Goal: Task Accomplishment & Management: Complete application form

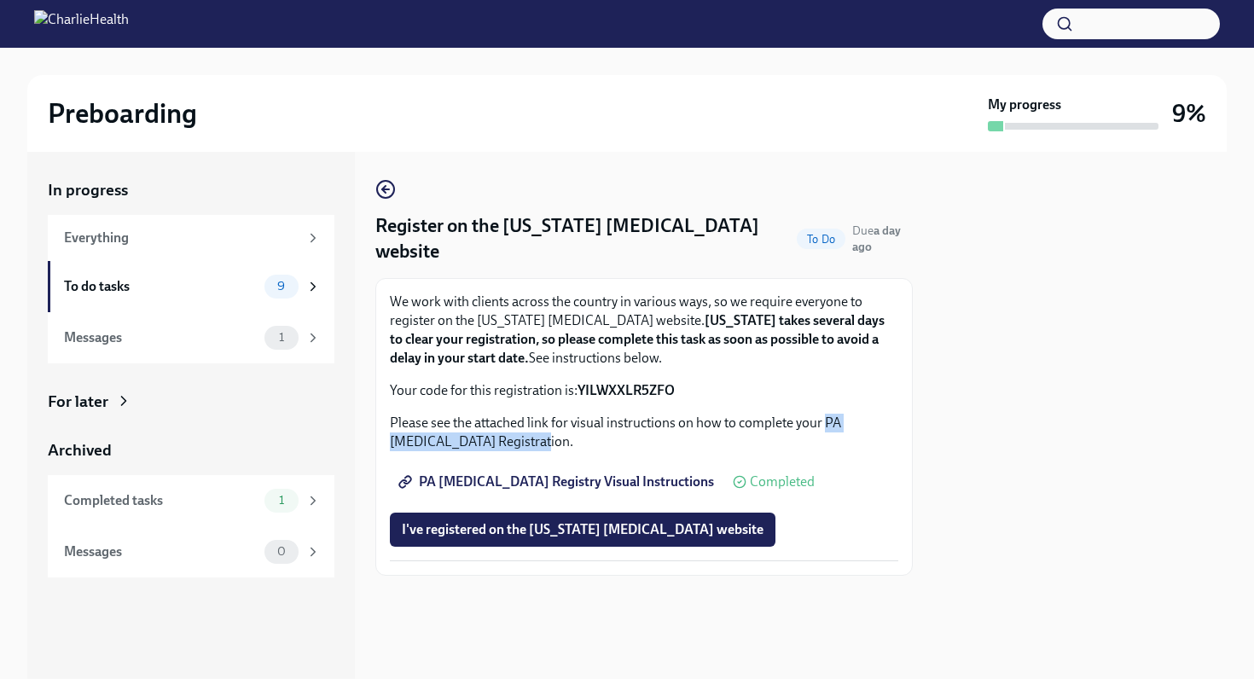
drag, startPoint x: 825, startPoint y: 421, endPoint x: 499, endPoint y: 447, distance: 326.8
click at [499, 447] on p "Please see the attached link for visual instructions on how to complete your PA…" at bounding box center [644, 433] width 508 height 38
copy p "PA [MEDICAL_DATA] Registration"
drag, startPoint x: 698, startPoint y: 394, endPoint x: 579, endPoint y: 394, distance: 118.5
click at [579, 394] on p "Your code for this registration is: YILWXXLR5ZFO" at bounding box center [644, 390] width 508 height 19
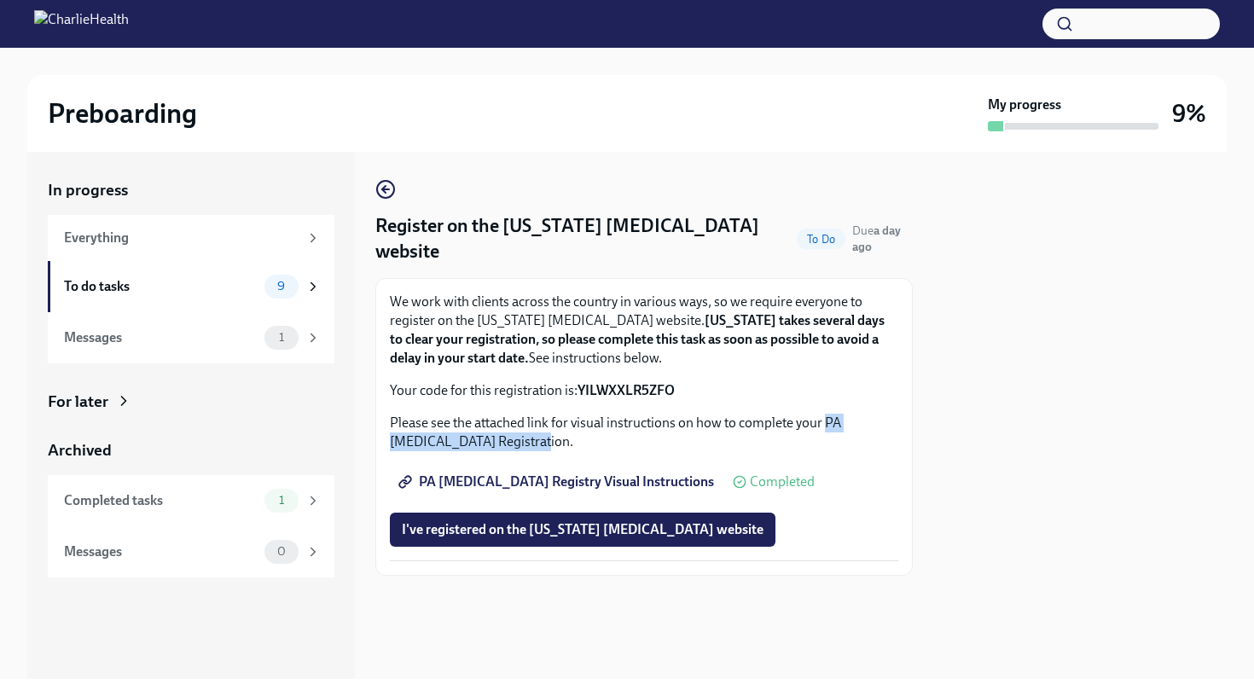
copy p "YILWXXLR5ZFO"
click at [543, 542] on button "I've registered on the [US_STATE] [MEDICAL_DATA] website" at bounding box center [582, 530] width 385 height 34
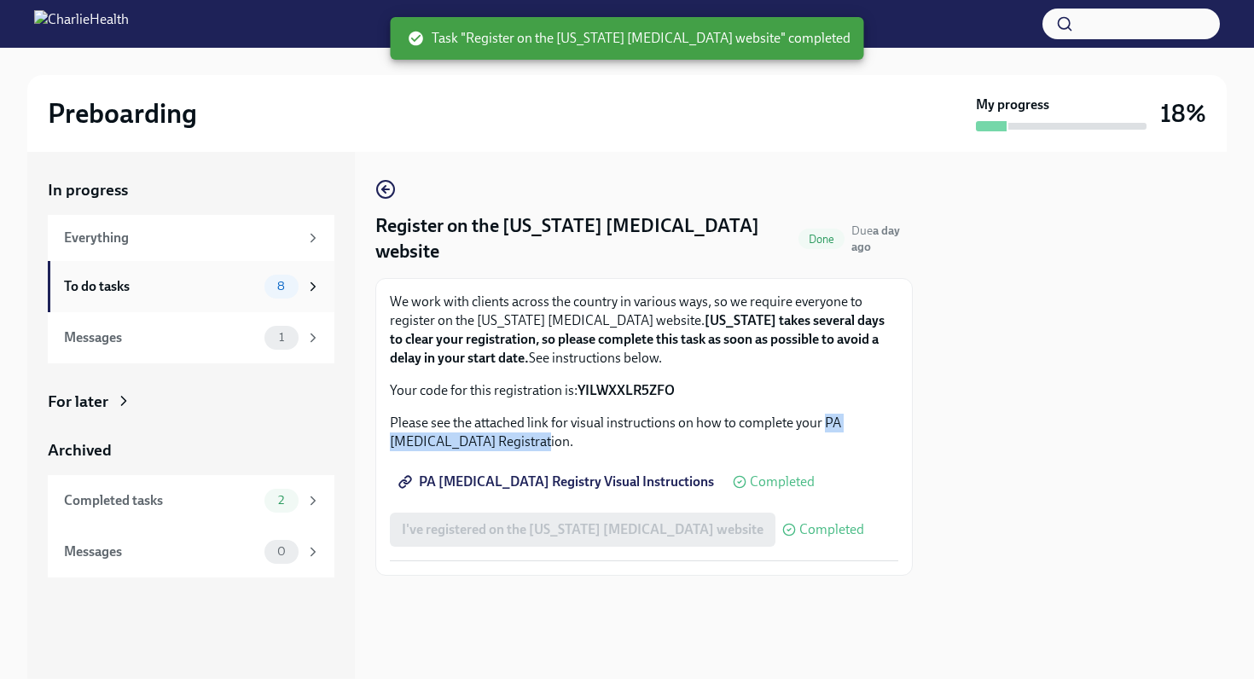
click at [313, 284] on icon at bounding box center [313, 286] width 4 height 8
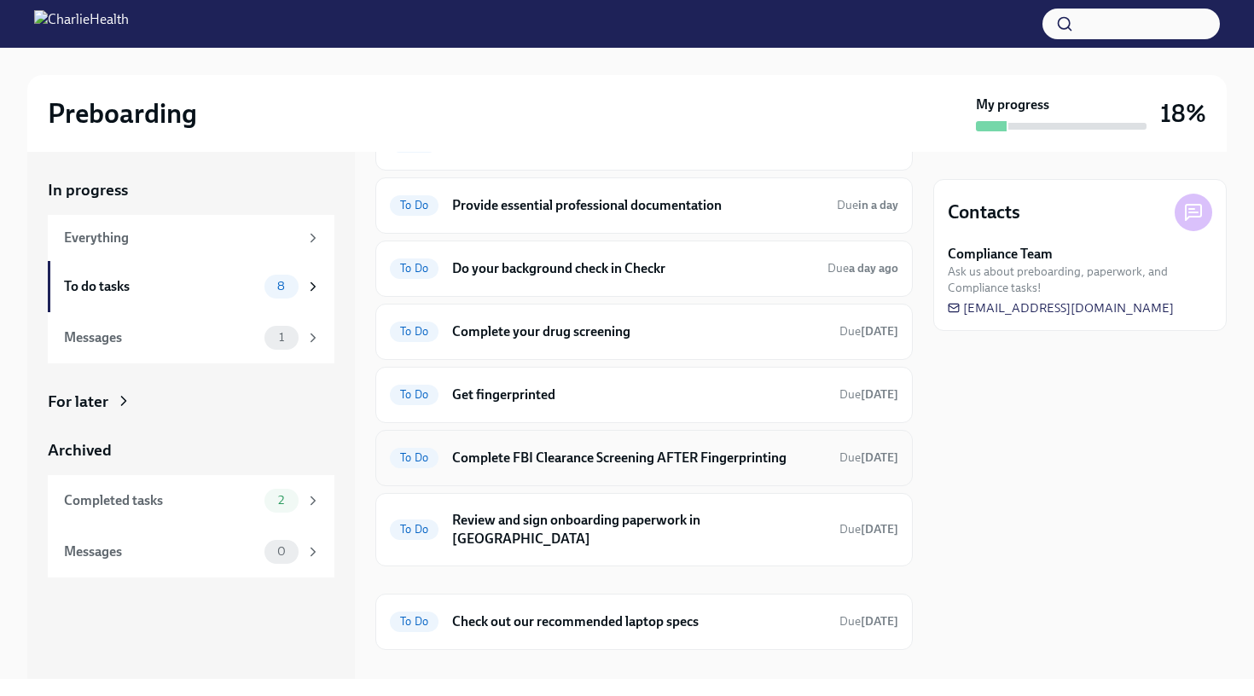
scroll to position [96, 0]
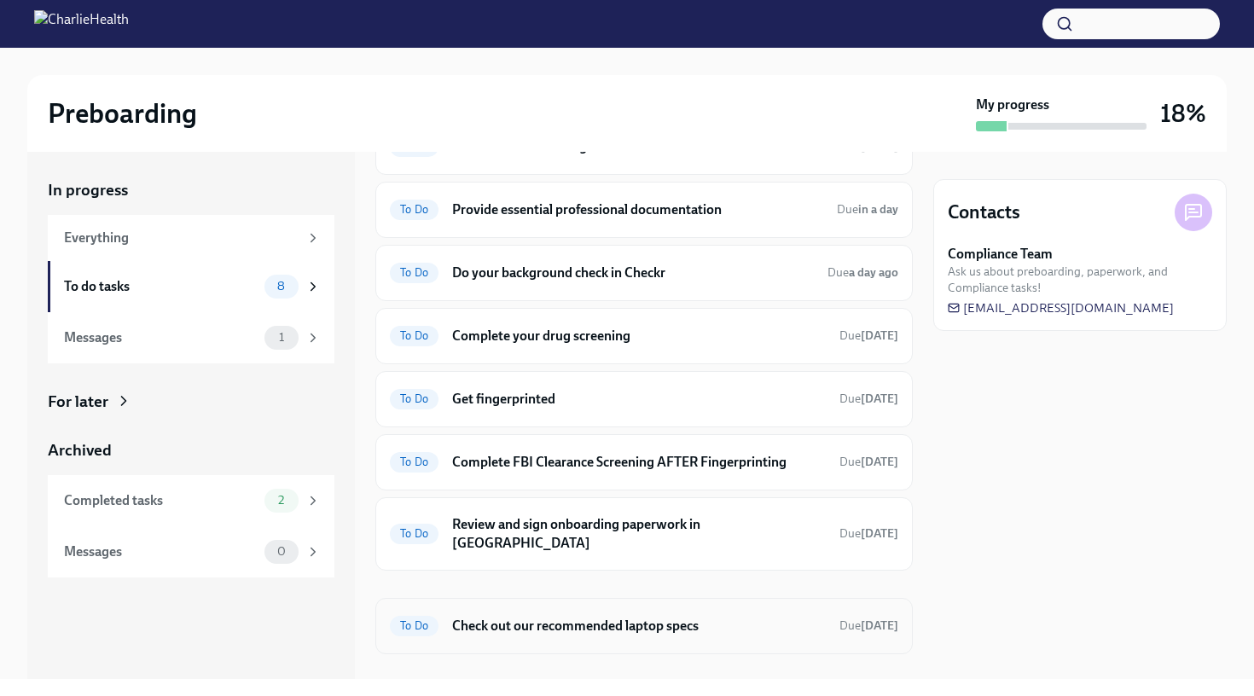
click at [529, 623] on div "To Do Check out our recommended laptop specs Due [DATE]" at bounding box center [643, 626] width 537 height 56
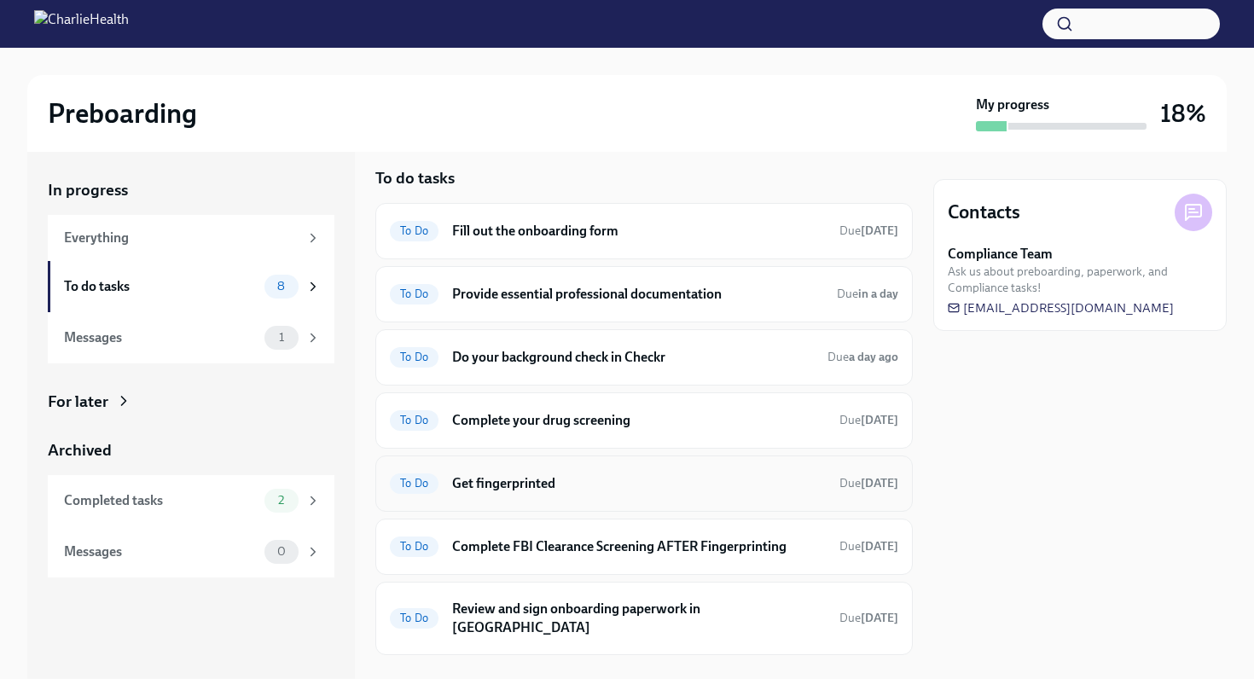
scroll to position [13, 0]
click at [553, 225] on h6 "Fill out the onboarding form" at bounding box center [639, 230] width 374 height 19
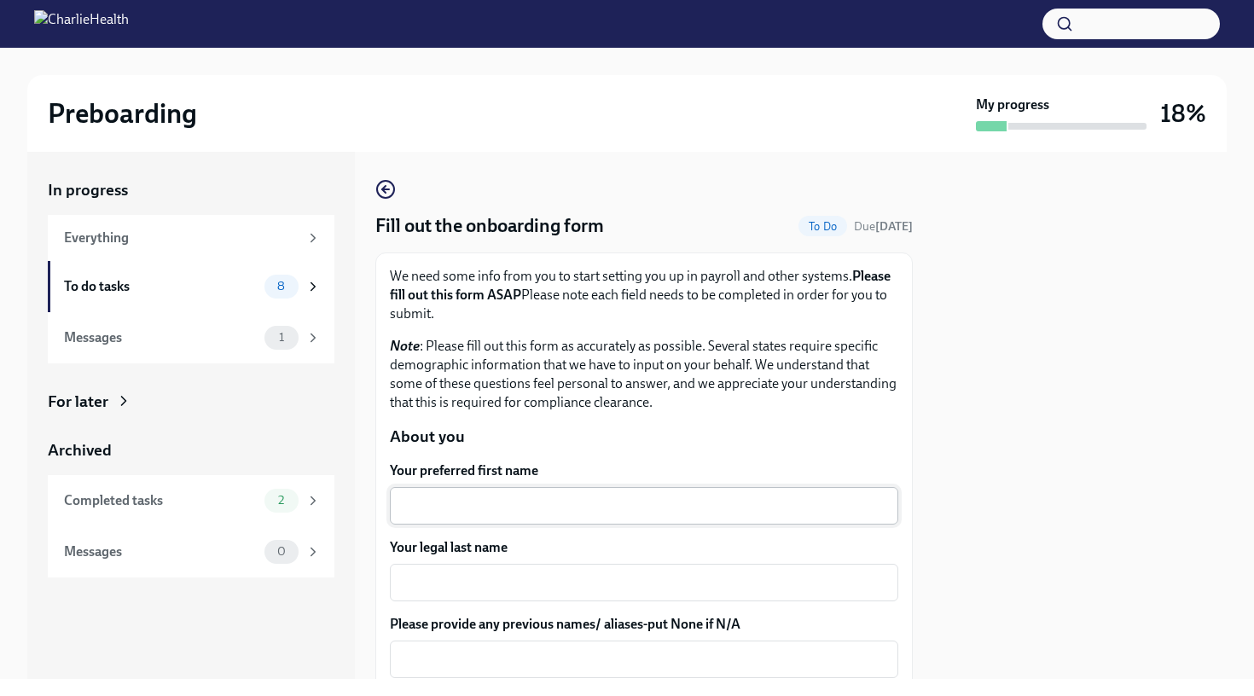
click at [542, 506] on textarea "Your preferred first name" at bounding box center [644, 505] width 488 height 20
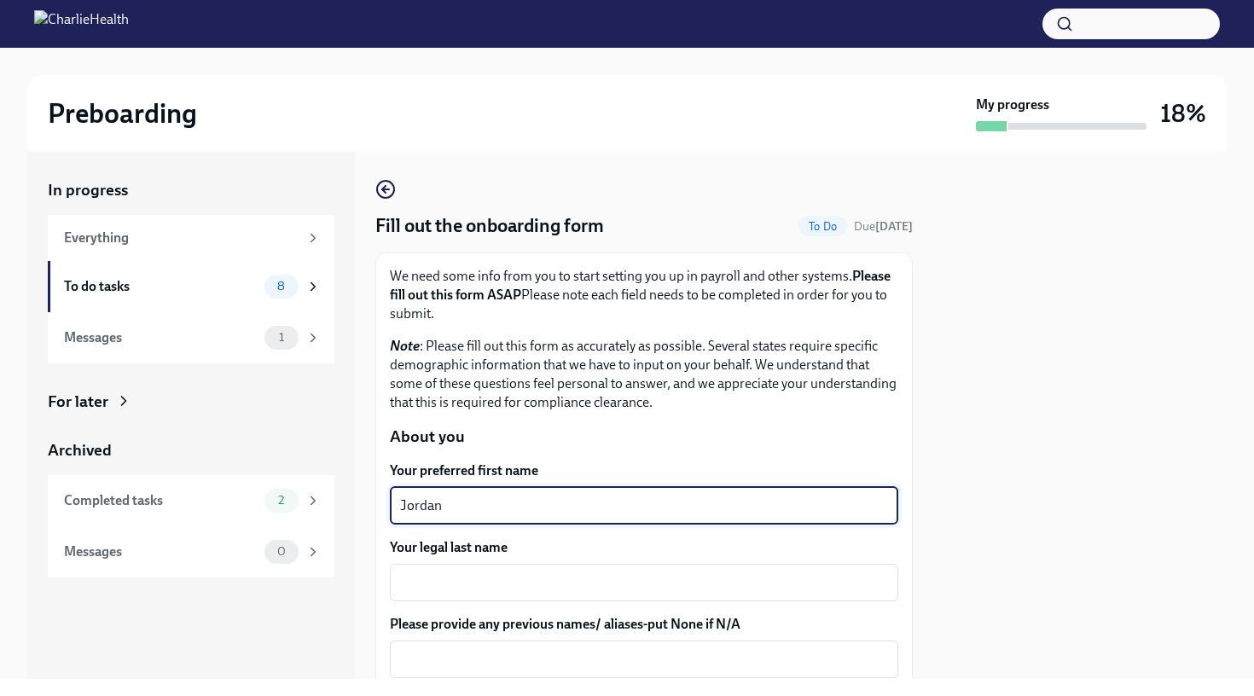
type textarea "Jordan"
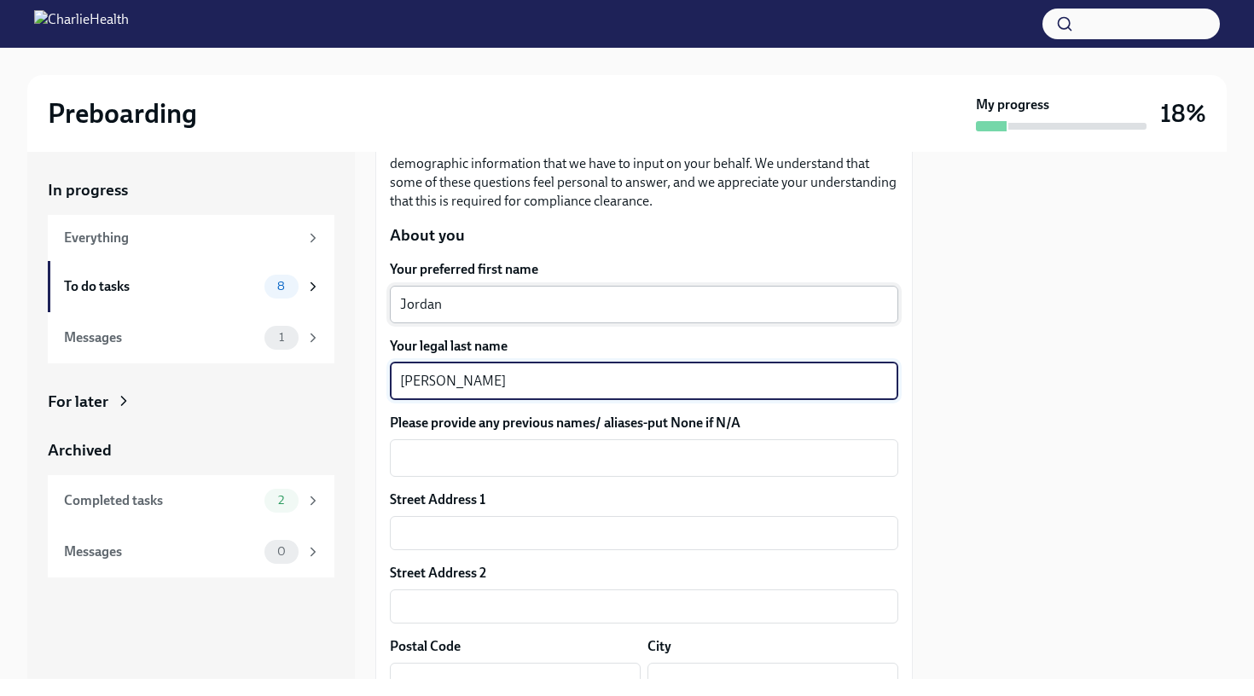
scroll to position [212, 0]
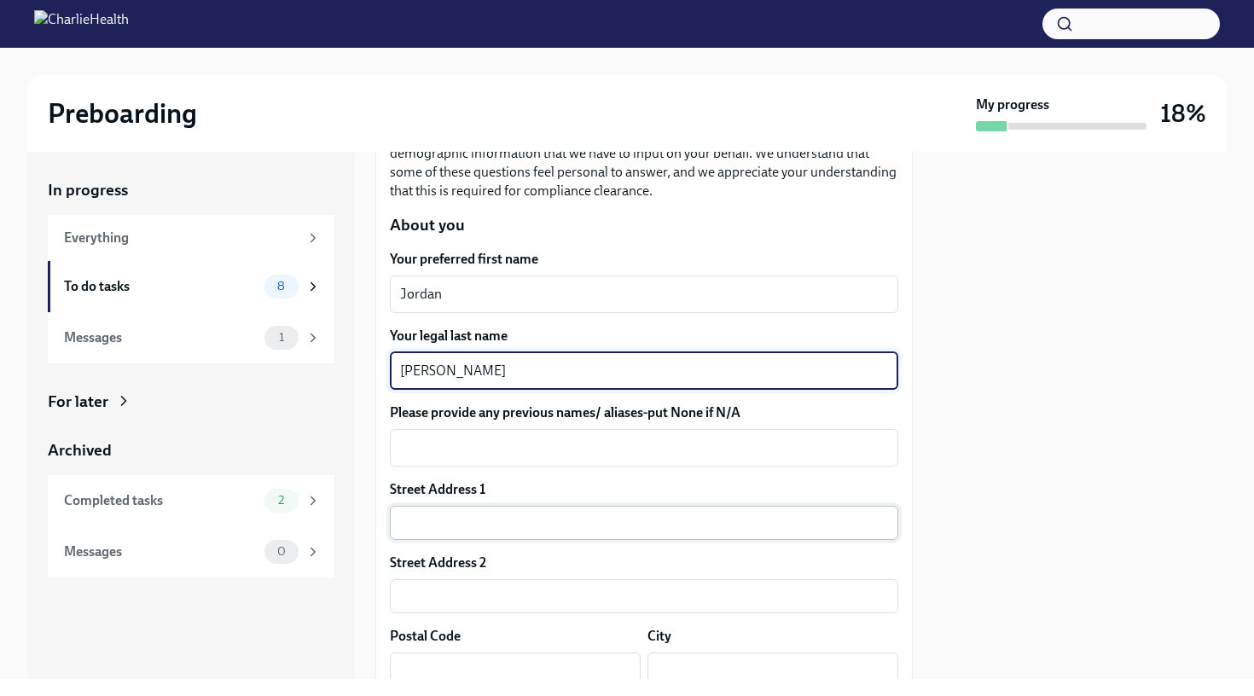
type textarea "[PERSON_NAME]"
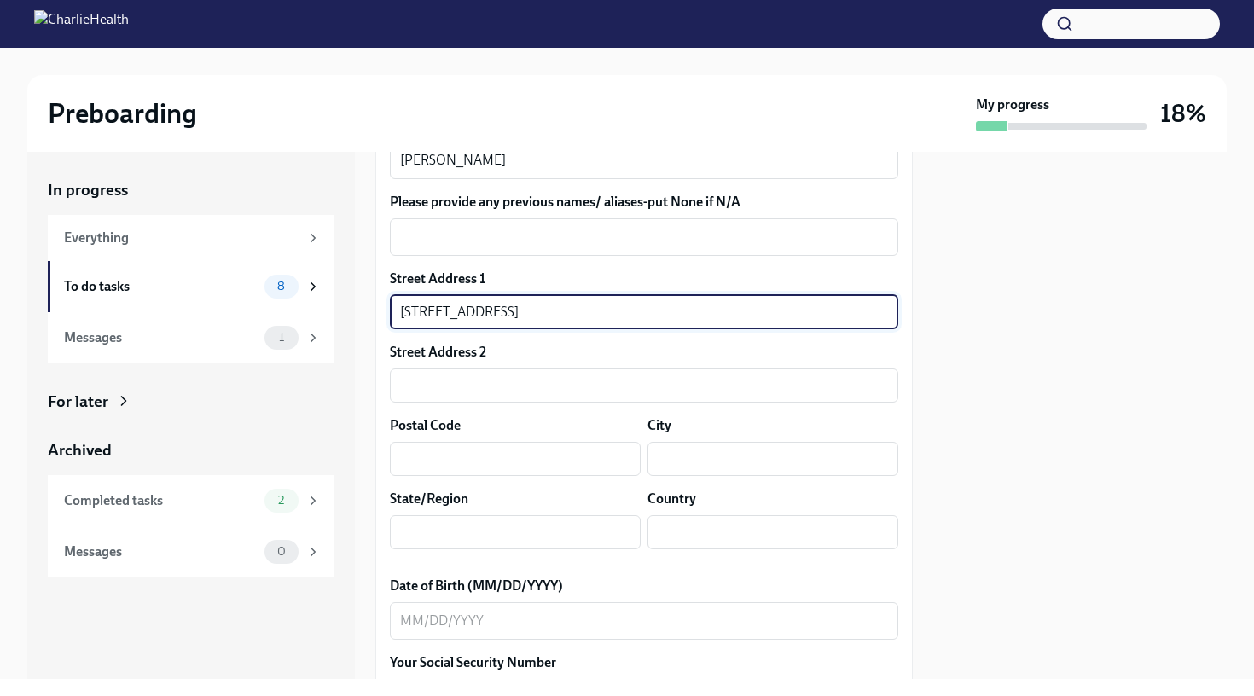
scroll to position [449, 0]
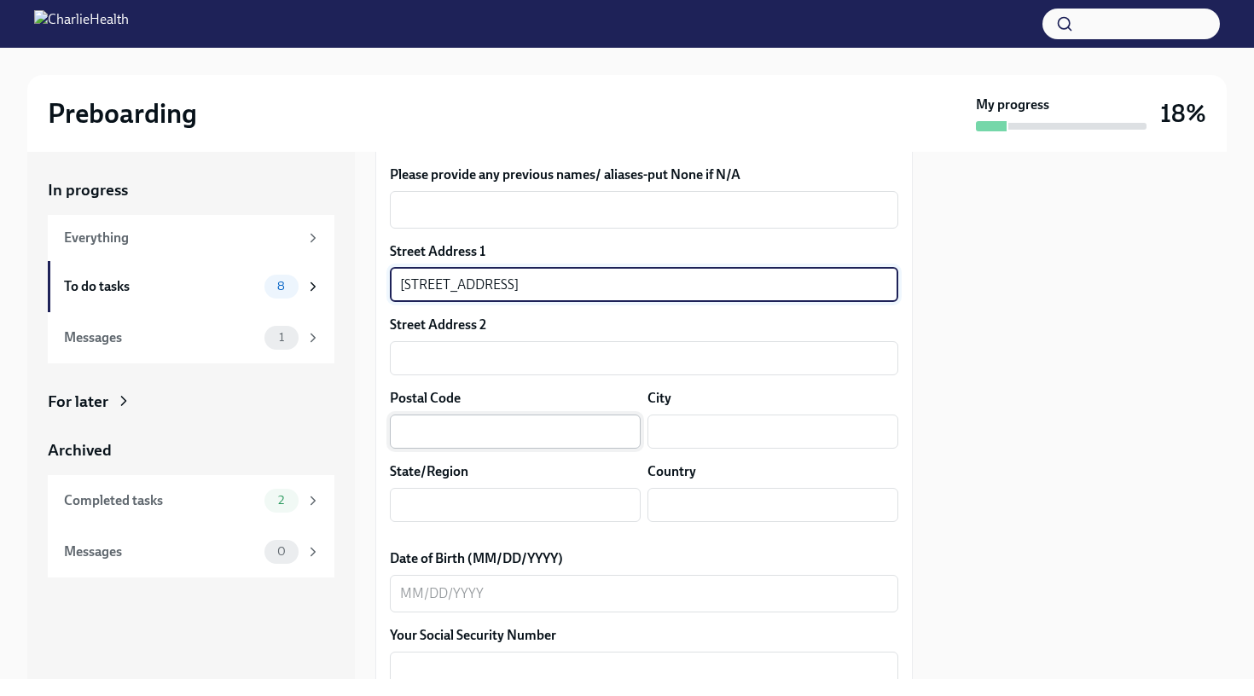
type input "[STREET_ADDRESS]"
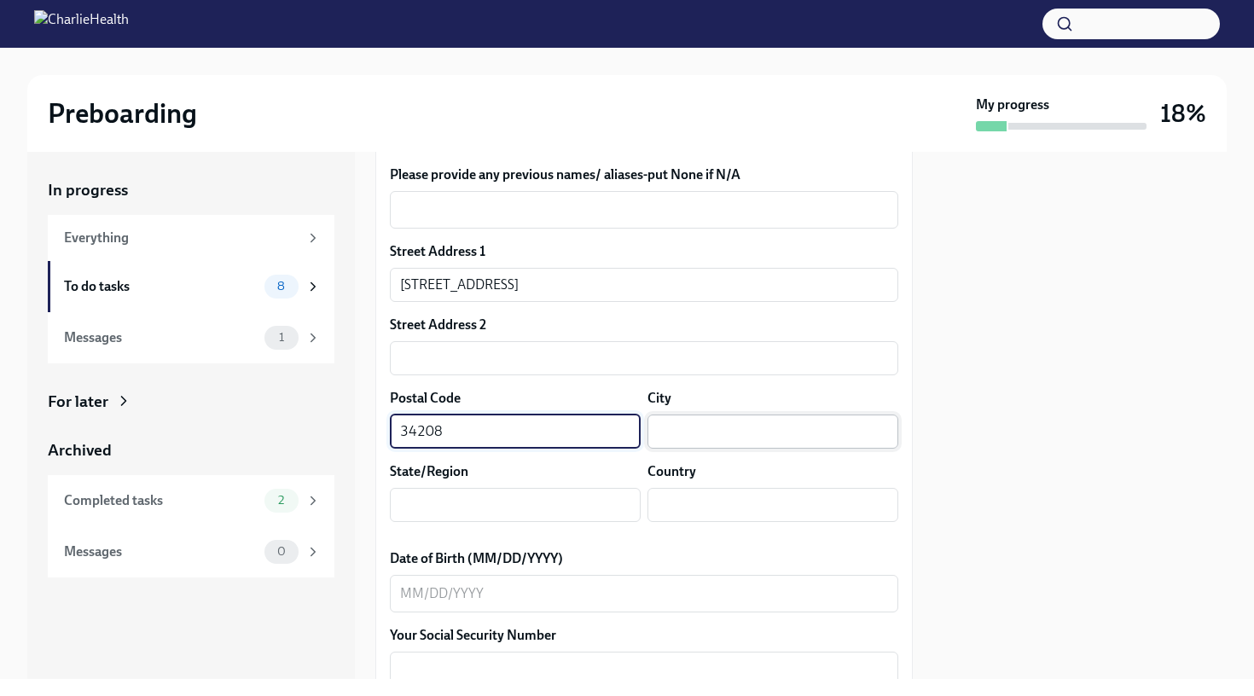
type input "34208"
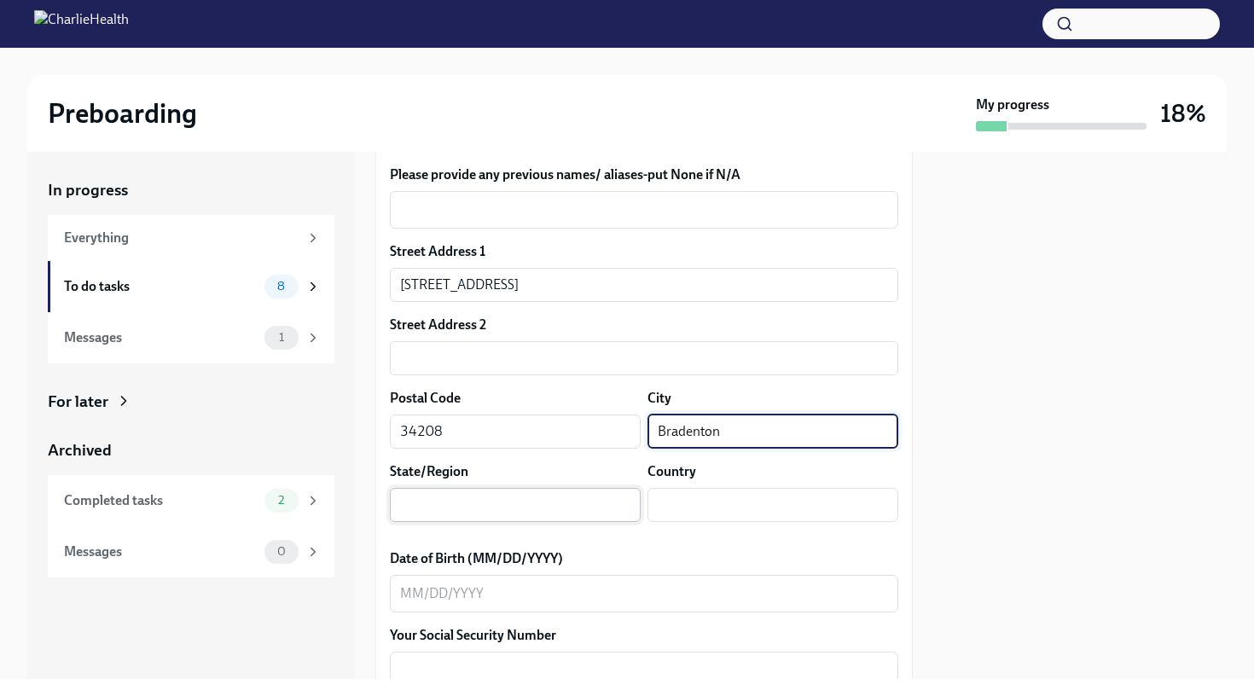
type input "Bradenton"
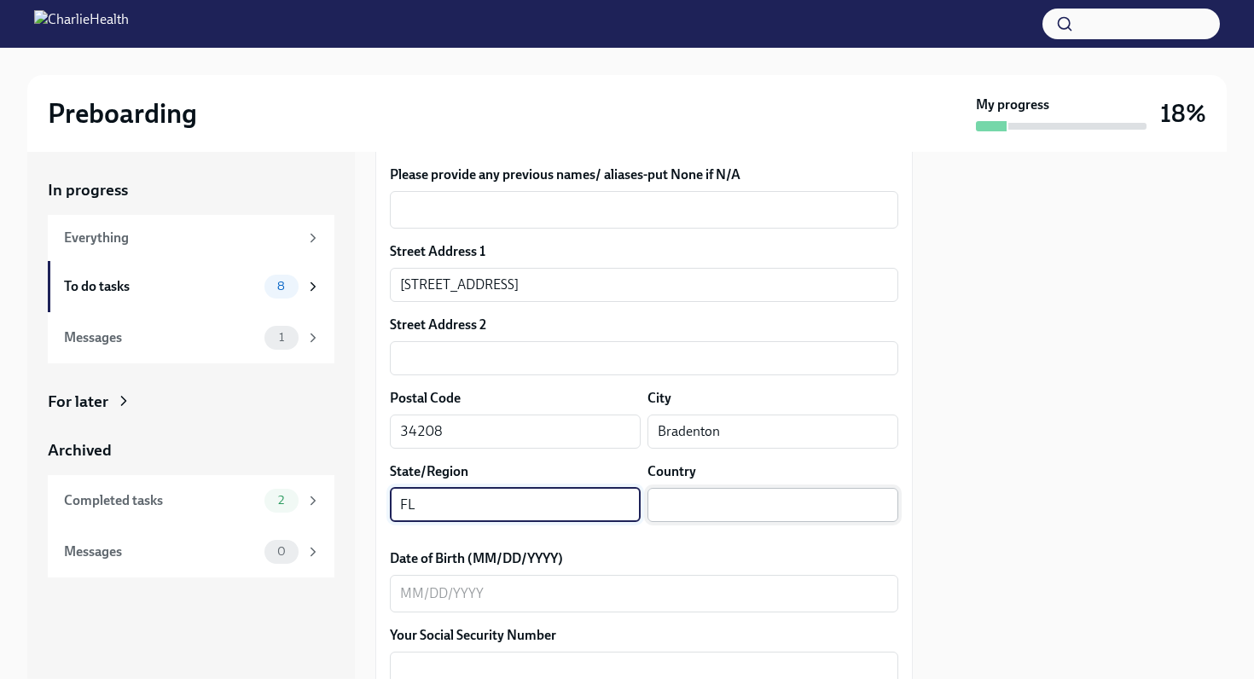
type input "FL"
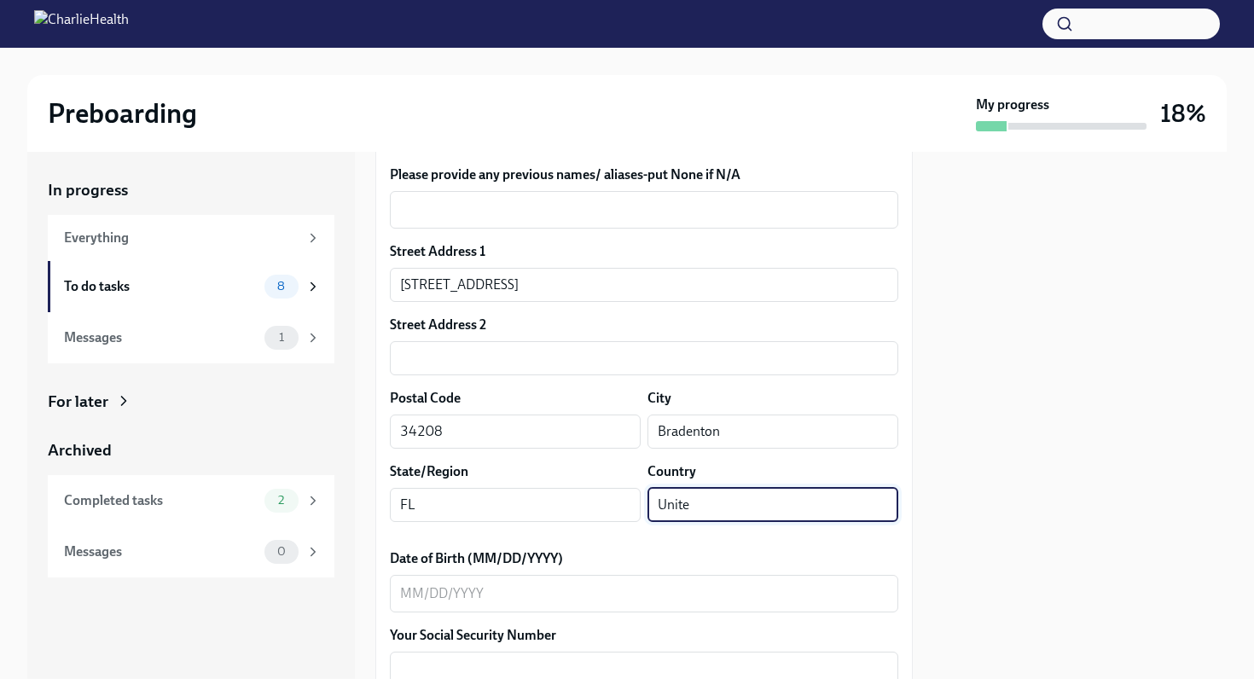
type input "[GEOGRAPHIC_DATA]"
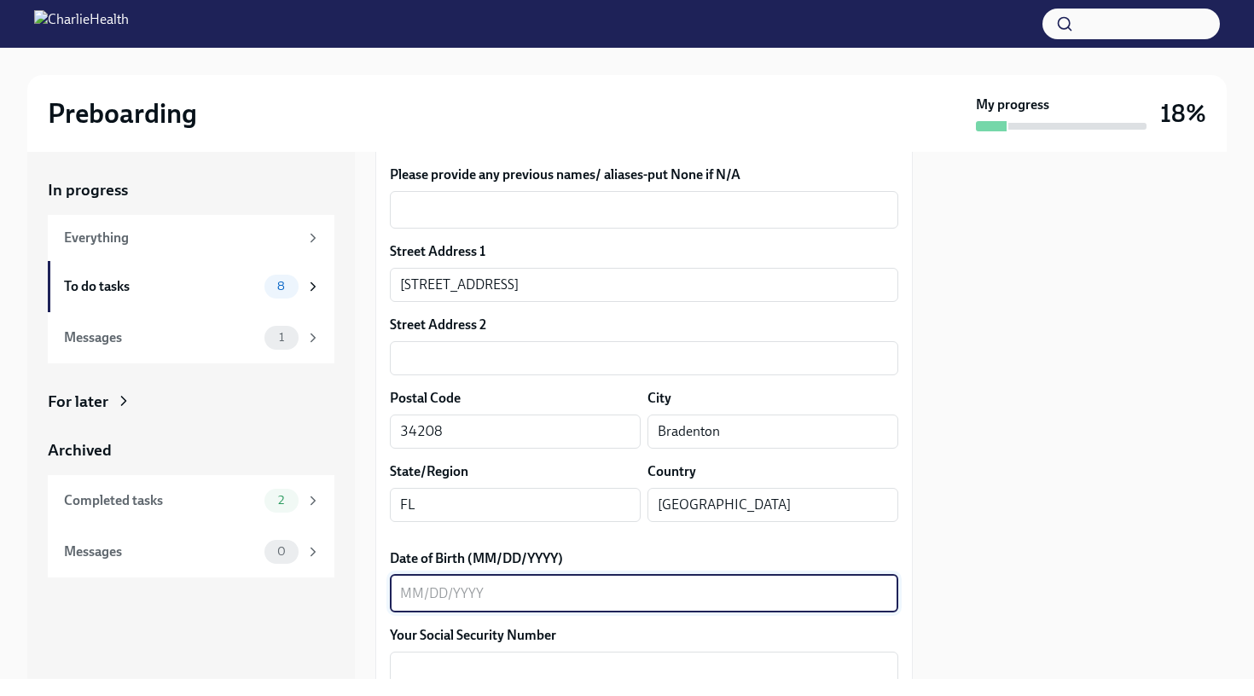
click at [544, 596] on textarea "Date of Birth (MM/DD/YYYY)" at bounding box center [644, 593] width 488 height 20
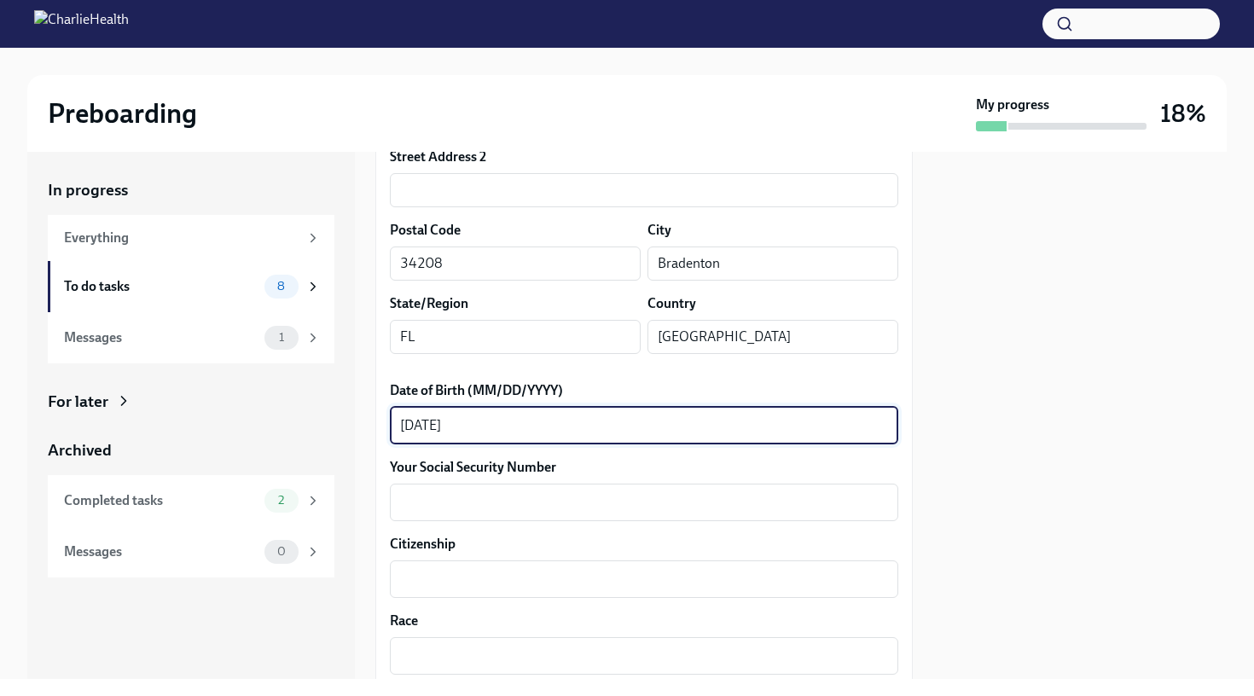
scroll to position [647, 0]
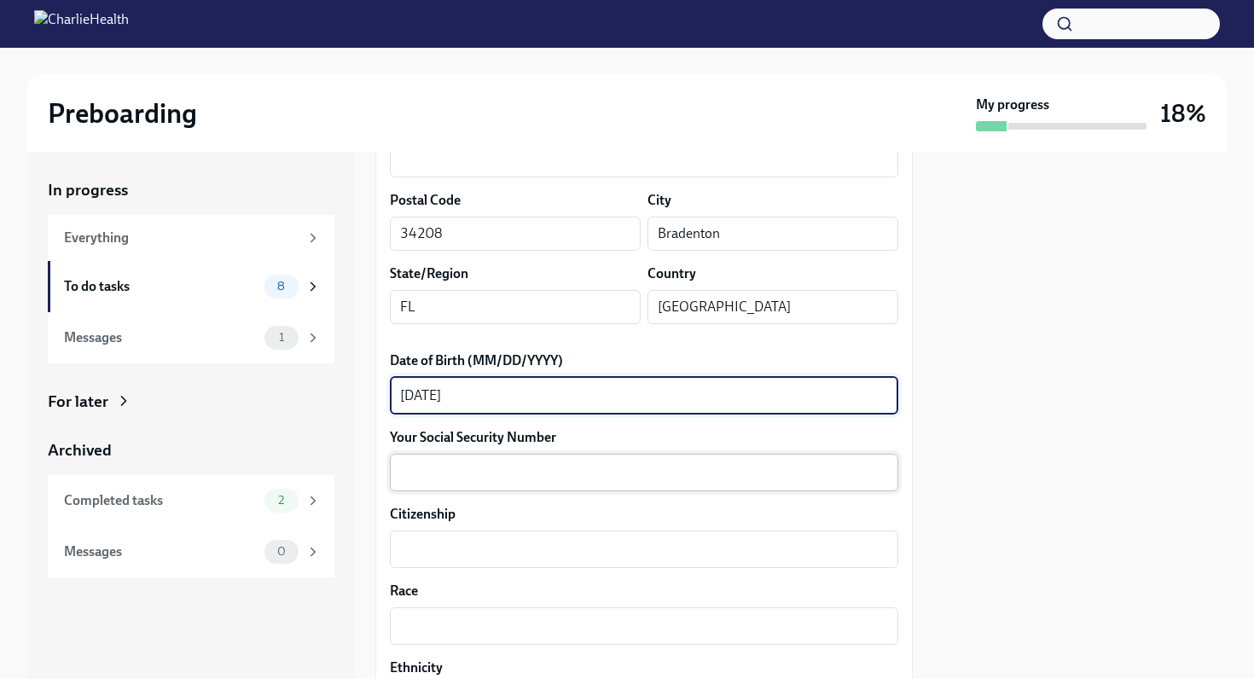
type textarea "[DATE]"
click at [475, 475] on textarea "Your Social Security Number" at bounding box center [644, 472] width 488 height 20
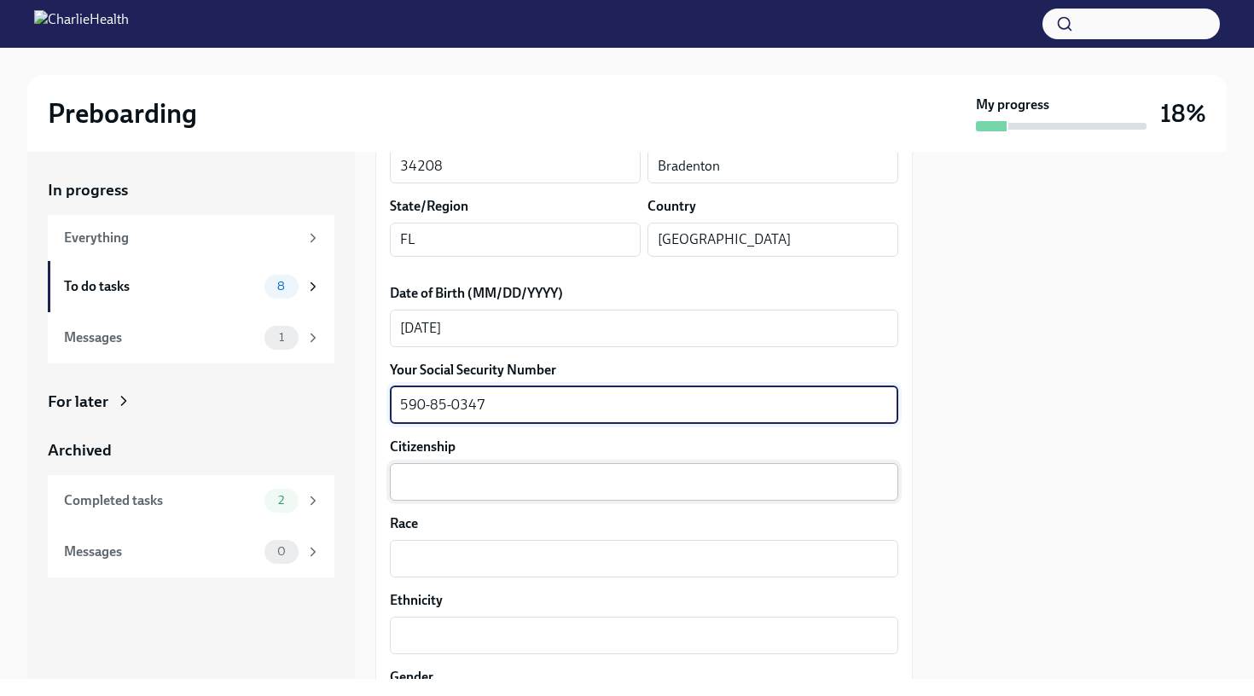
scroll to position [745, 0]
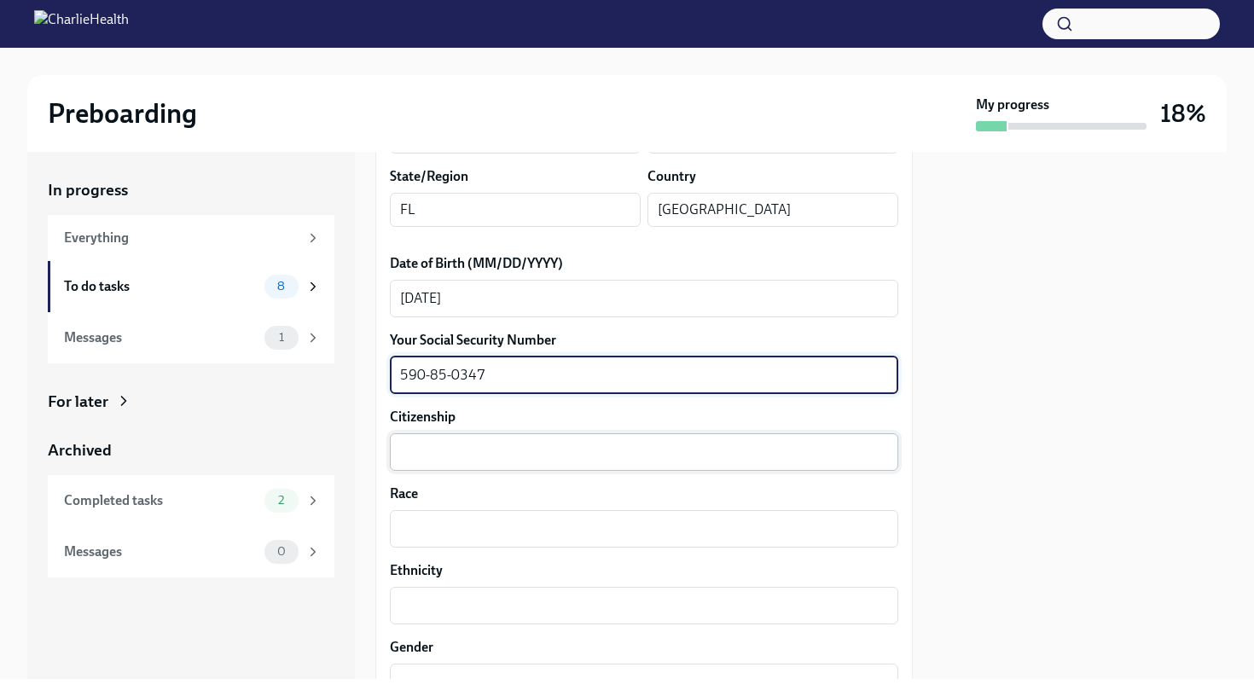
type textarea "590-85-0347"
click at [469, 447] on textarea "Citizenship" at bounding box center [644, 452] width 488 height 20
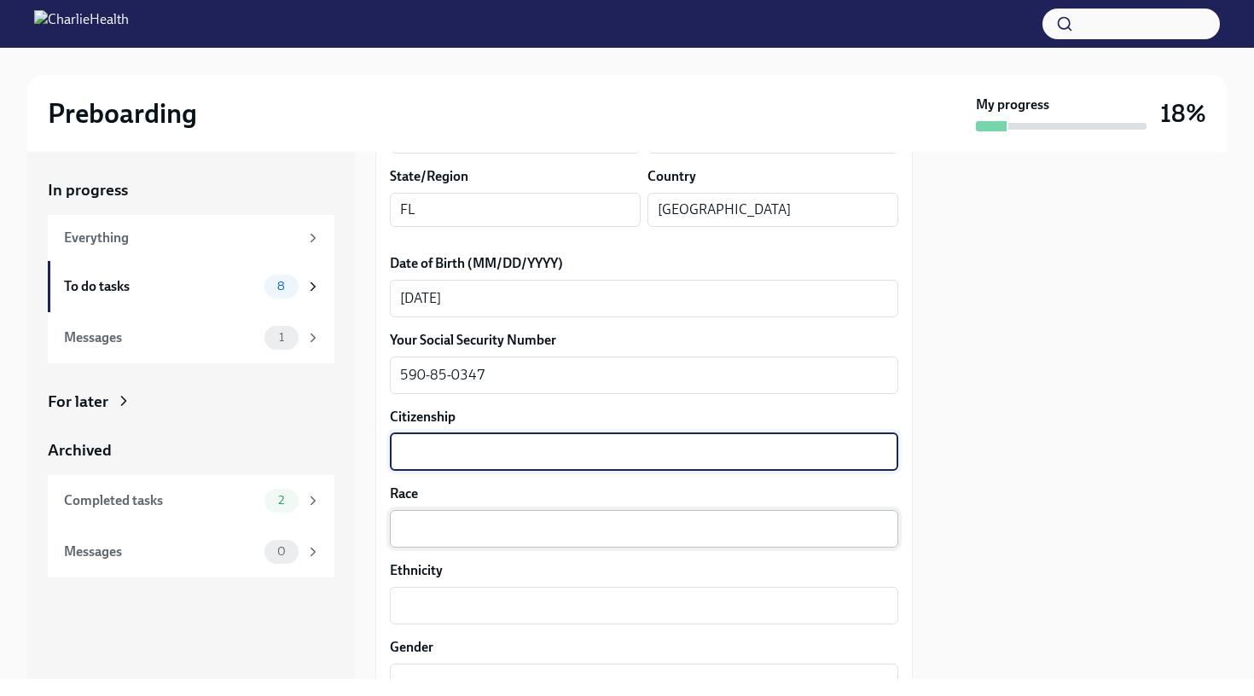
scroll to position [824, 0]
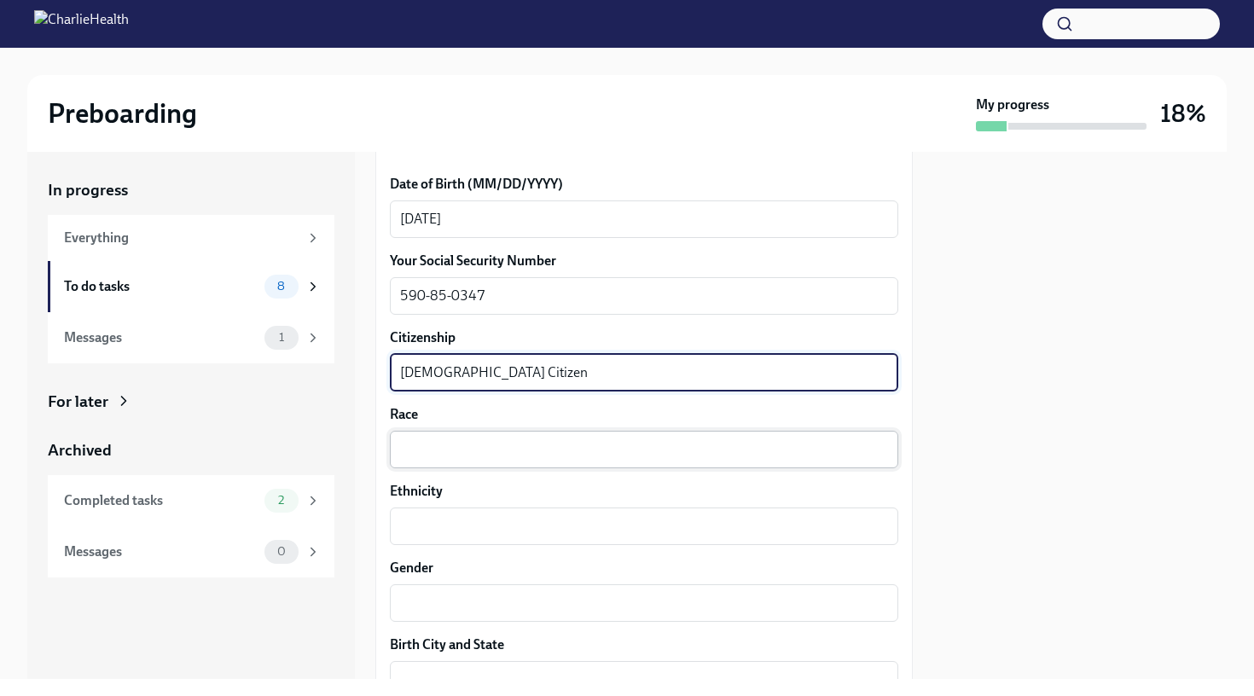
type textarea "[DEMOGRAPHIC_DATA] Citizen"
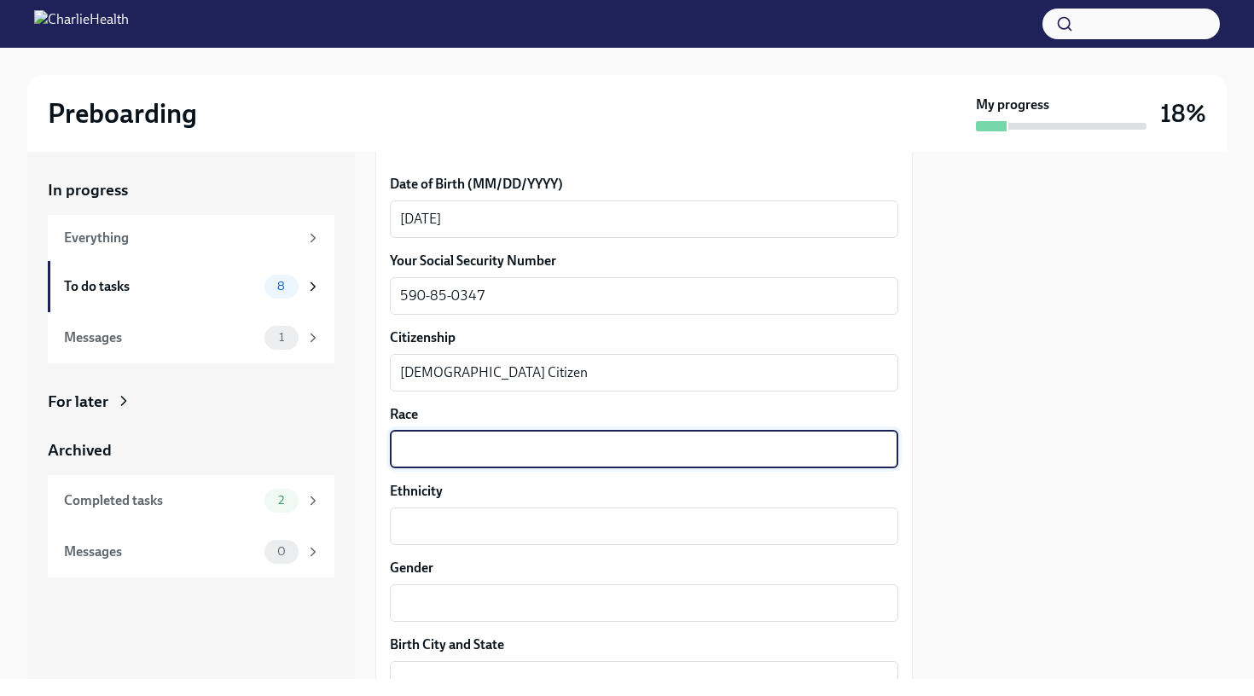
click at [459, 449] on textarea "Race" at bounding box center [644, 449] width 488 height 20
type textarea "W"
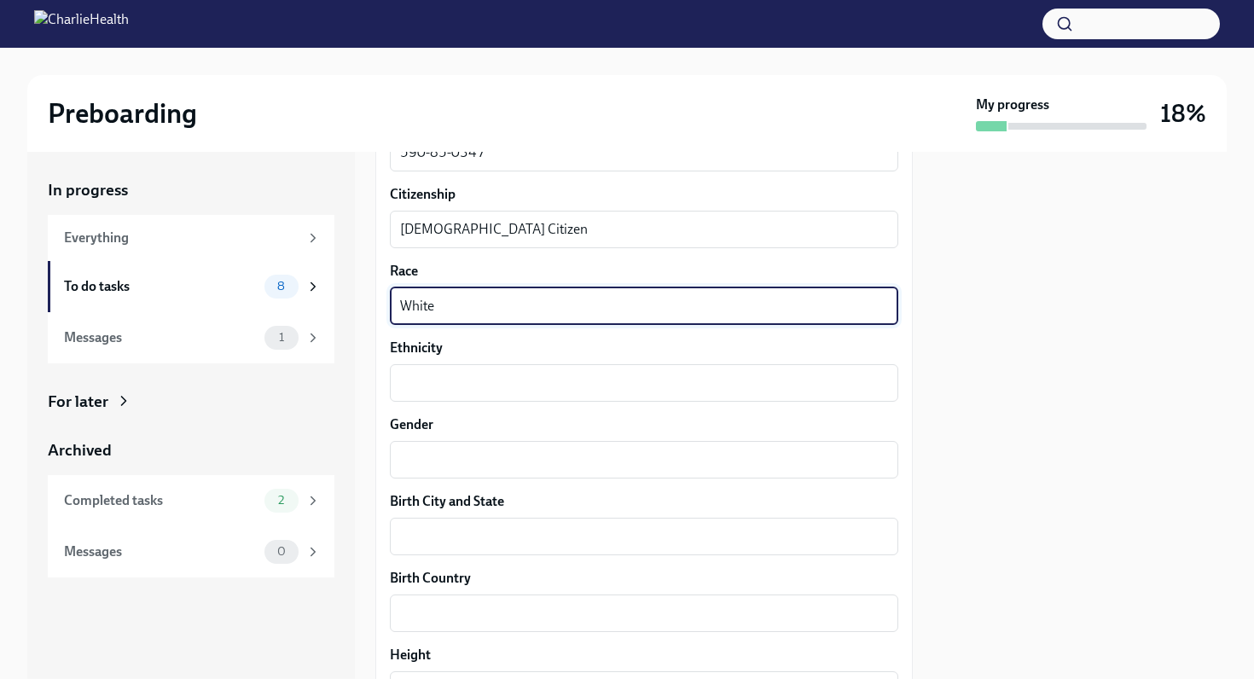
scroll to position [989, 0]
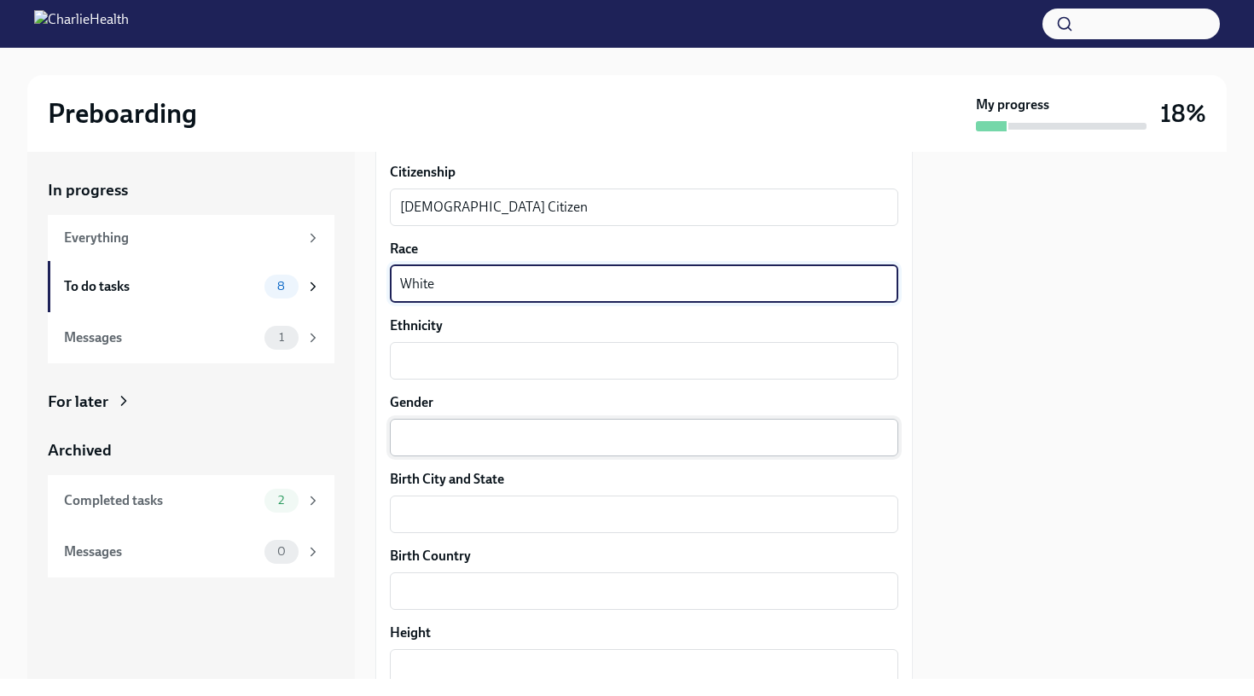
type textarea "White"
click at [461, 433] on textarea "Gender" at bounding box center [644, 437] width 488 height 20
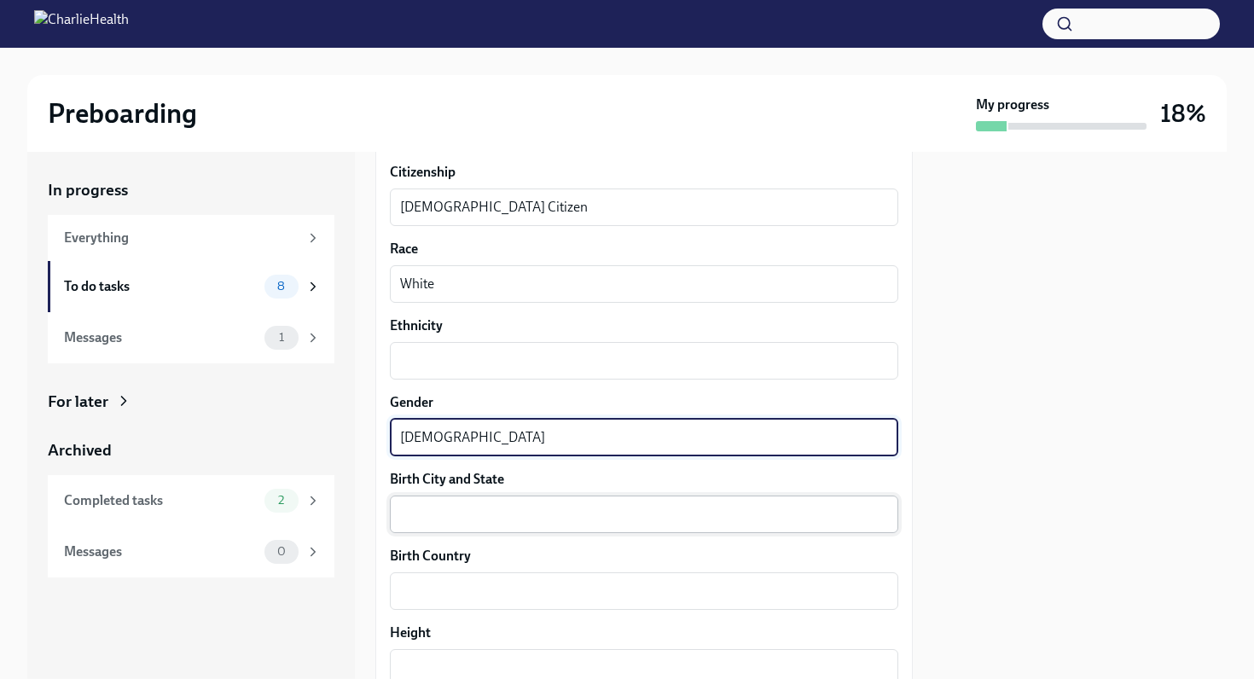
type textarea "[DEMOGRAPHIC_DATA]"
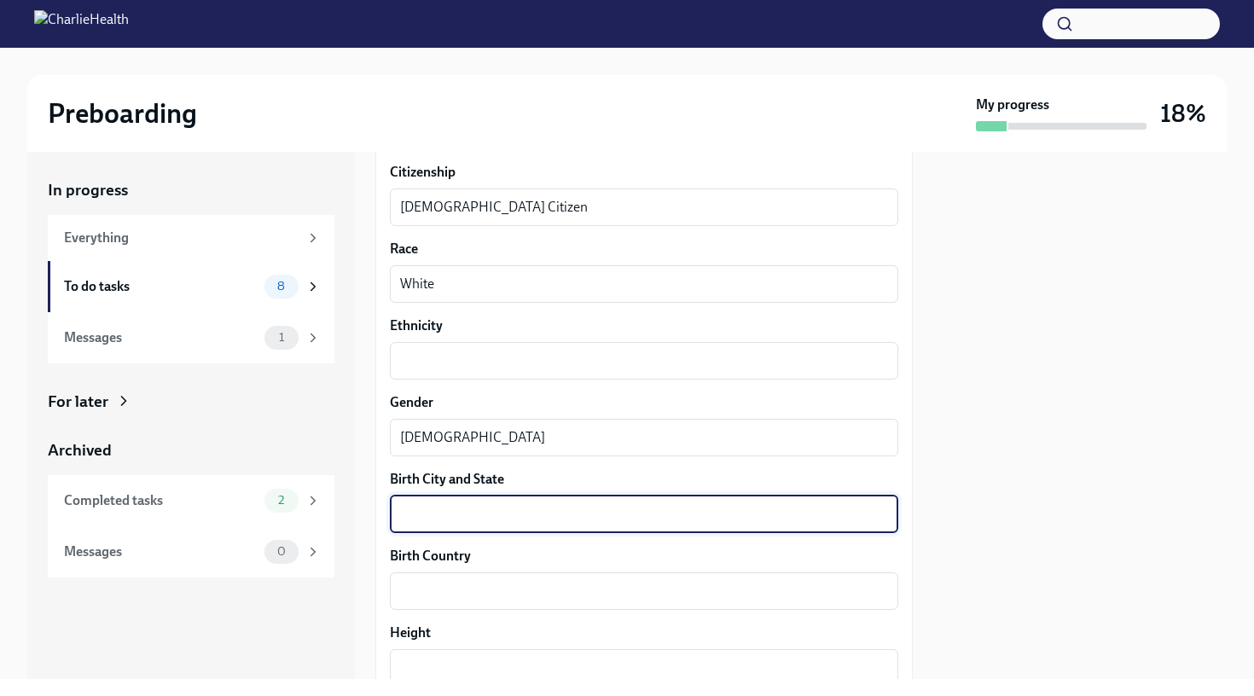
click at [419, 515] on textarea "Birth City and State" at bounding box center [644, 514] width 488 height 20
type textarea "F"
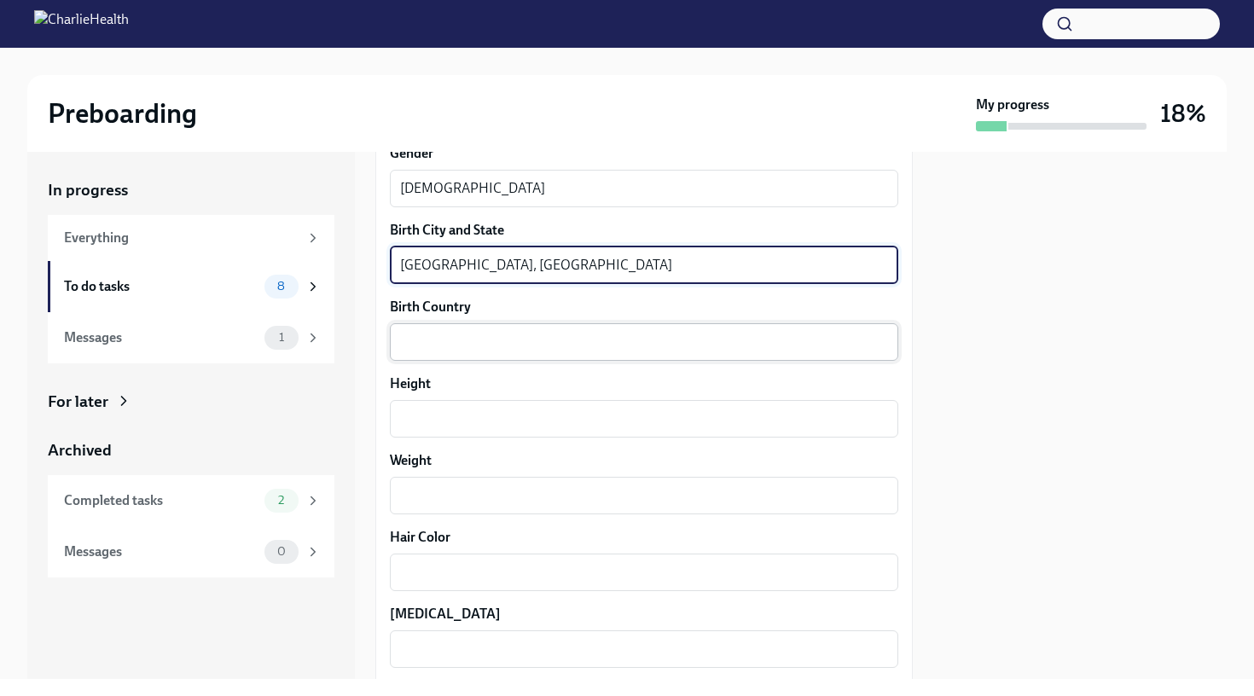
scroll to position [1243, 0]
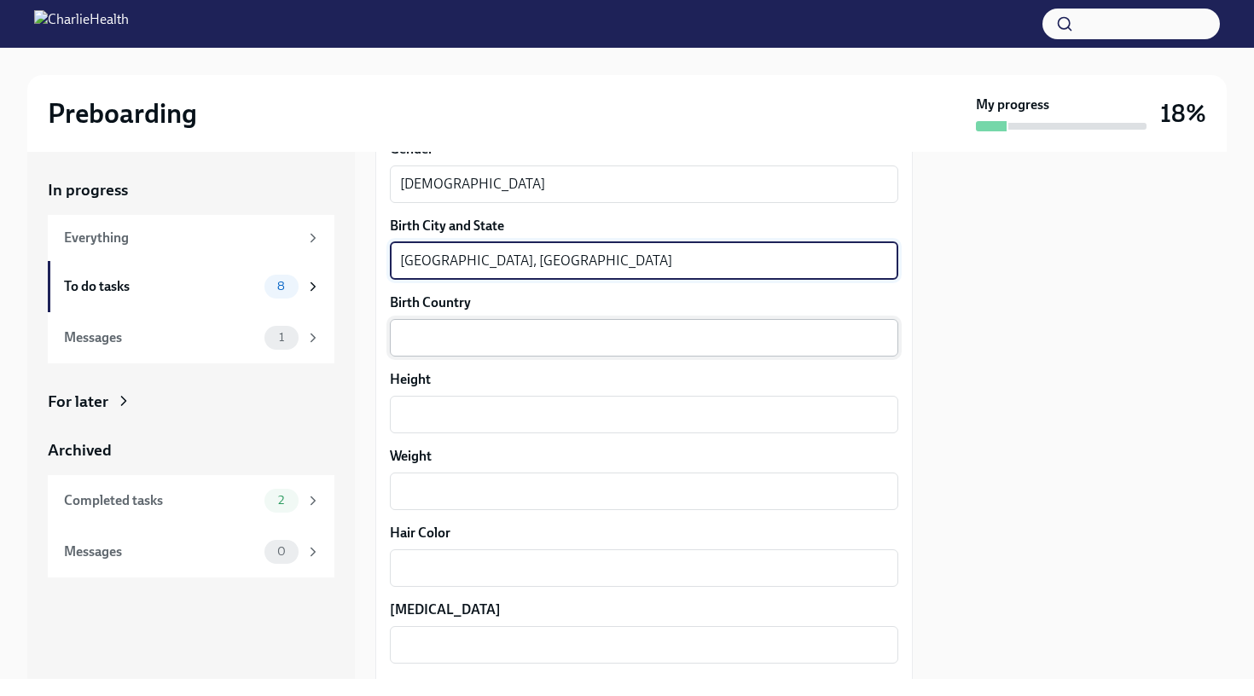
type textarea "[GEOGRAPHIC_DATA], [GEOGRAPHIC_DATA]"
click at [461, 346] on textarea "Birth Country" at bounding box center [644, 337] width 488 height 20
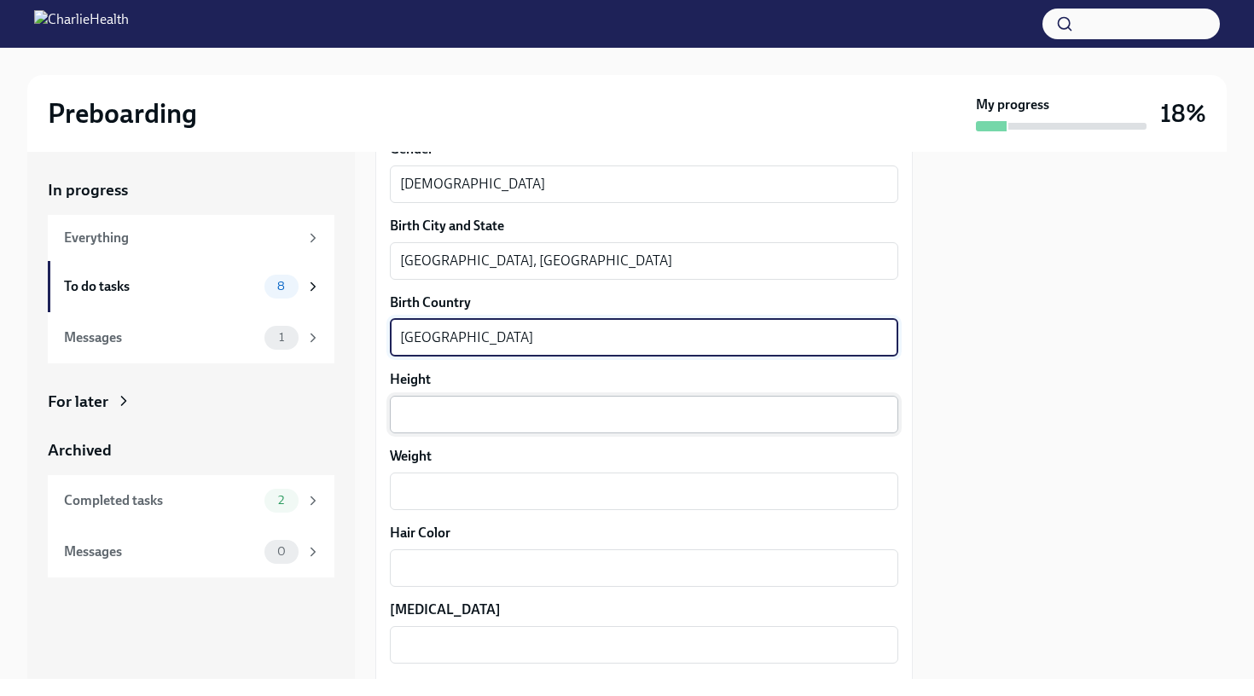
type textarea "[GEOGRAPHIC_DATA]"
click at [476, 410] on textarea "Height" at bounding box center [644, 414] width 488 height 20
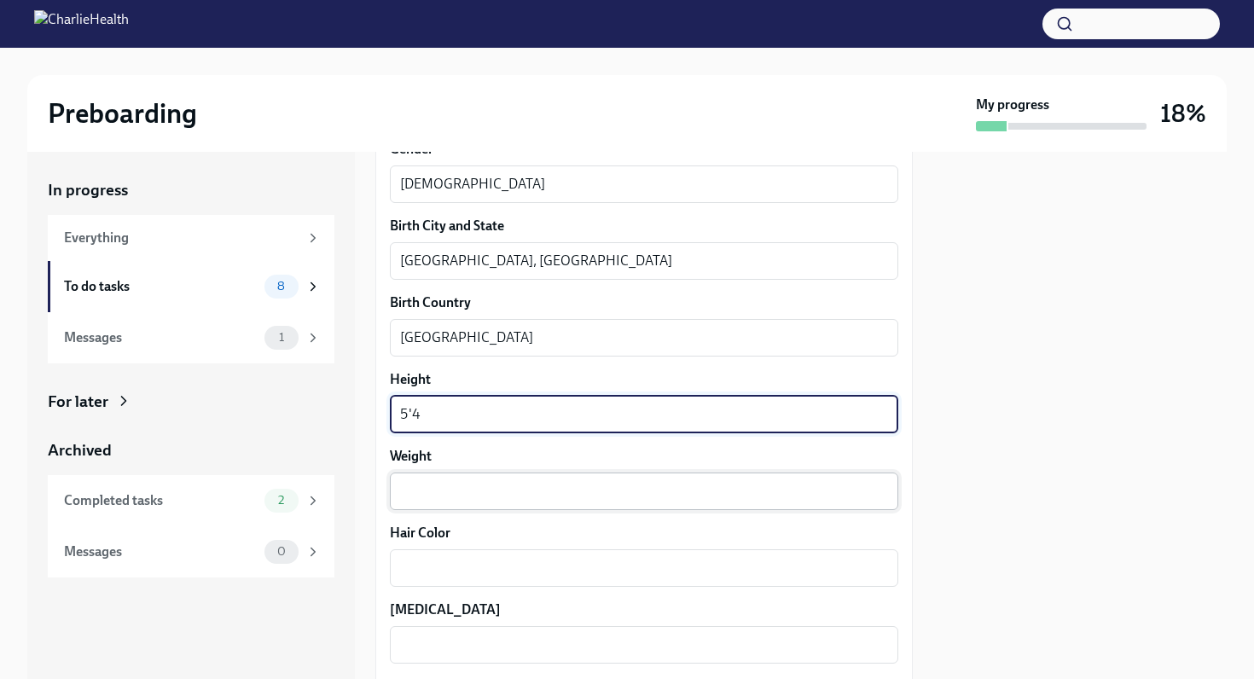
type textarea "5'4"
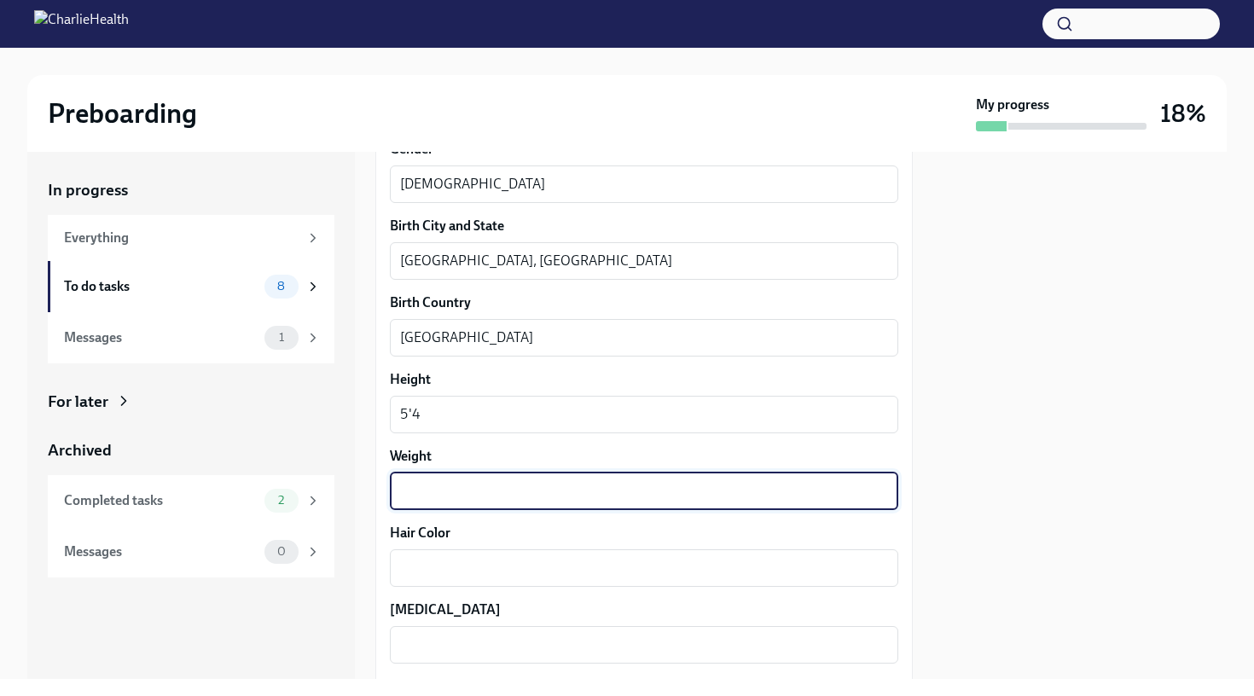
click at [478, 493] on textarea "Weight" at bounding box center [644, 491] width 488 height 20
type textarea "220"
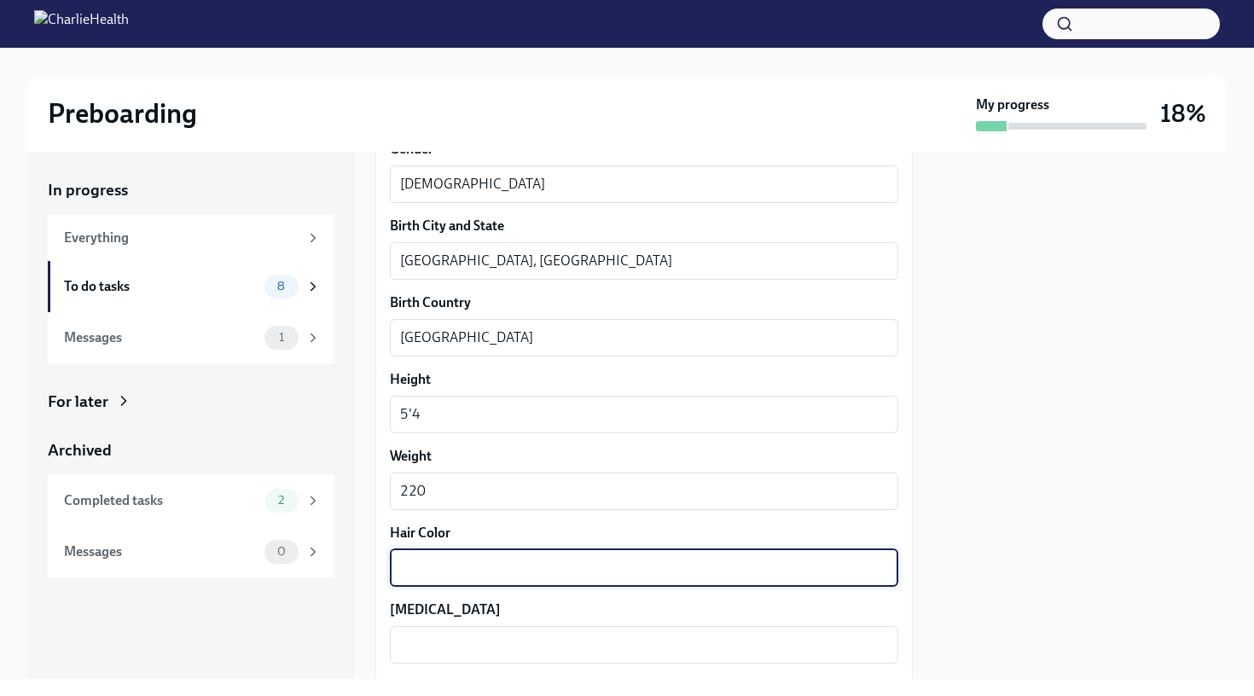
click at [454, 563] on textarea "Hair Color" at bounding box center [644, 568] width 488 height 20
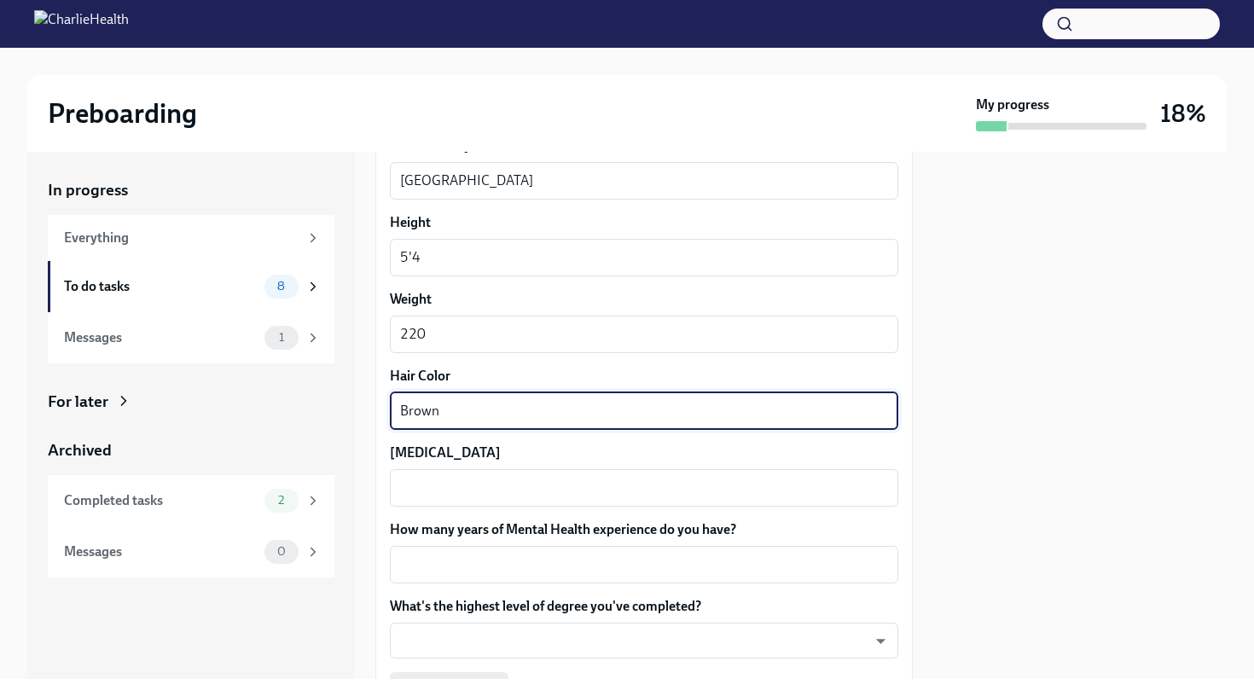
scroll to position [1465, 0]
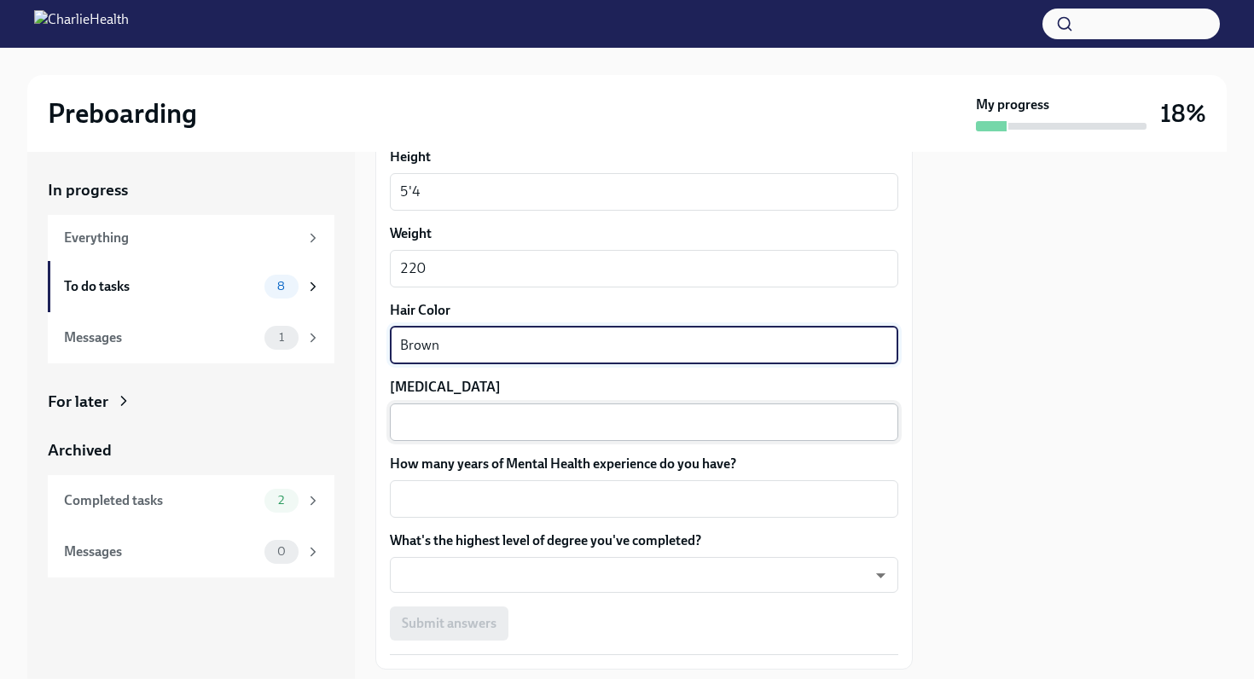
type textarea "Brown"
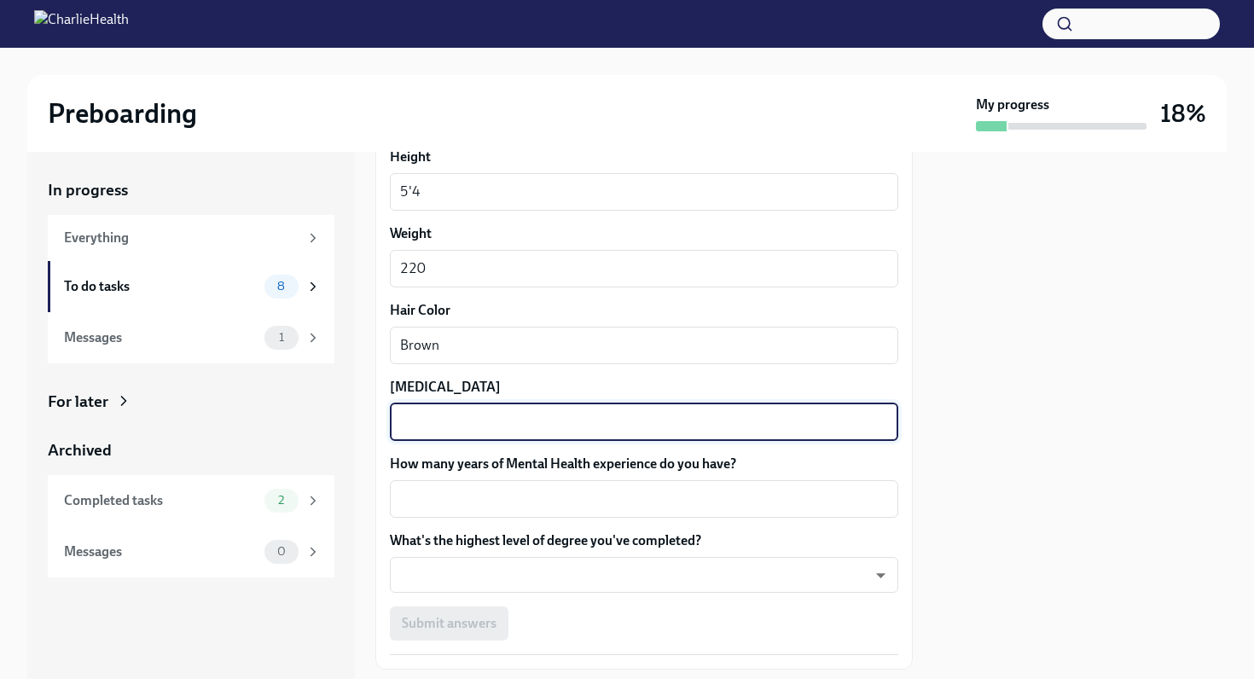
click at [463, 423] on textarea "[MEDICAL_DATA]" at bounding box center [644, 422] width 488 height 20
type textarea "Green"
click at [480, 495] on textarea "How many years of Mental Health experience do you have?" at bounding box center [644, 499] width 488 height 20
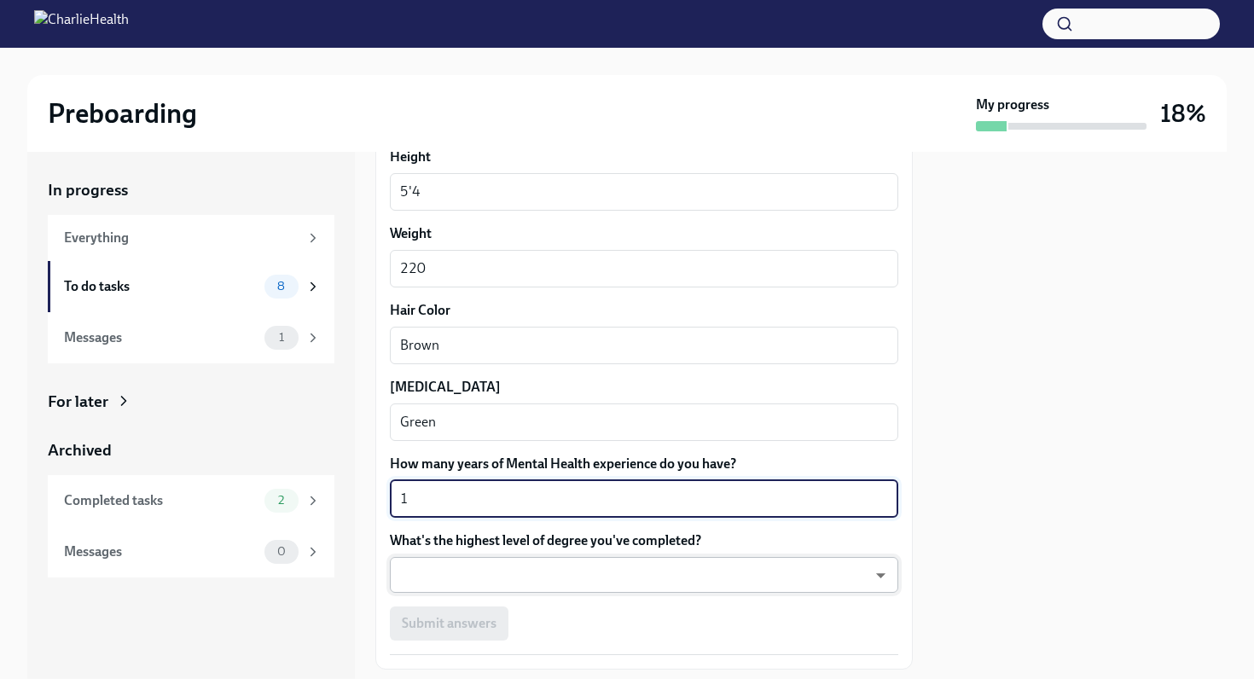
type textarea "1"
click at [462, 565] on body "Preboarding My progress 18% In progress Everything To do tasks 8 Messages 1 For…" at bounding box center [627, 348] width 1254 height 696
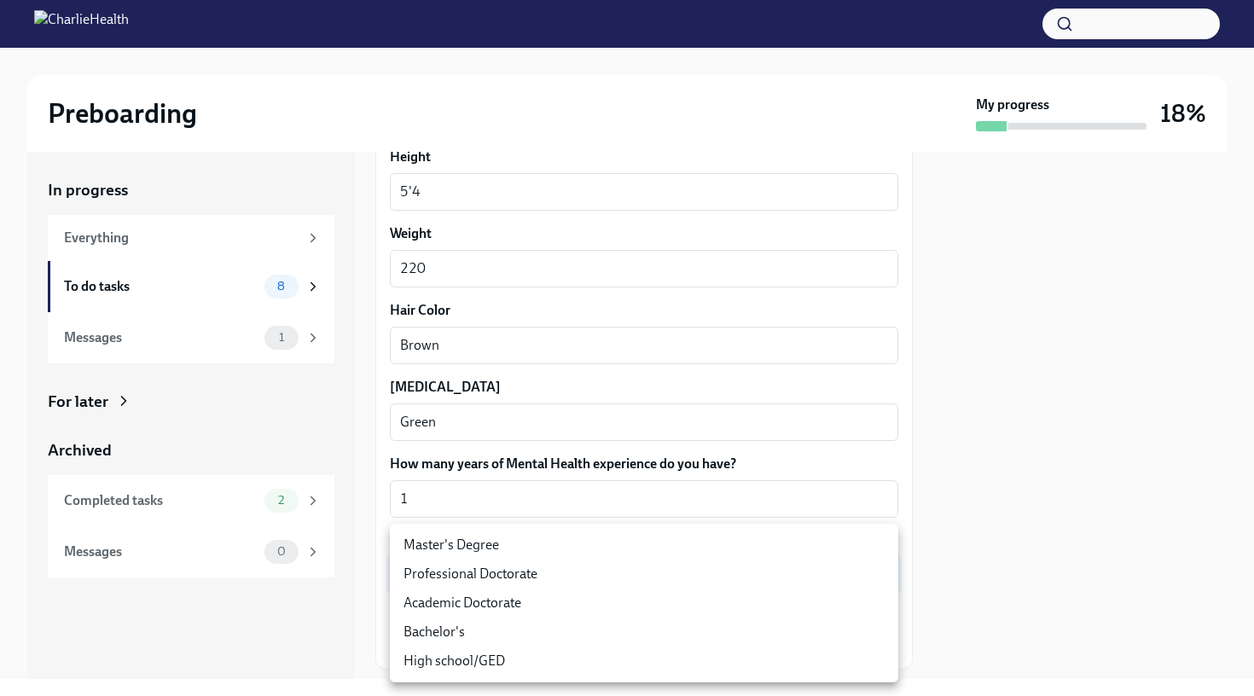
click at [466, 542] on li "Master's Degree" at bounding box center [644, 544] width 508 height 29
type input "2vBr-ghkD"
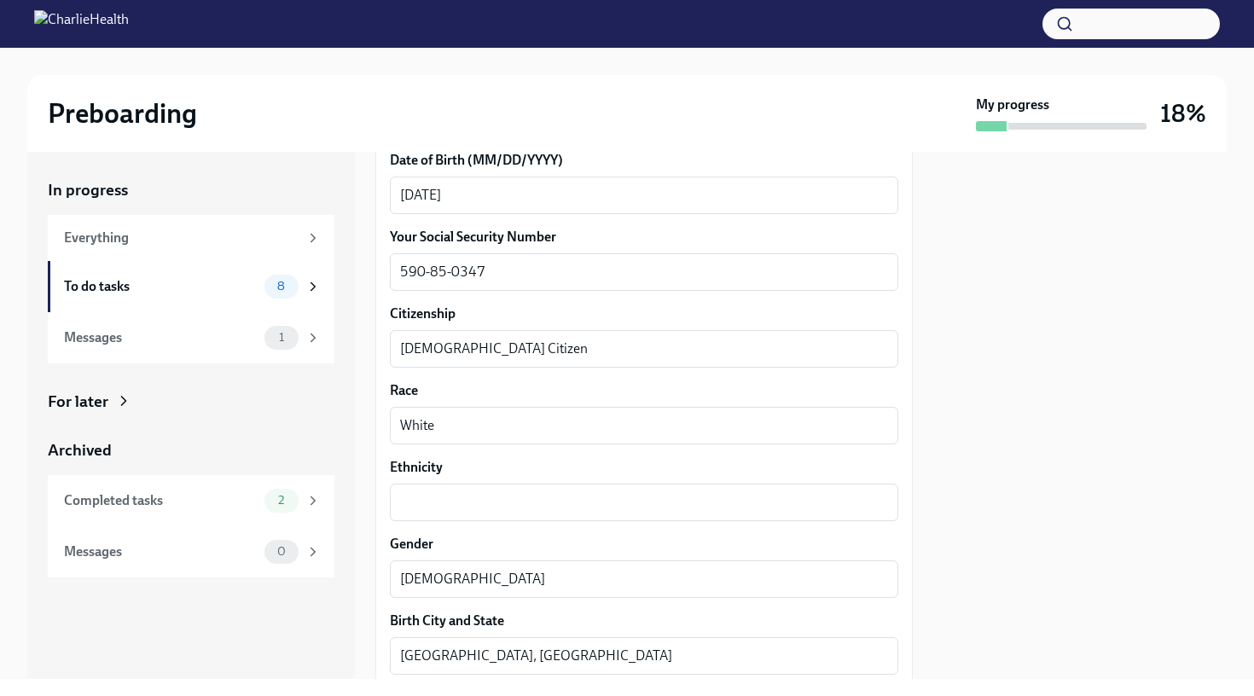
scroll to position [878, 0]
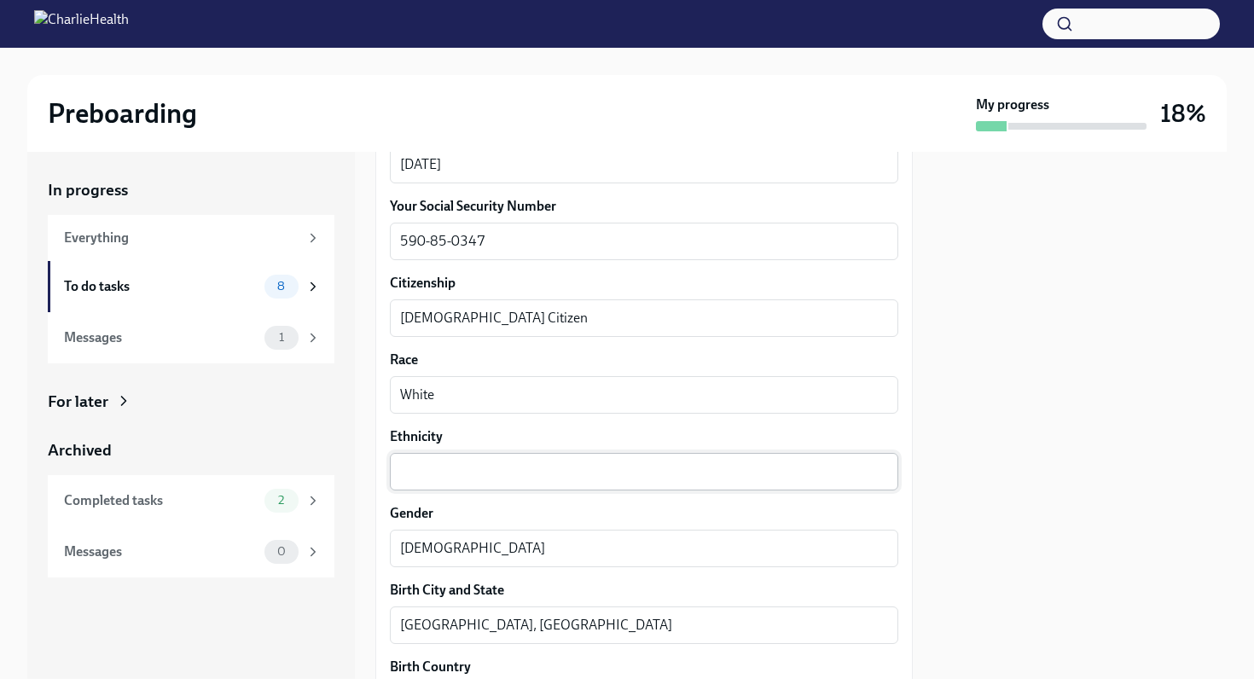
click at [496, 464] on textarea "Ethnicity" at bounding box center [644, 471] width 488 height 20
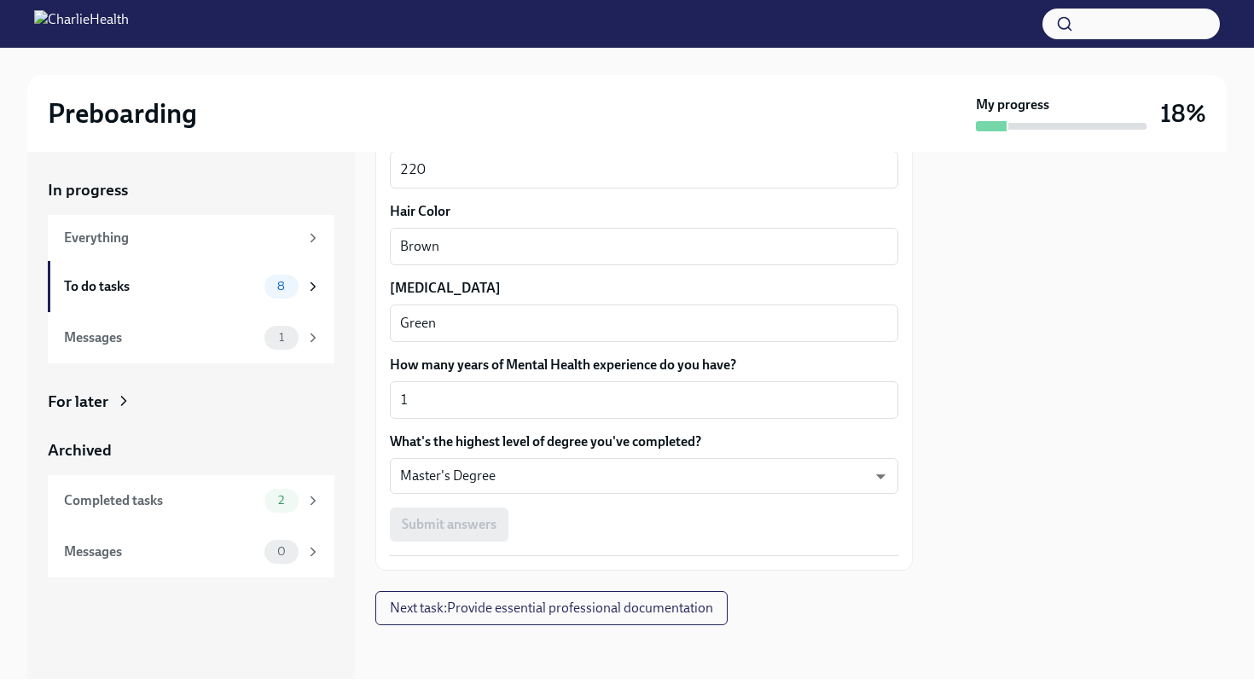
type textarea "White"
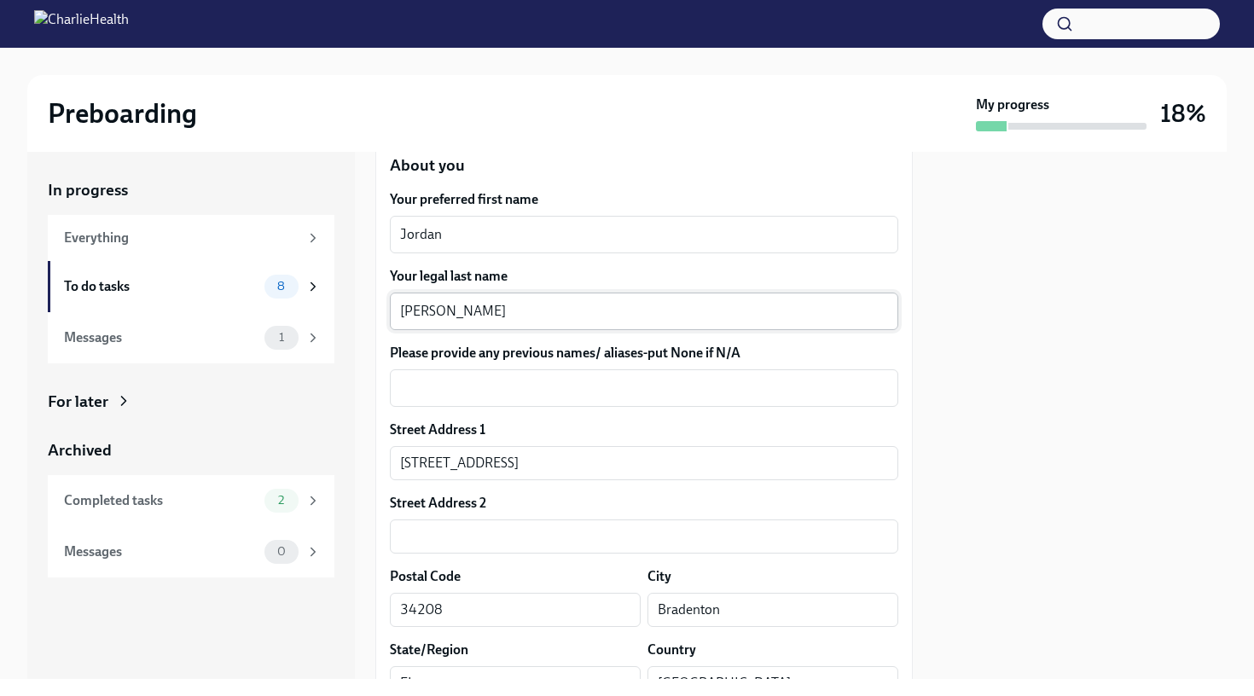
scroll to position [272, 0]
click at [663, 391] on textarea "Please provide any previous names/ aliases-put None if N/A" at bounding box center [644, 387] width 488 height 20
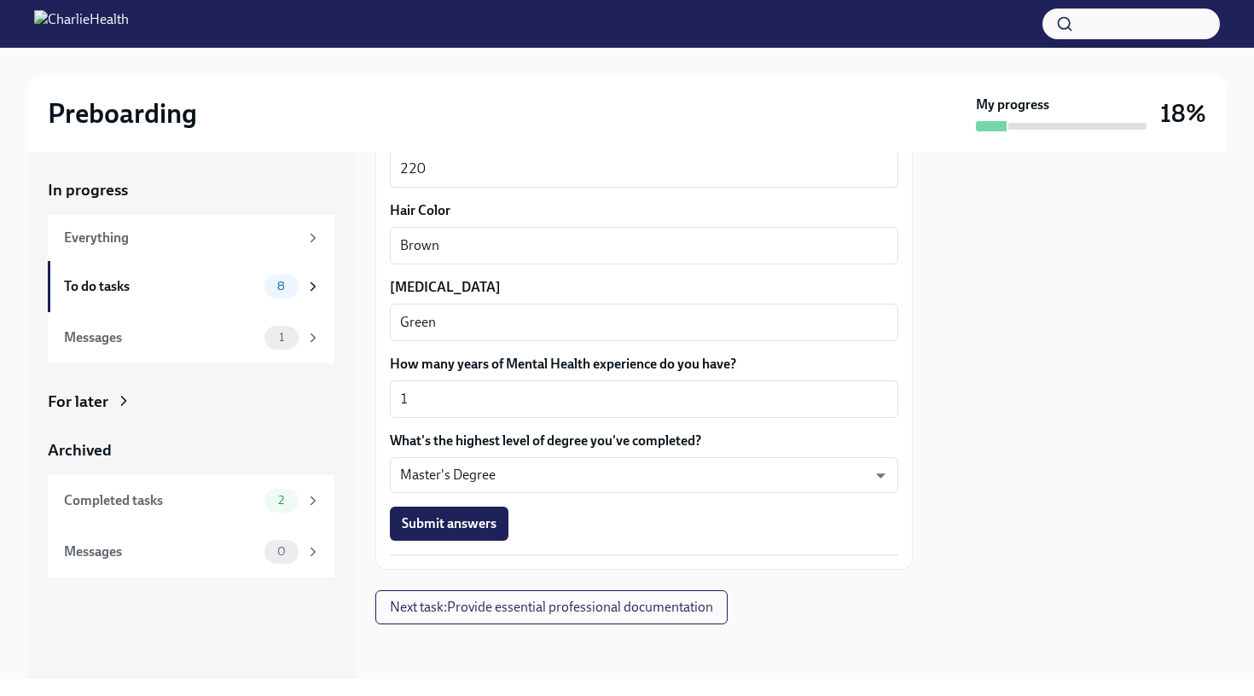
scroll to position [1564, 0]
type textarea "NA"
click at [484, 526] on span "Submit answers" at bounding box center [449, 524] width 95 height 17
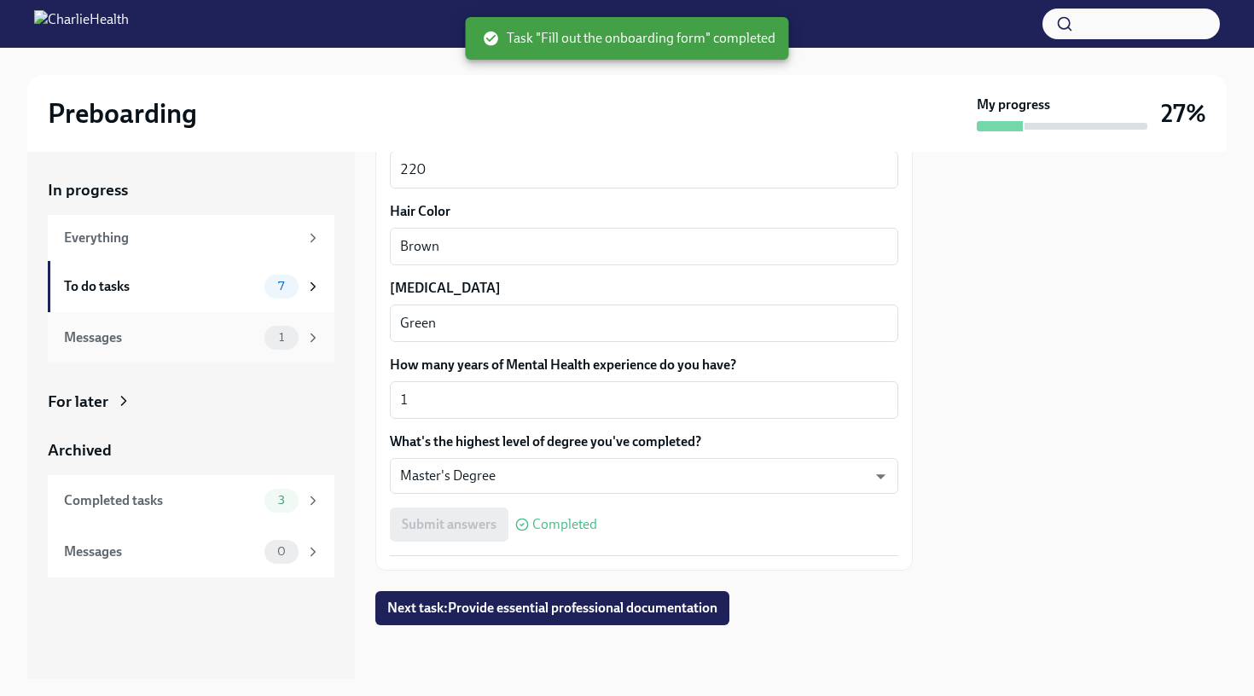
click at [310, 344] on icon at bounding box center [312, 337] width 15 height 15
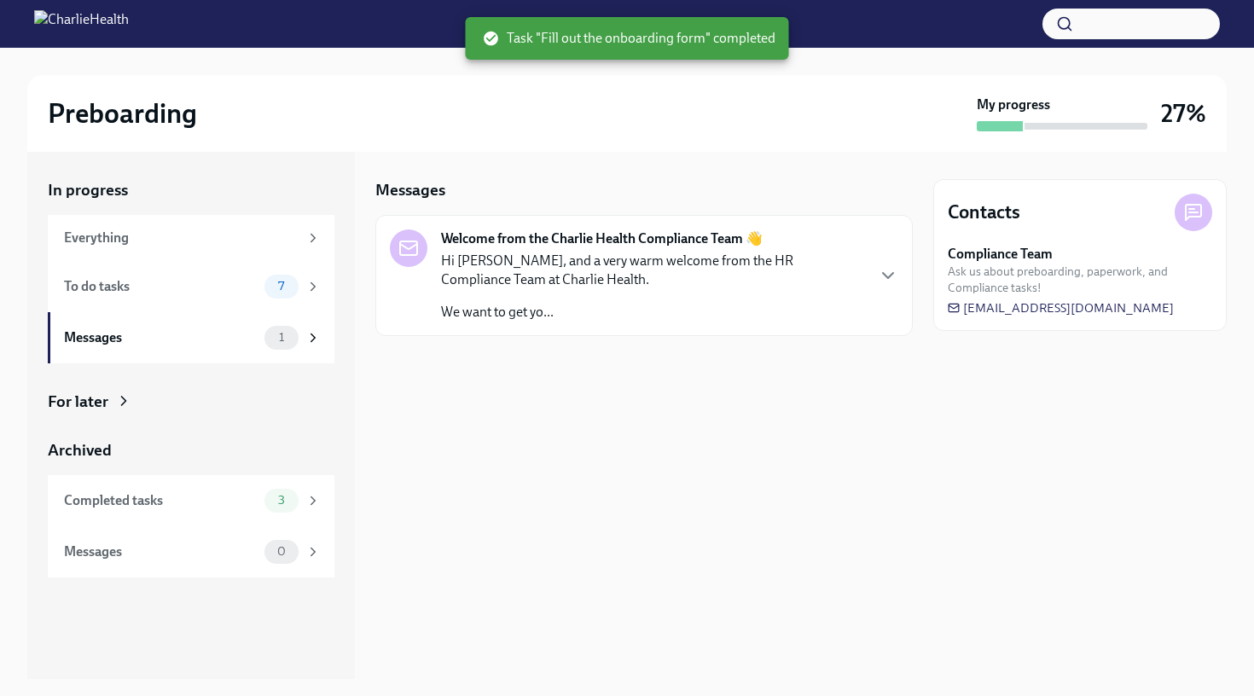
click at [714, 290] on div "Hi [PERSON_NAME], and a very warm welcome from the HR Compliance Team at Charli…" at bounding box center [652, 287] width 423 height 70
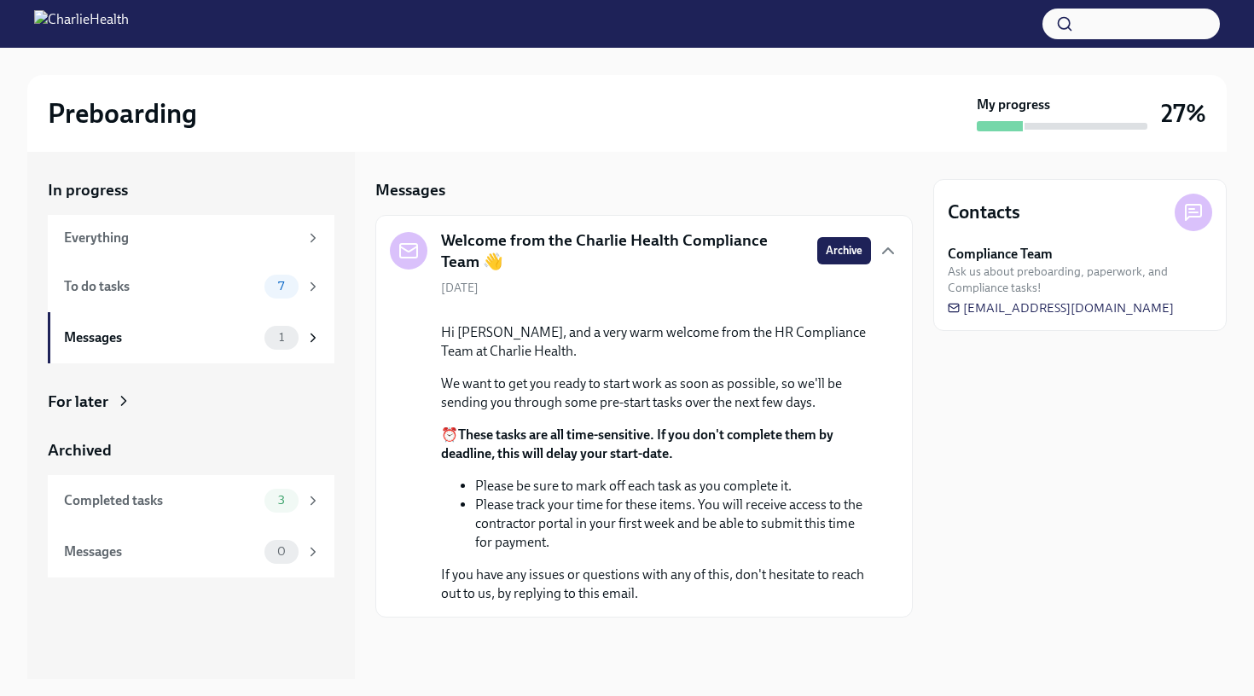
scroll to position [115, 0]
click at [311, 296] on div "7" at bounding box center [292, 287] width 56 height 24
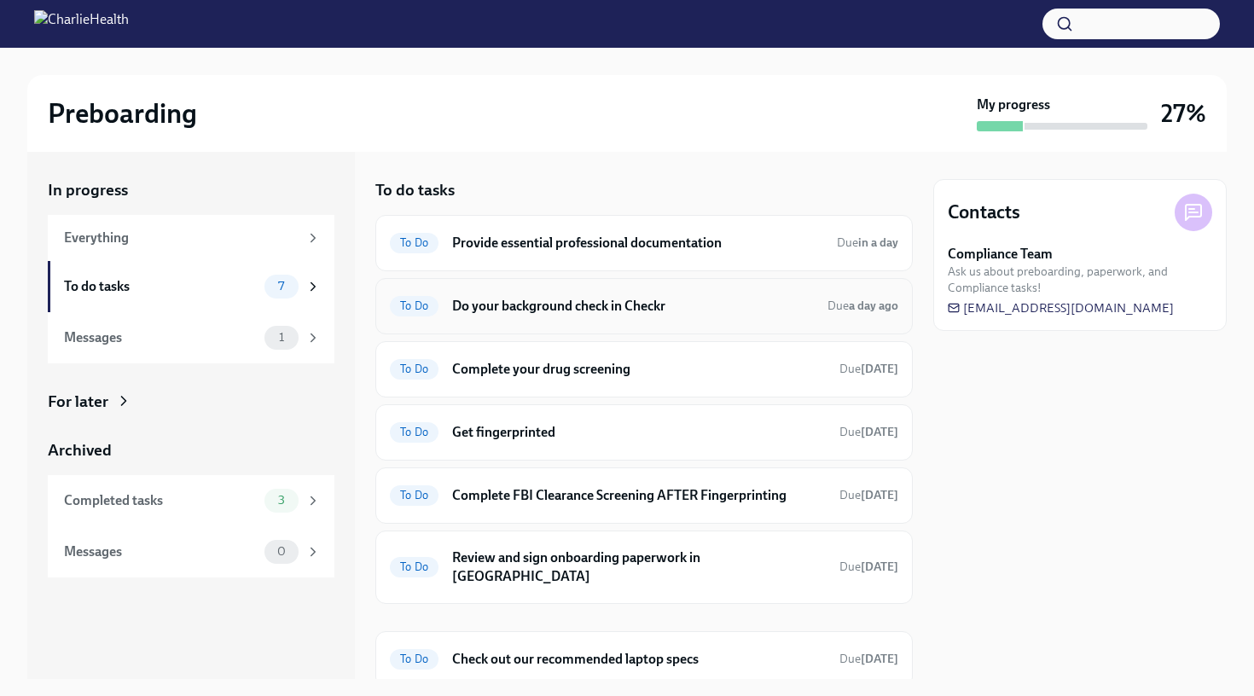
click at [598, 310] on h6 "Do your background check in Checkr" at bounding box center [633, 306] width 362 height 19
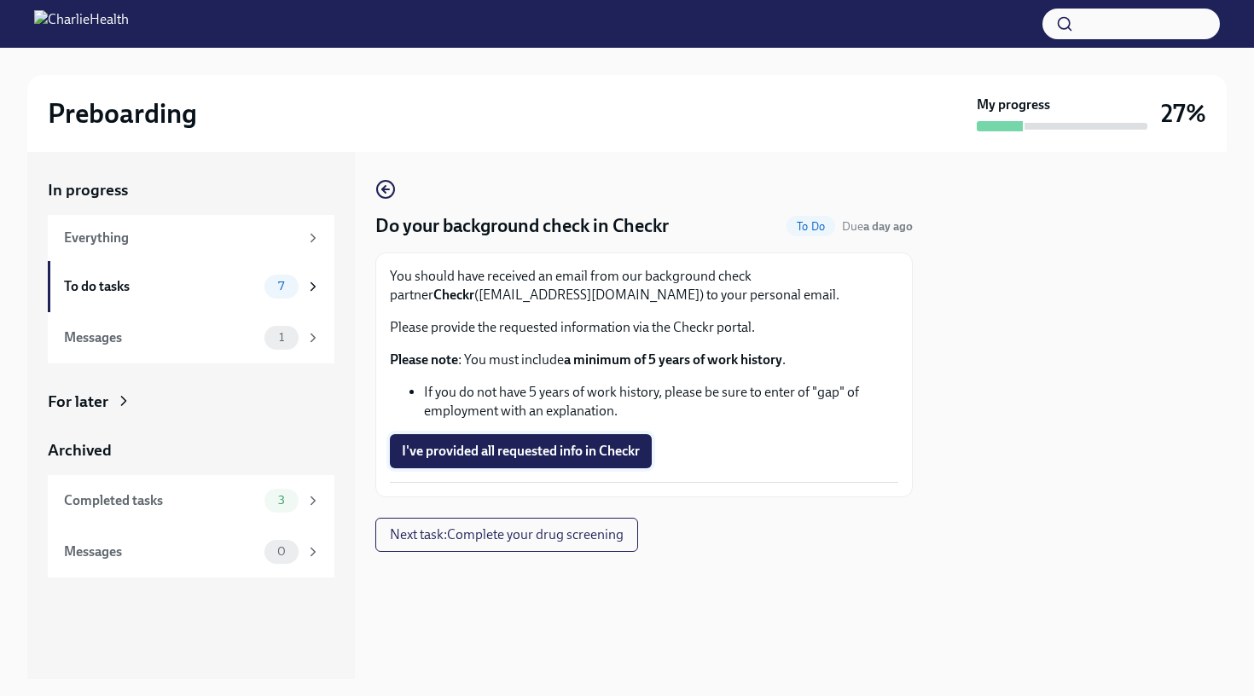
click at [513, 452] on span "I've provided all requested info in Checkr" at bounding box center [521, 451] width 238 height 17
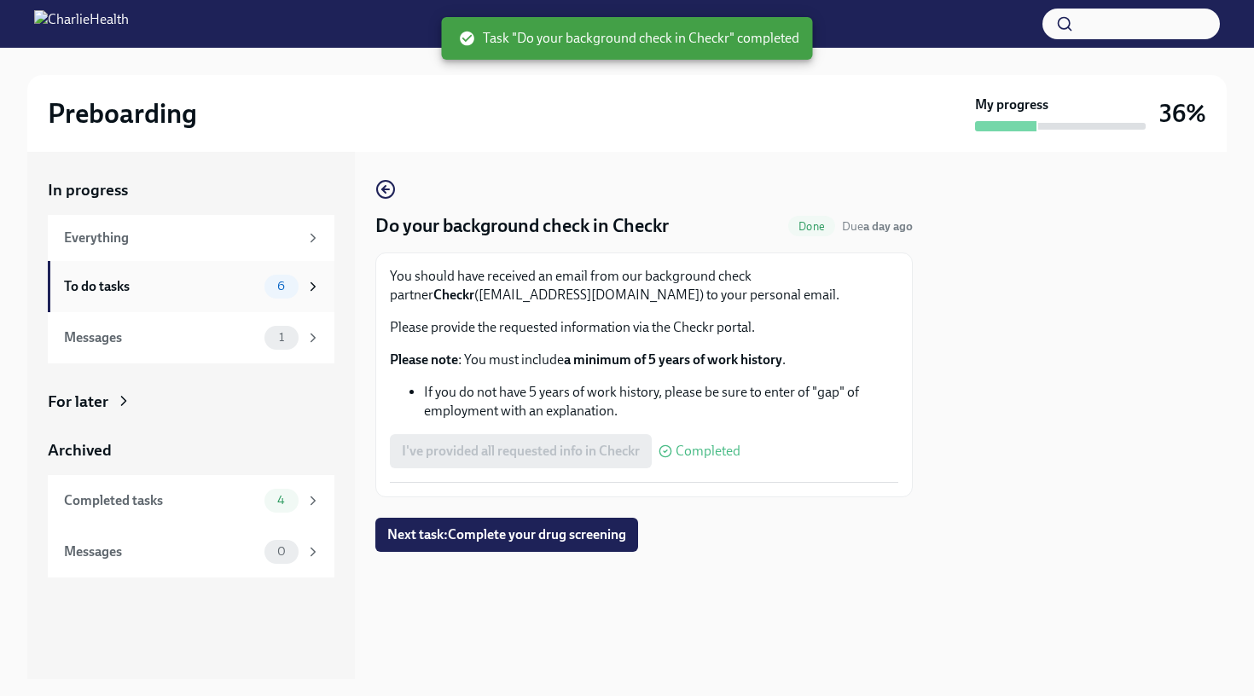
click at [311, 293] on icon at bounding box center [312, 286] width 15 height 15
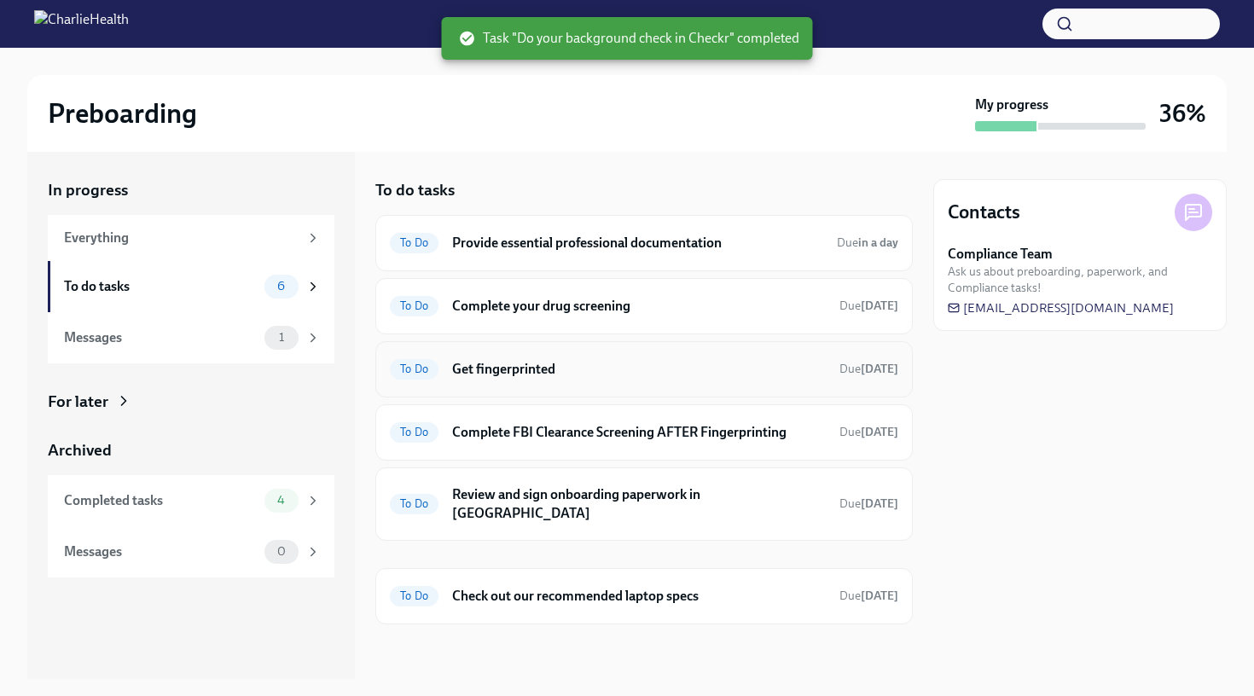
click at [605, 379] on div "To Do Get fingerprinted Due [DATE]" at bounding box center [644, 369] width 508 height 27
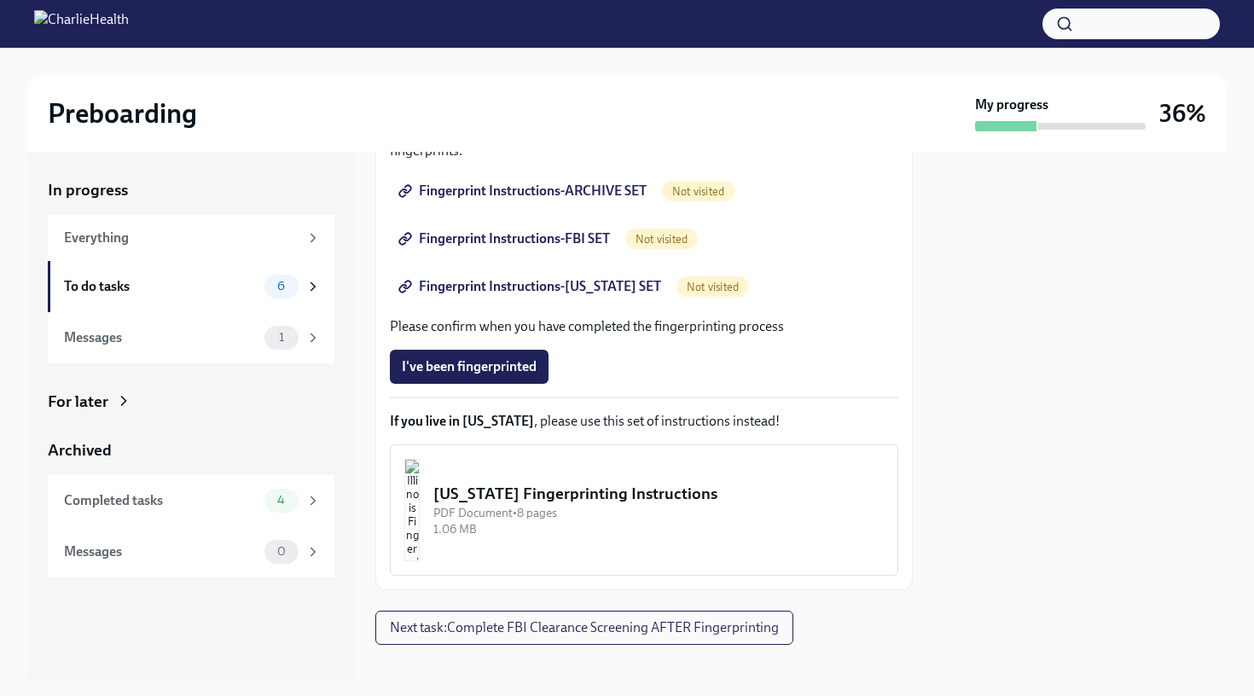
scroll to position [343, 0]
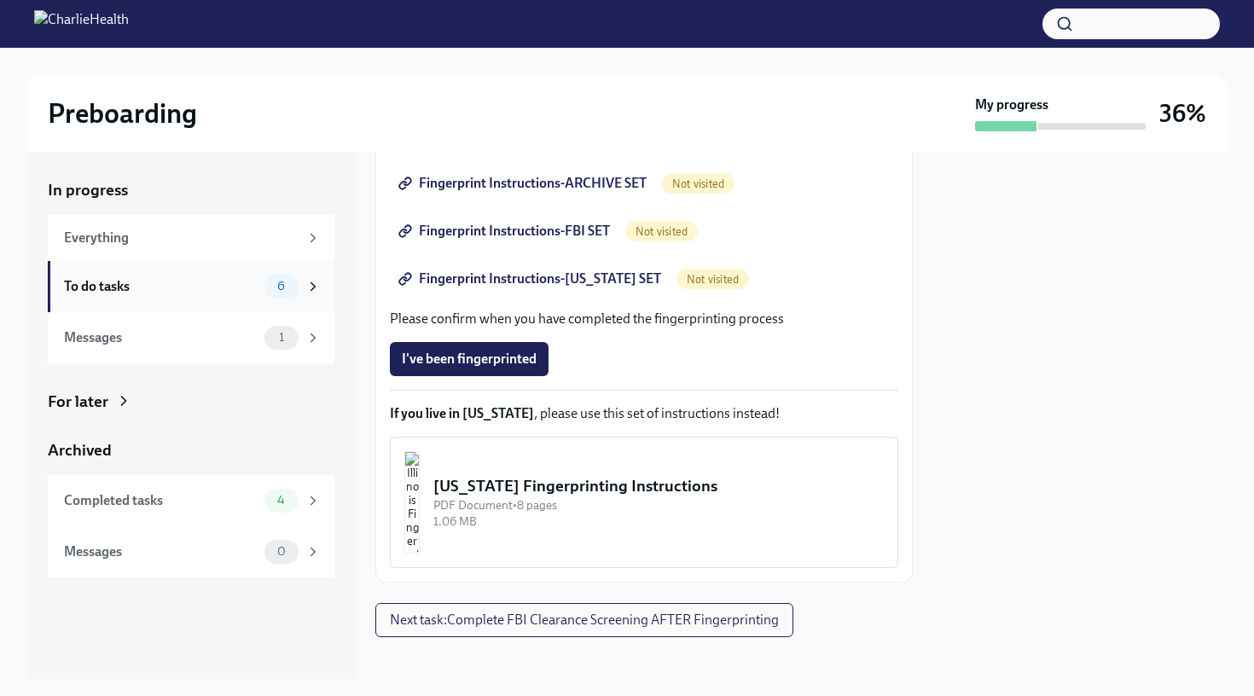
click at [261, 293] on div "To do tasks 6" at bounding box center [192, 287] width 257 height 24
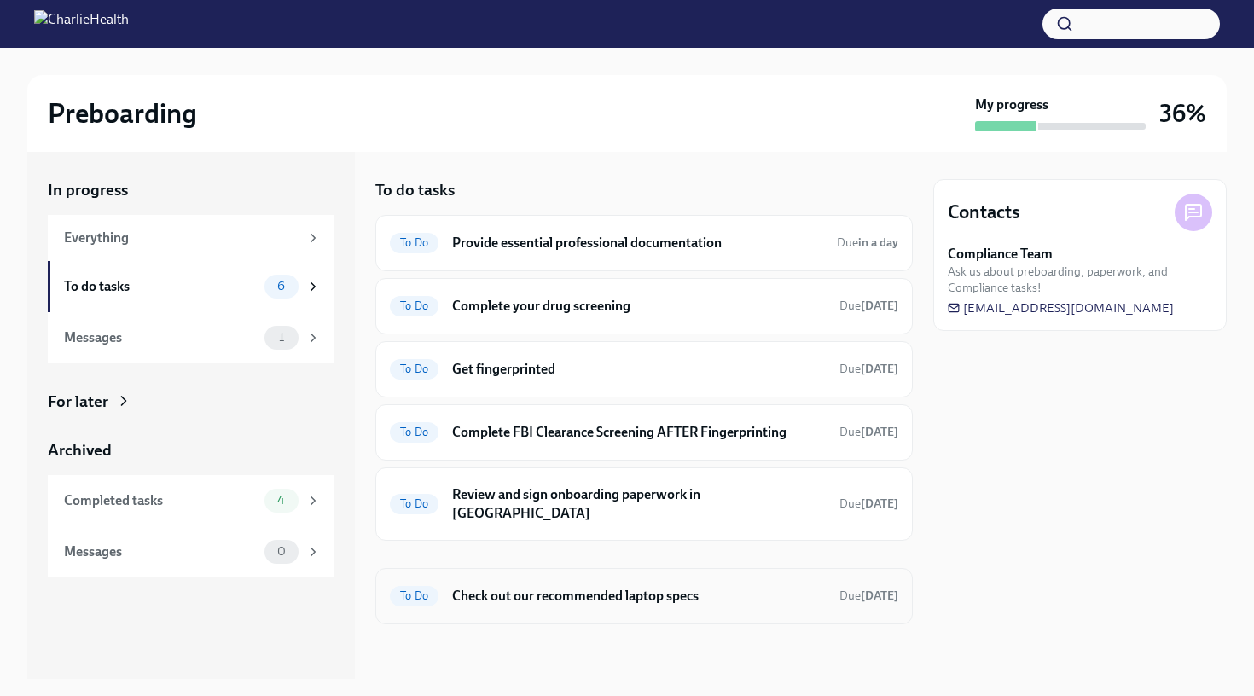
click at [501, 587] on h6 "Check out our recommended laptop specs" at bounding box center [639, 596] width 374 height 19
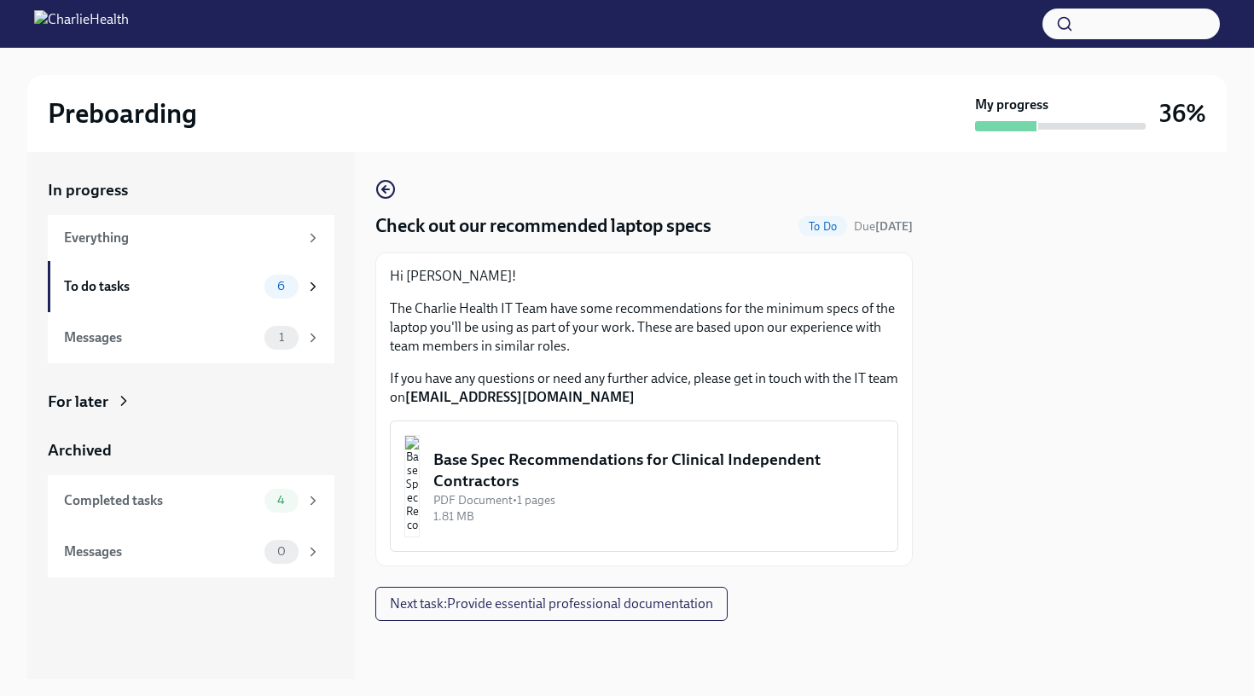
click at [420, 496] on img "button" at bounding box center [411, 486] width 15 height 102
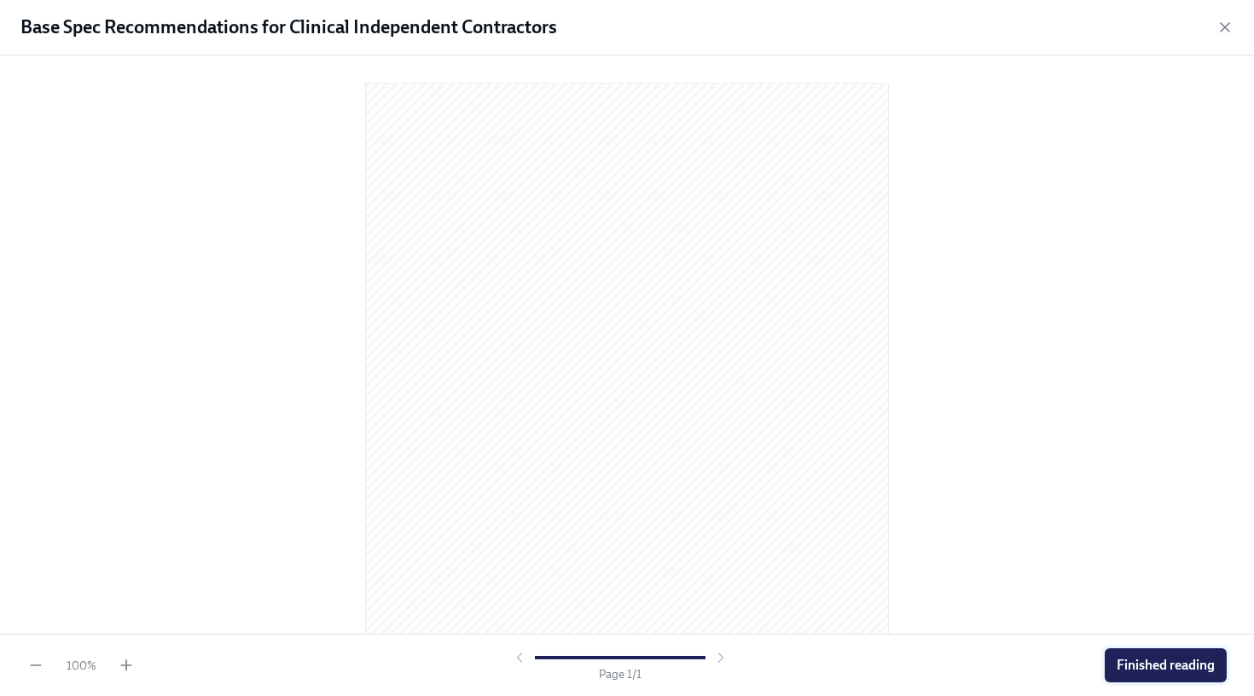
click at [1150, 661] on span "Finished reading" at bounding box center [1165, 665] width 98 height 17
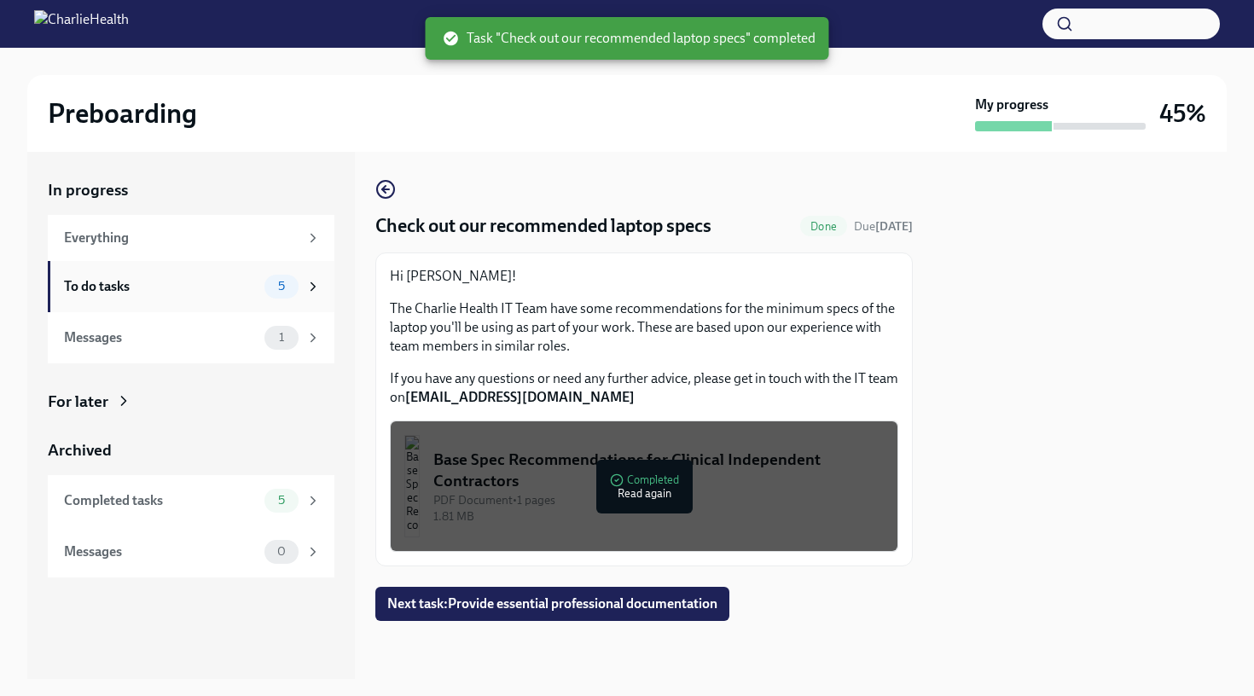
click at [186, 303] on div "To do tasks 5" at bounding box center [191, 286] width 287 height 51
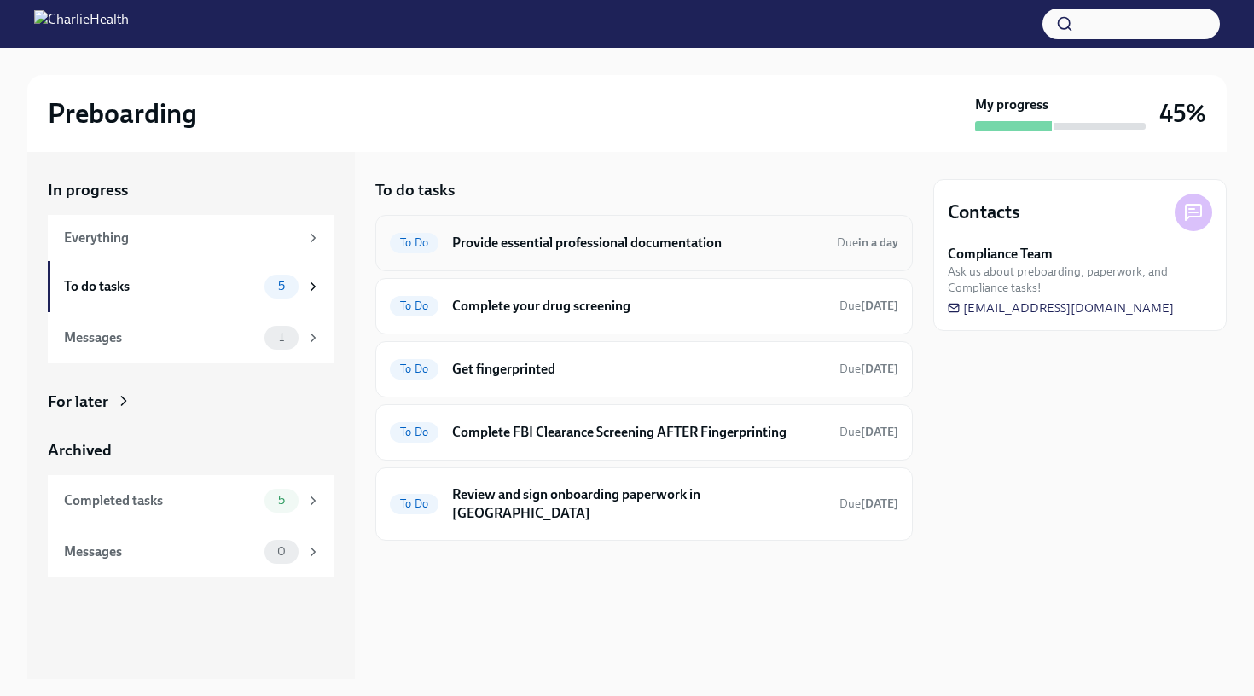
click at [591, 252] on div "To Do Provide essential professional documentation Due in a day" at bounding box center [644, 242] width 508 height 27
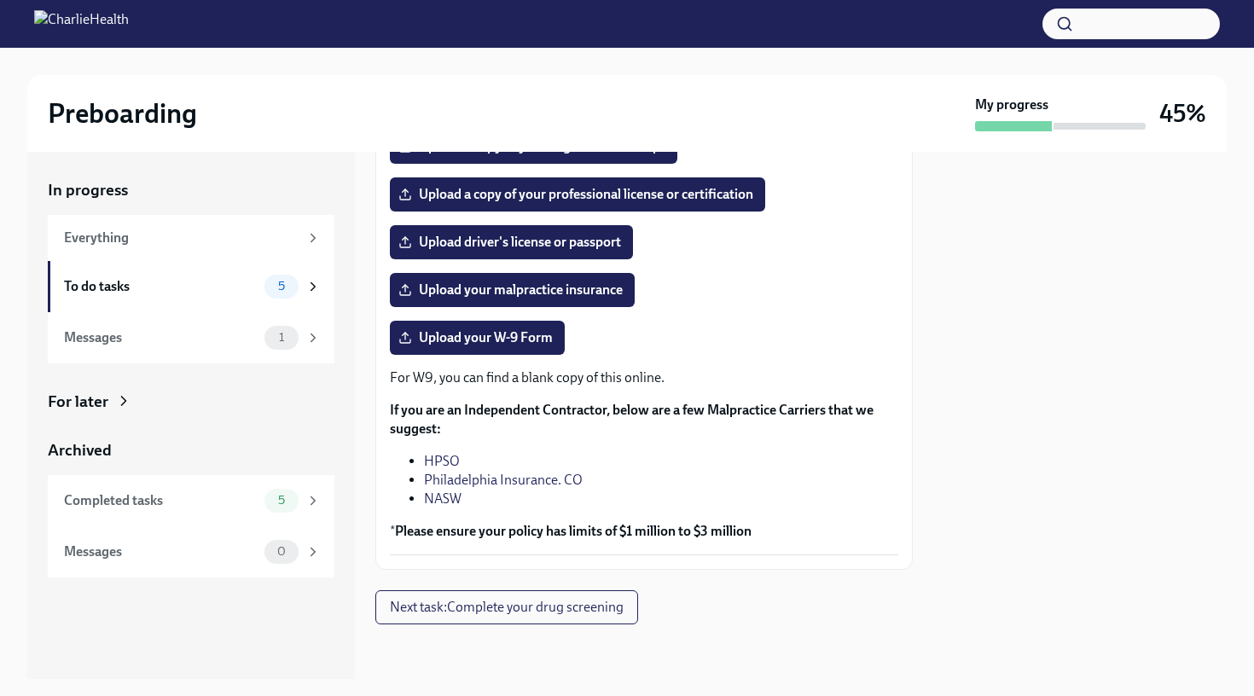
scroll to position [335, 0]
click at [244, 298] on div "To do tasks 5" at bounding box center [191, 286] width 287 height 51
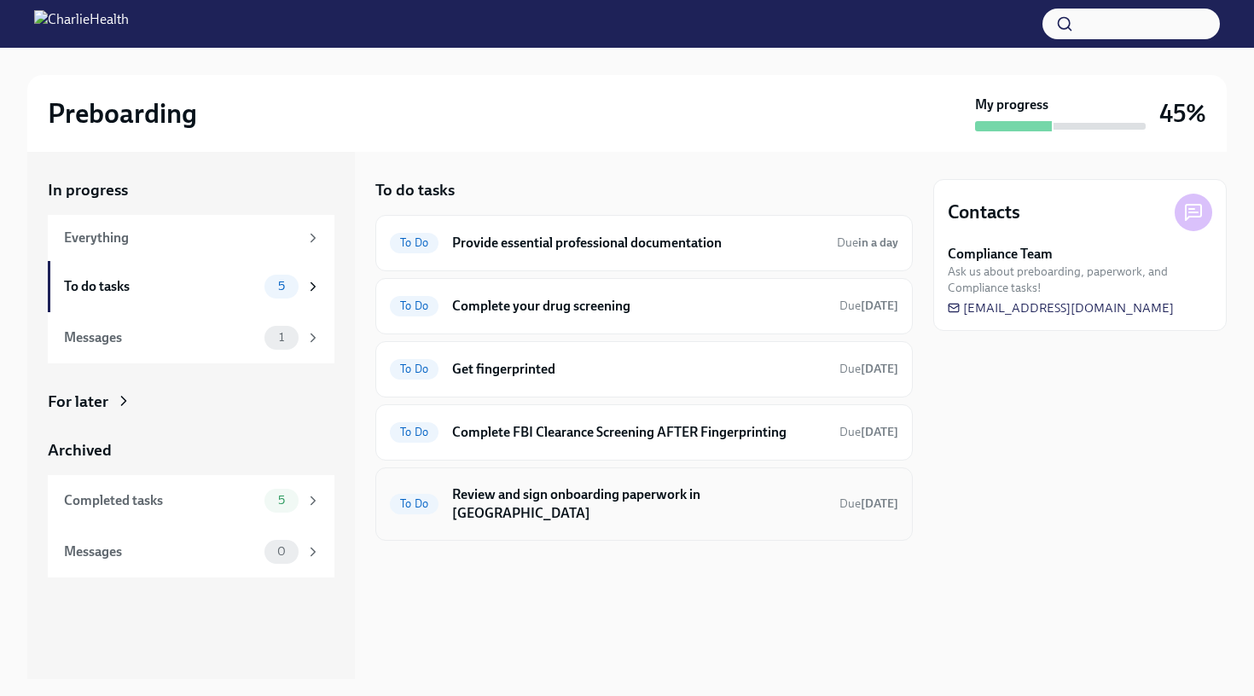
click at [443, 501] on div "To Do Review and sign onboarding paperwork in [GEOGRAPHIC_DATA] Due [DATE]" at bounding box center [644, 504] width 508 height 44
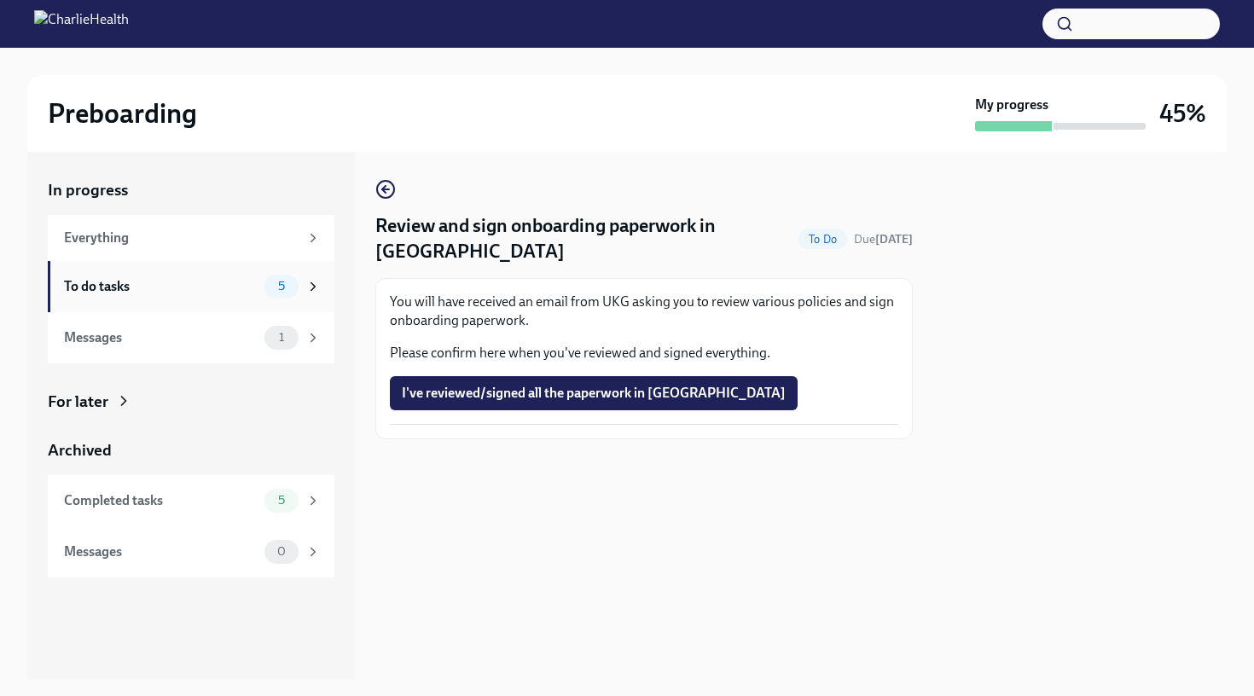
click at [248, 277] on div "To do tasks" at bounding box center [161, 286] width 194 height 19
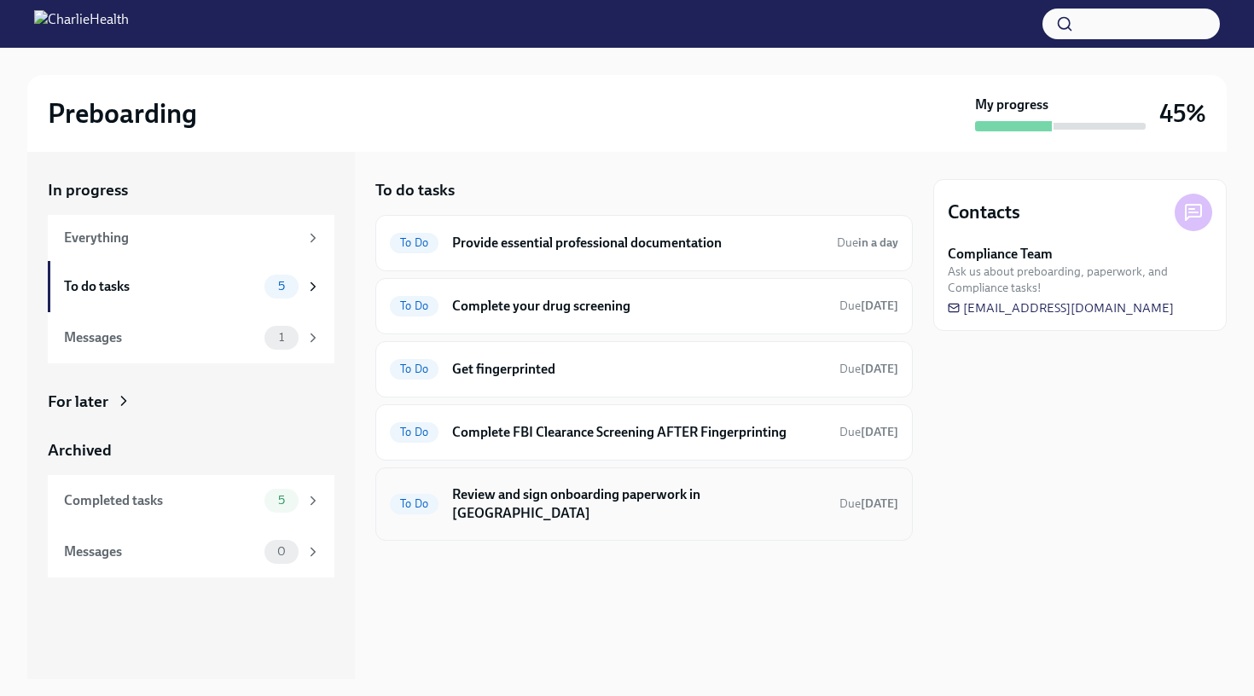
click at [546, 506] on div "To Do Review and sign onboarding paperwork in [GEOGRAPHIC_DATA] Due [DATE]" at bounding box center [644, 504] width 508 height 44
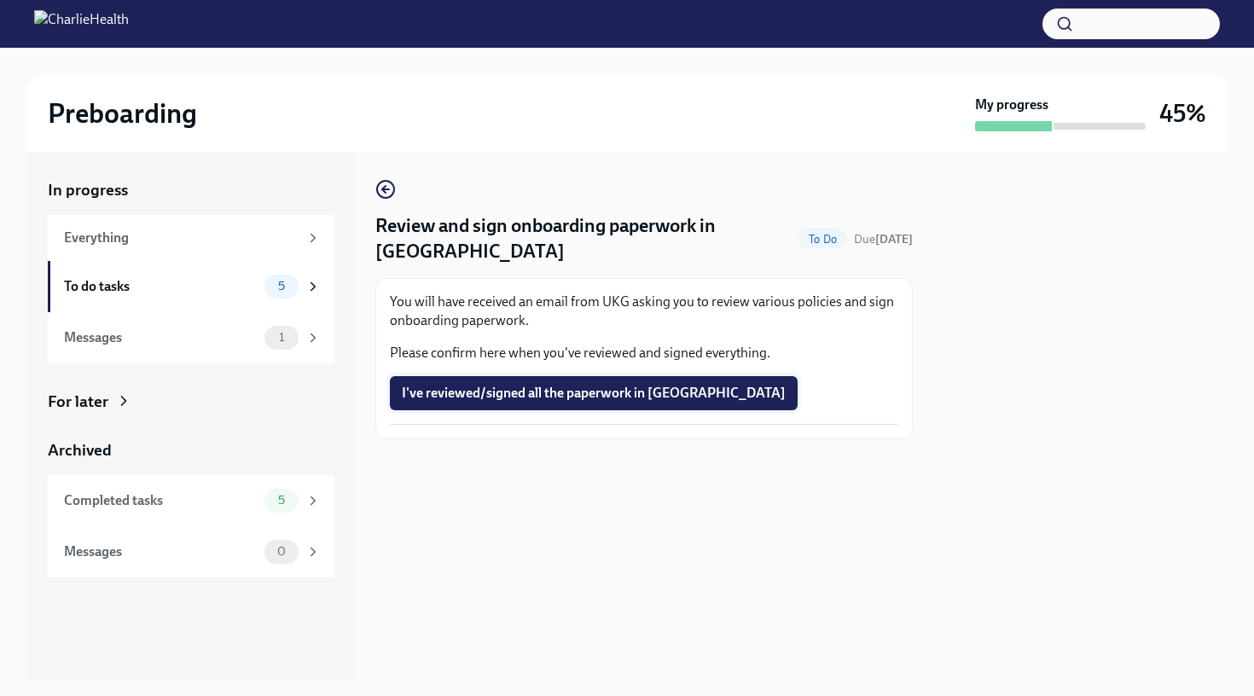
click at [540, 385] on span "I've reviewed/signed all the paperwork in [GEOGRAPHIC_DATA]" at bounding box center [594, 393] width 384 height 17
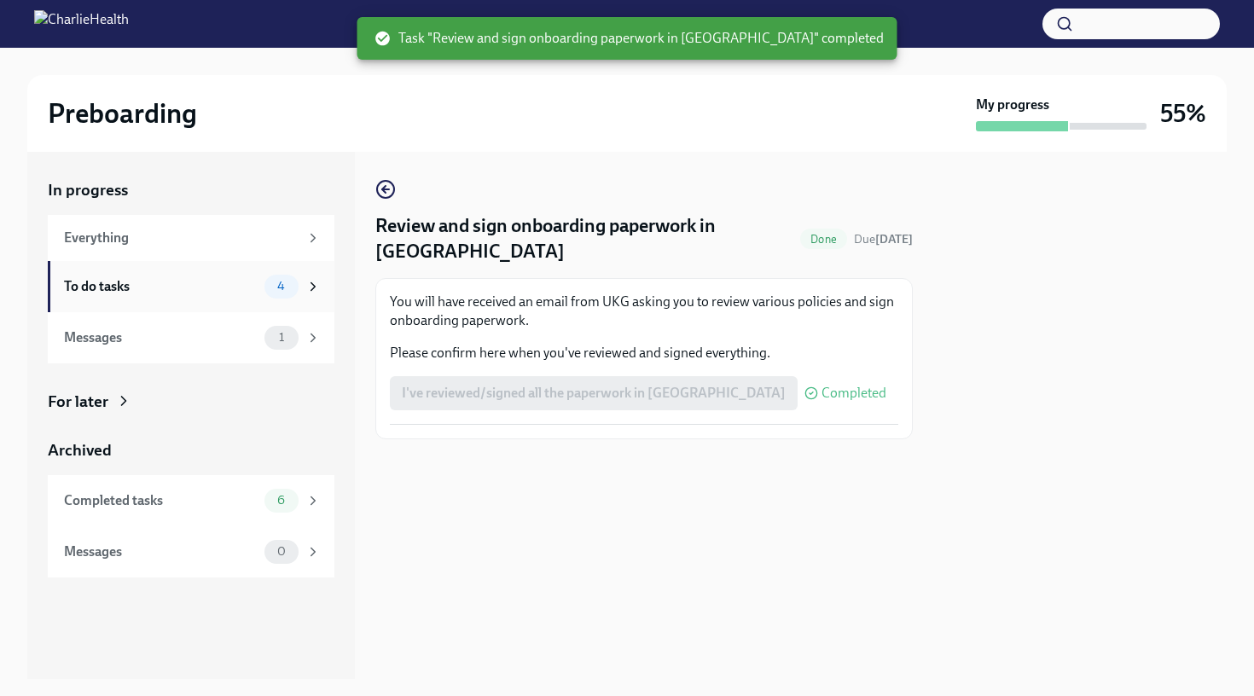
click at [281, 296] on div "4" at bounding box center [281, 287] width 34 height 24
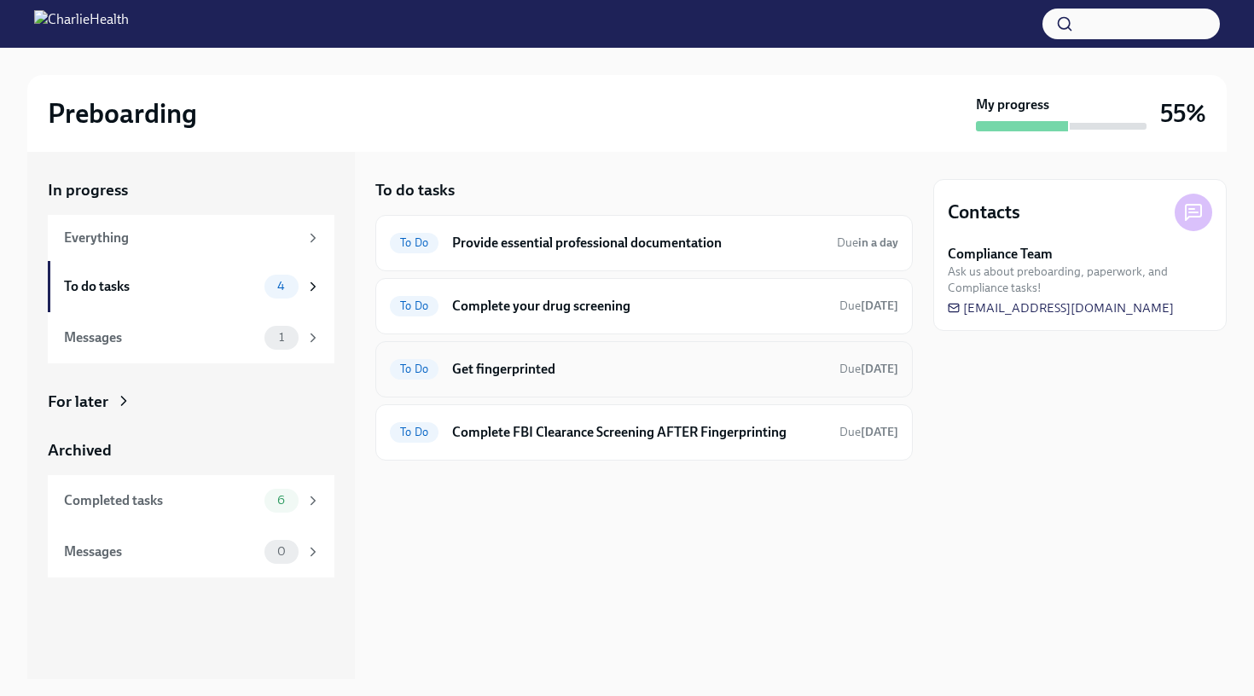
click at [570, 380] on div "To Do Get fingerprinted Due [DATE]" at bounding box center [644, 369] width 508 height 27
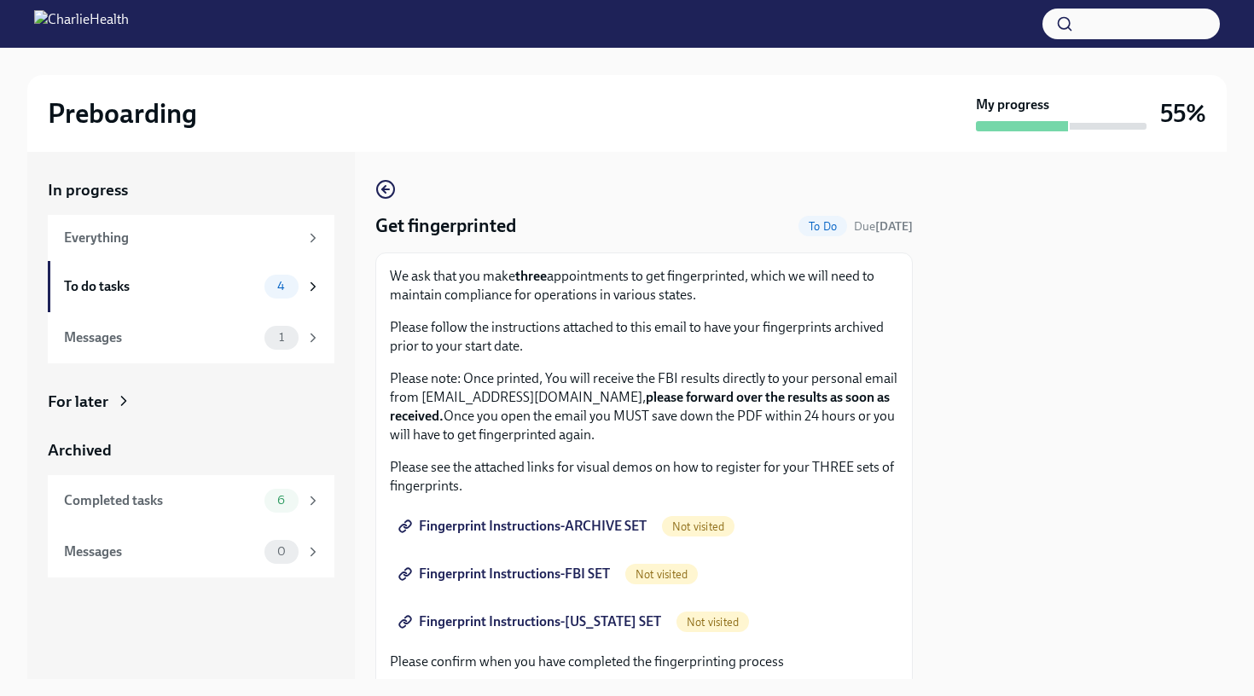
click at [586, 520] on span "Fingerprint Instructions-ARCHIVE SET" at bounding box center [524, 526] width 245 height 17
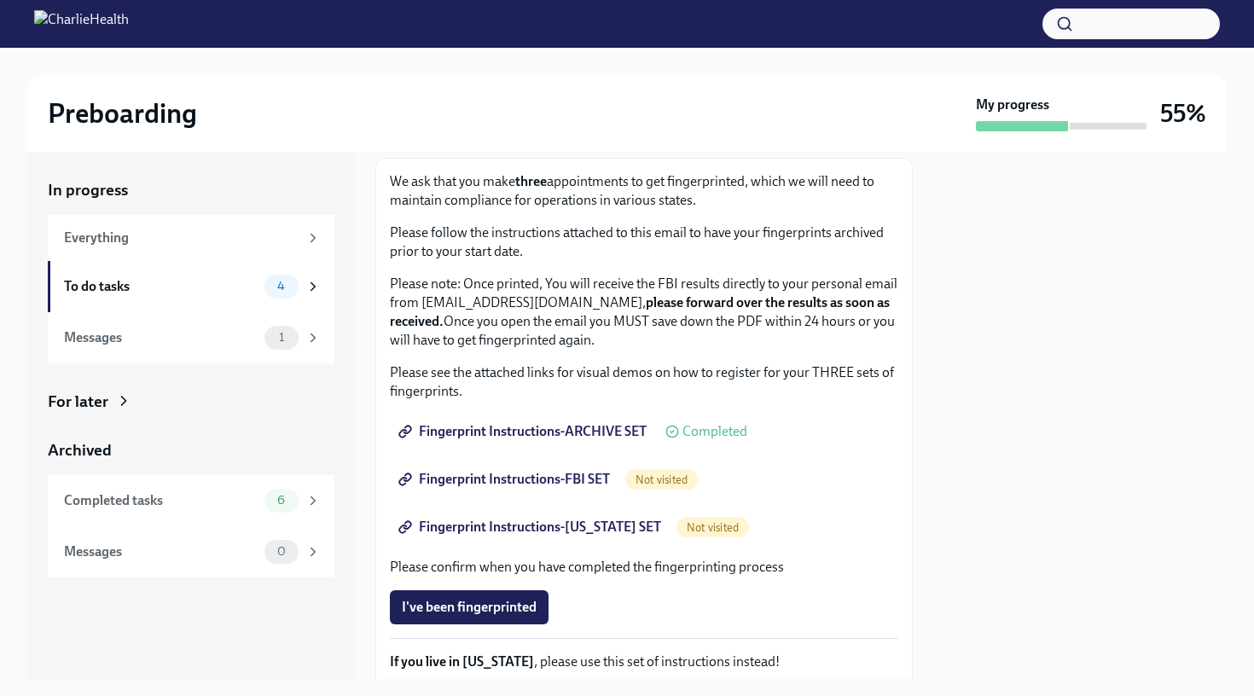
scroll to position [99, 0]
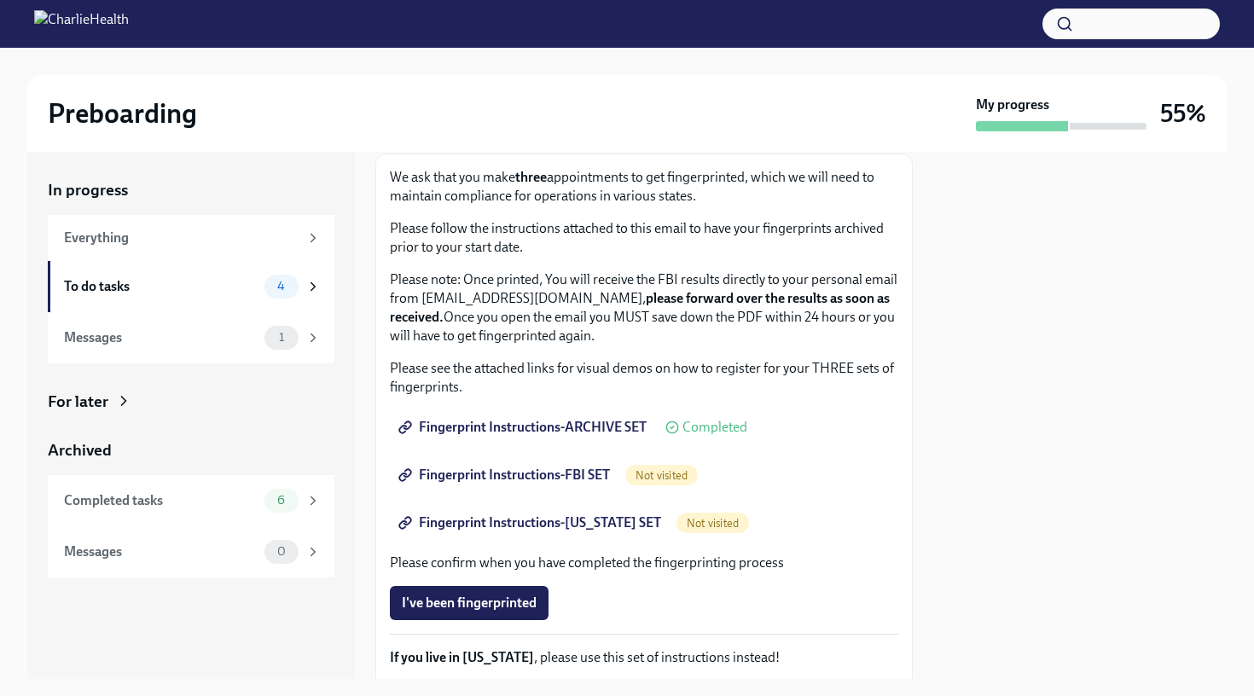
click at [559, 482] on span "Fingerprint Instructions-FBI SET" at bounding box center [506, 474] width 208 height 17
click at [546, 516] on span "Fingerprint Instructions-[US_STATE] SET" at bounding box center [531, 522] width 259 height 17
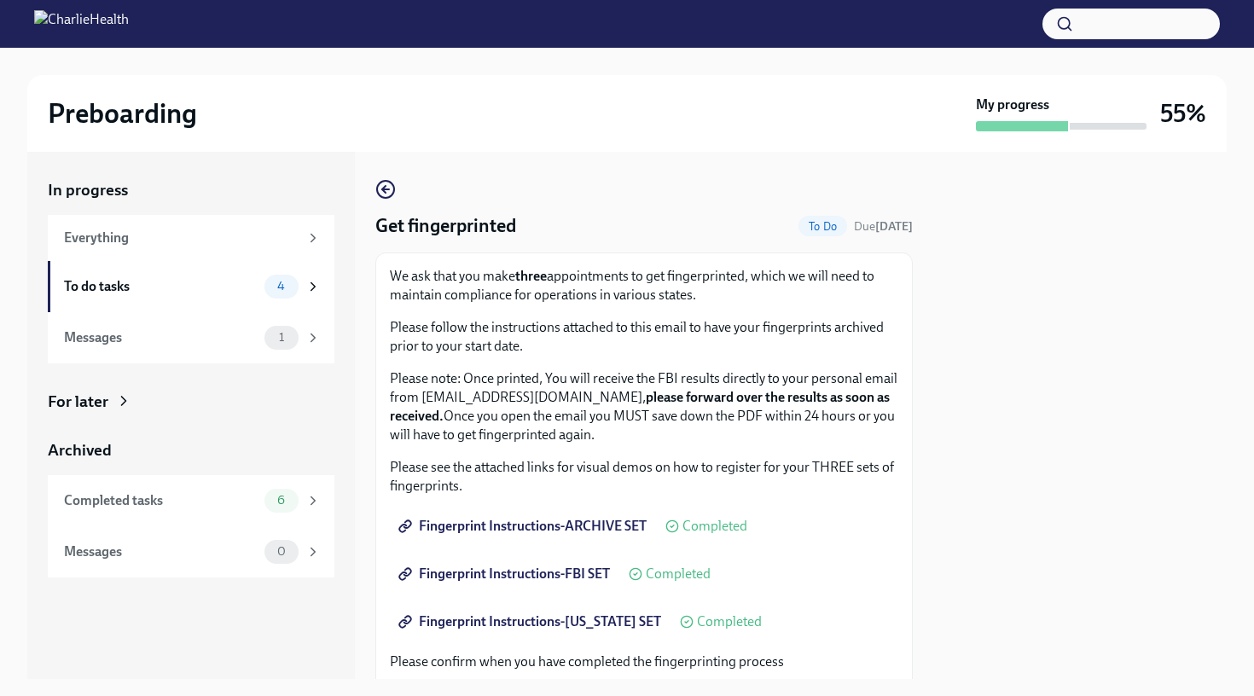
scroll to position [0, 0]
click at [307, 295] on div "4" at bounding box center [292, 287] width 56 height 24
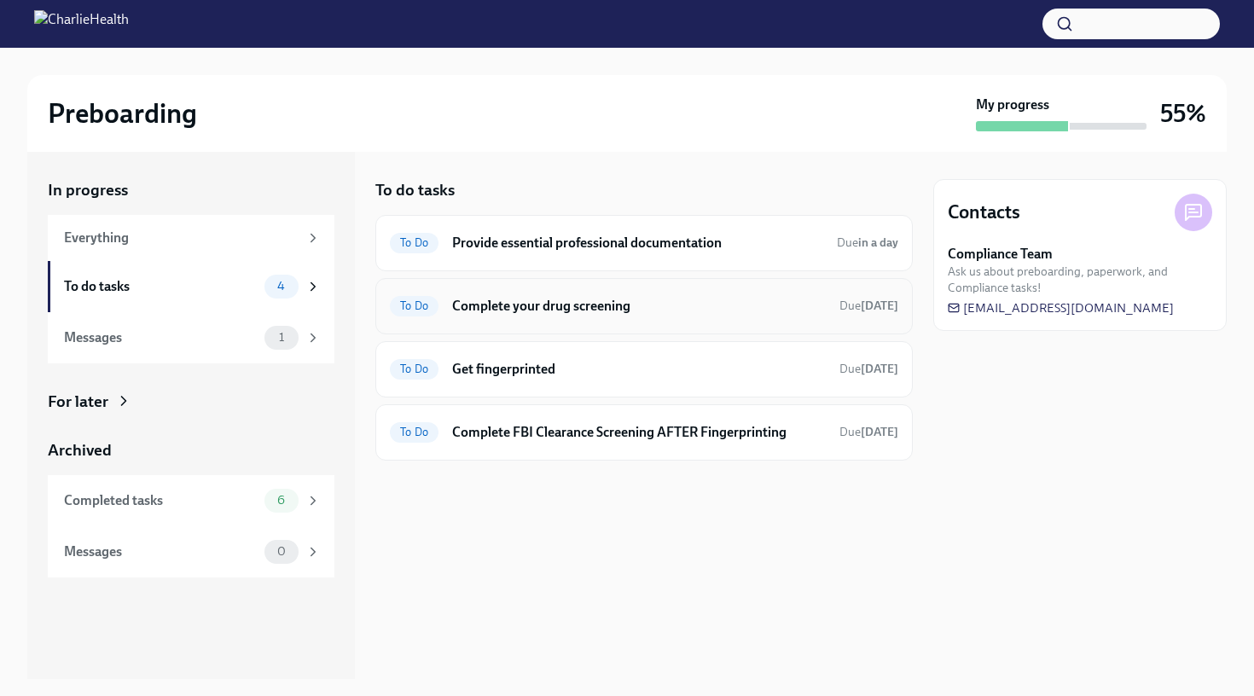
click at [537, 318] on div "To Do Complete your drug screening Due [DATE]" at bounding box center [644, 306] width 508 height 27
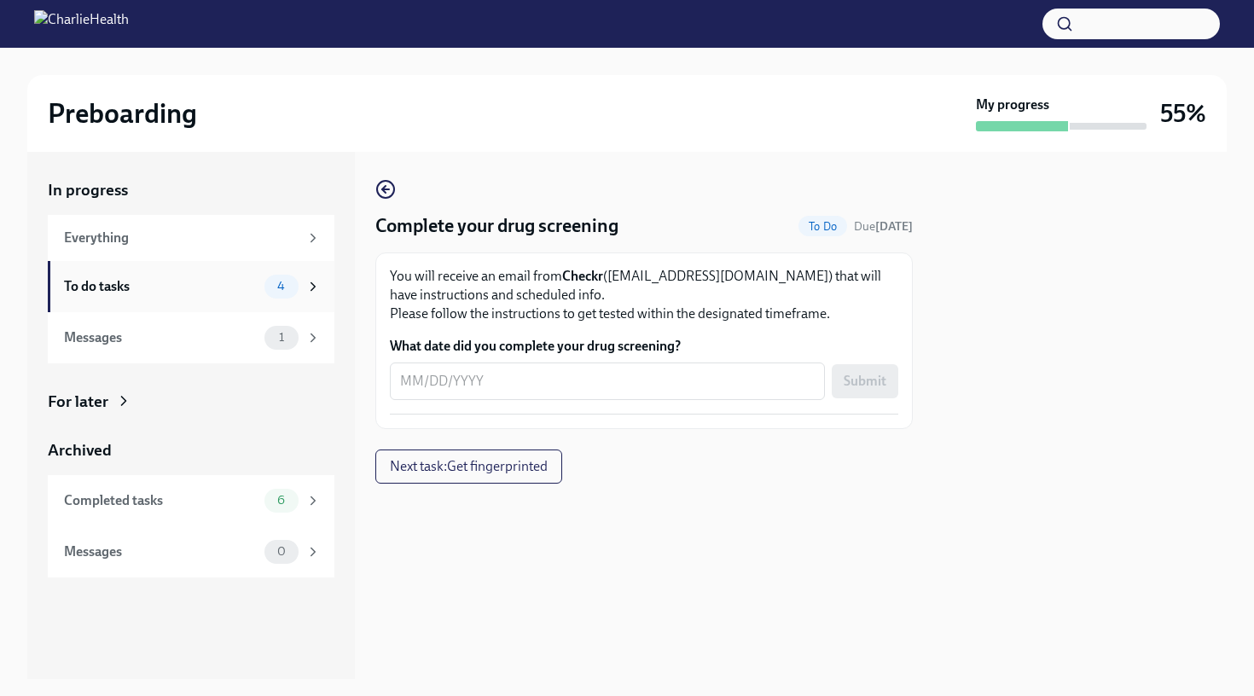
click at [206, 307] on div "To do tasks 4" at bounding box center [191, 286] width 287 height 51
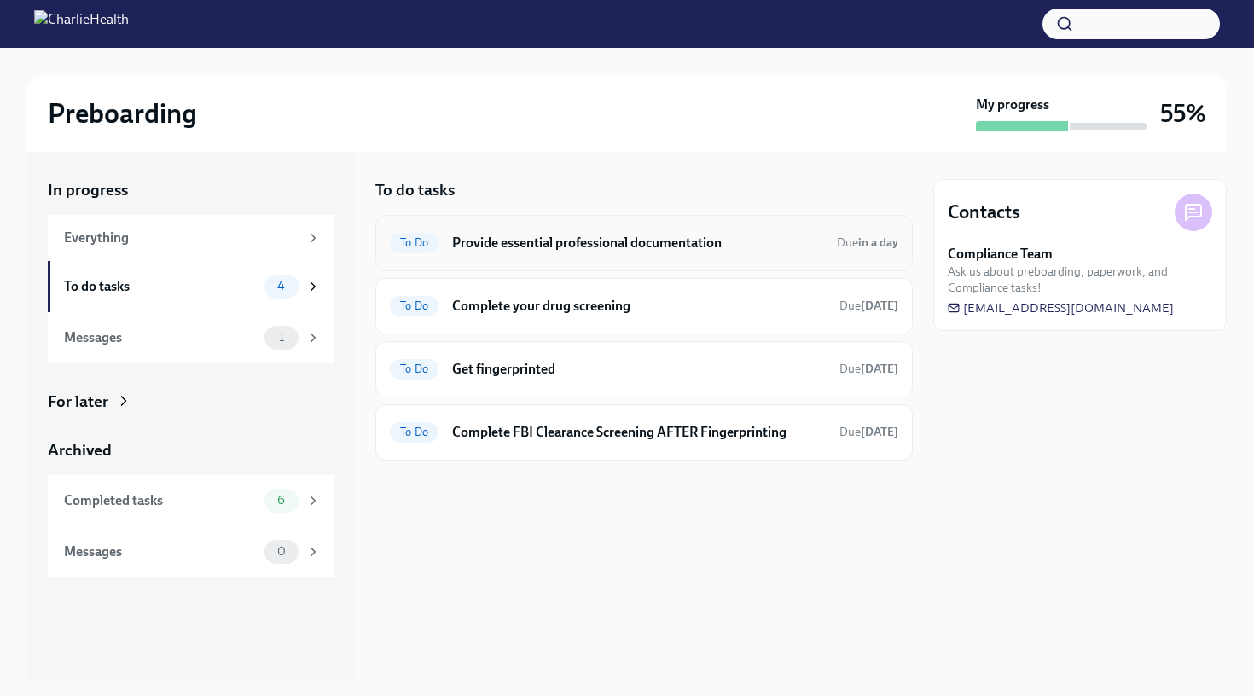
click at [513, 246] on h6 "Provide essential professional documentation" at bounding box center [637, 243] width 371 height 19
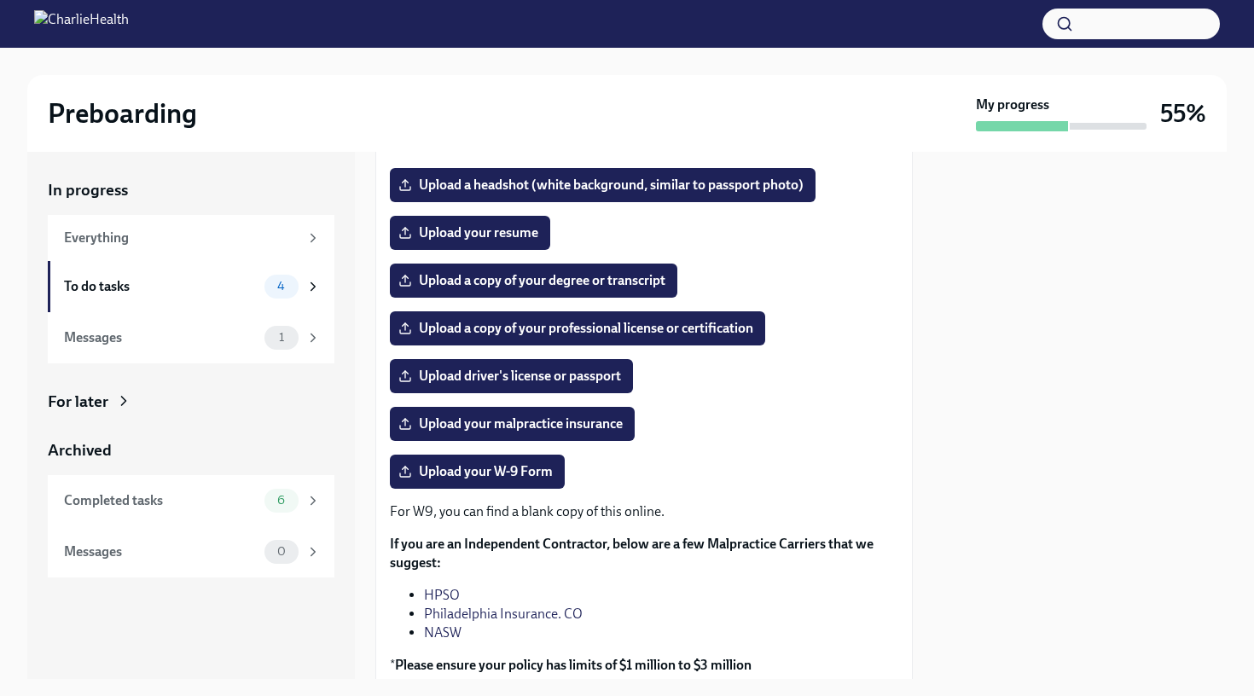
scroll to position [204, 0]
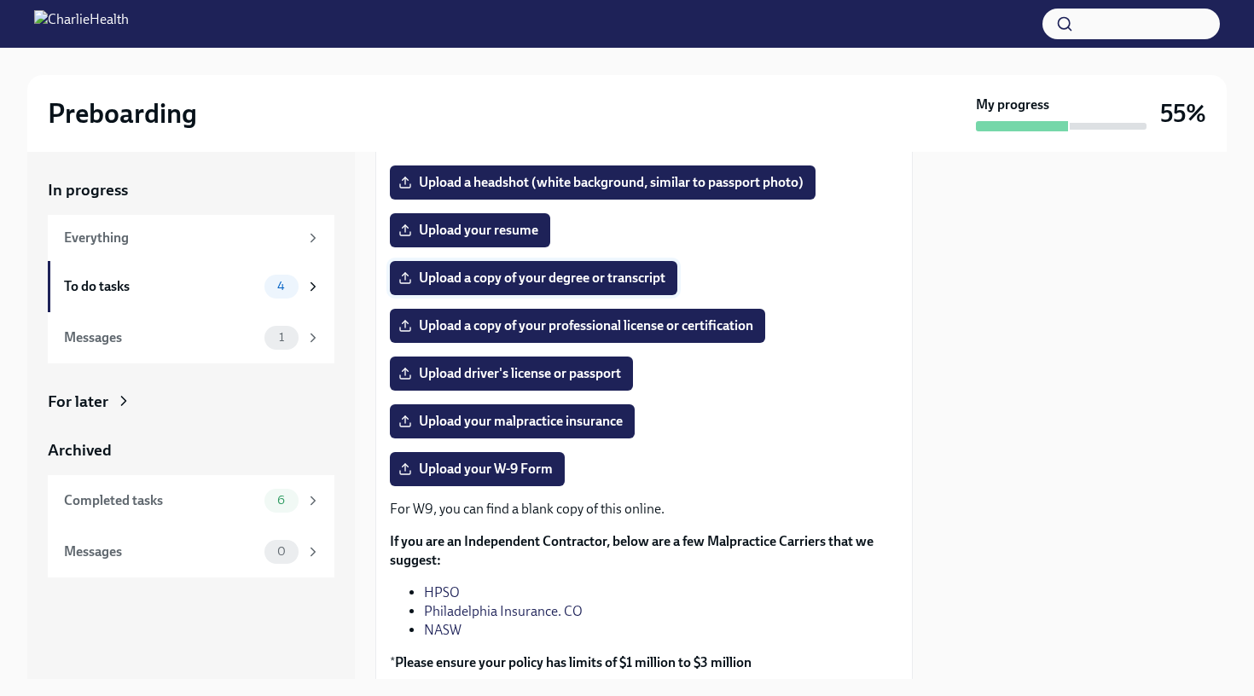
click at [529, 282] on span "Upload a copy of your degree or transcript" at bounding box center [534, 277] width 264 height 17
click at [0, 0] on input "Upload a copy of your degree or transcript" at bounding box center [0, 0] width 0 height 0
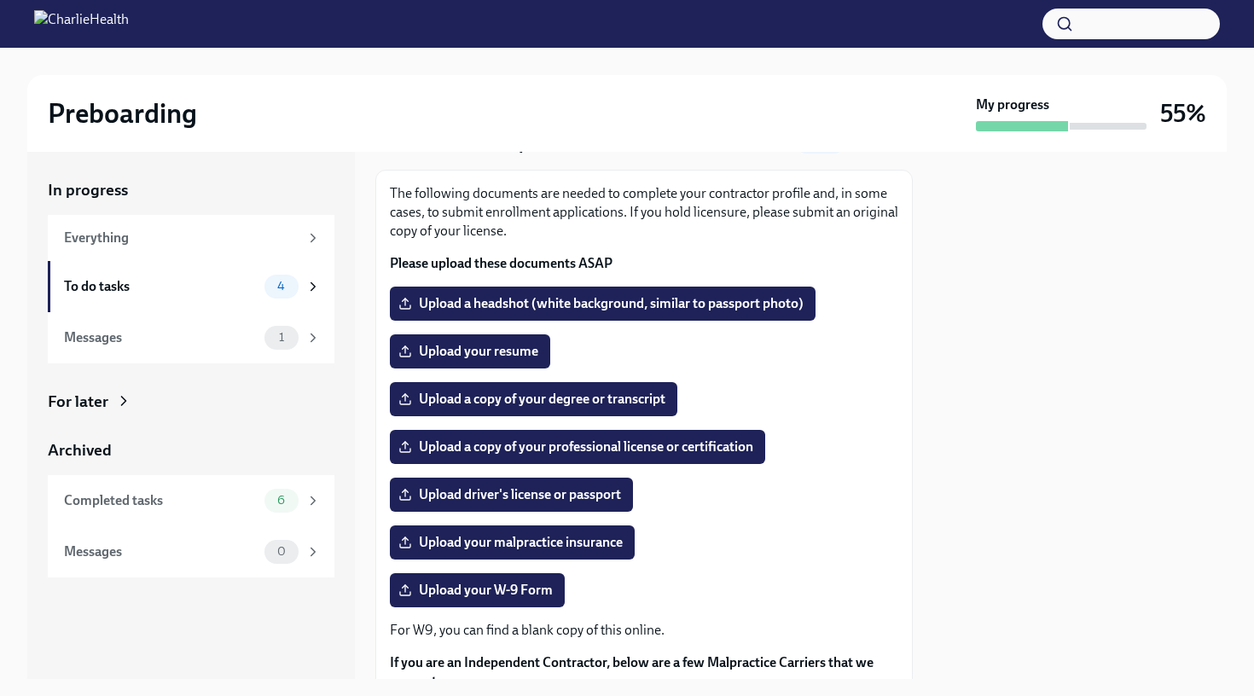
scroll to position [71, 0]
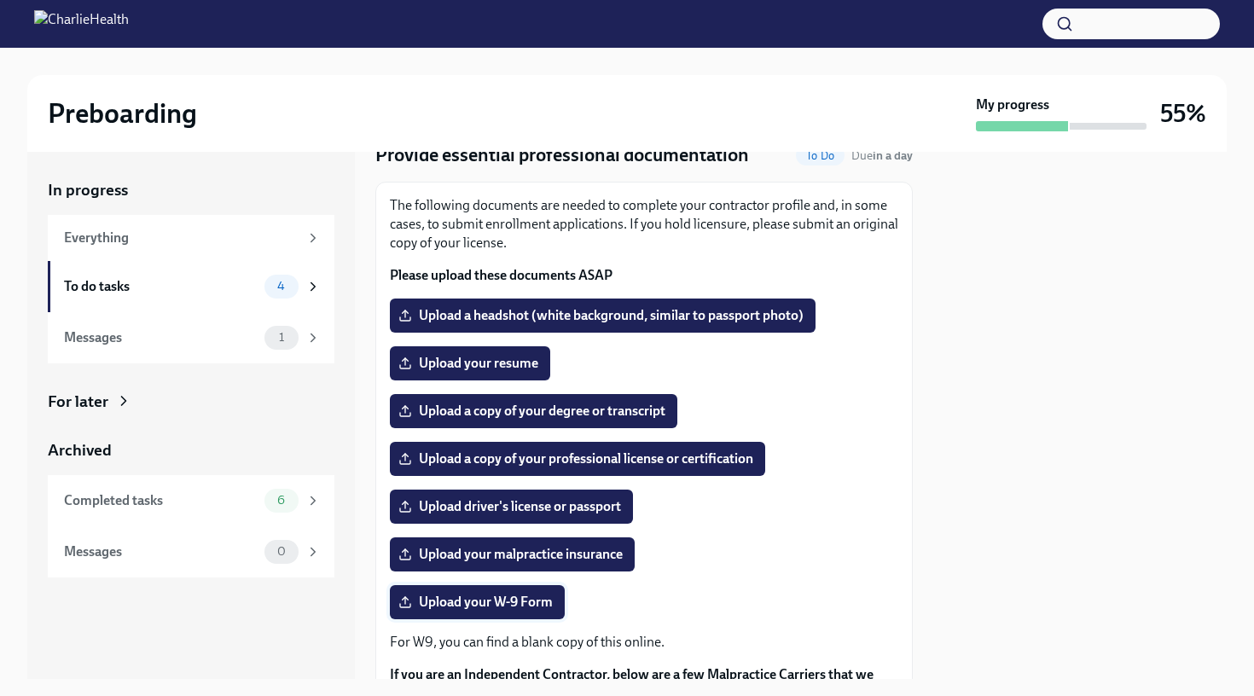
click at [534, 596] on span "Upload your W-9 Form" at bounding box center [477, 602] width 151 height 17
click at [0, 0] on input "Upload your W-9 Form" at bounding box center [0, 0] width 0 height 0
click at [129, 400] on icon at bounding box center [123, 400] width 17 height 17
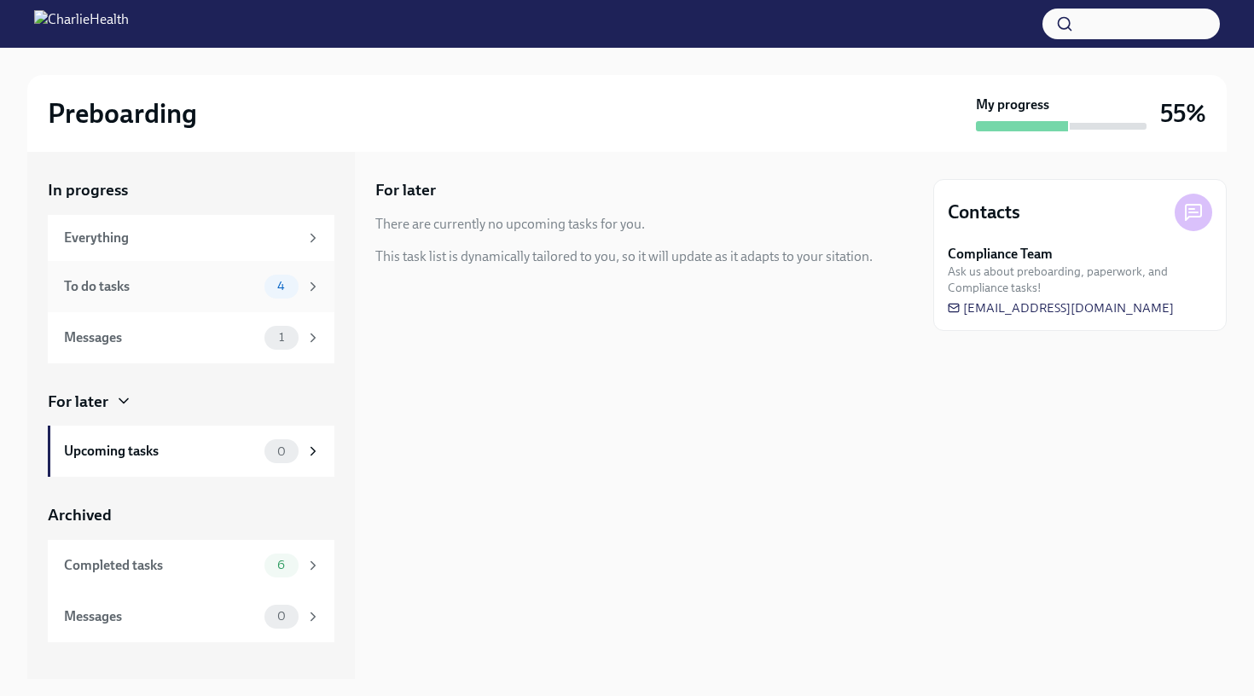
click at [232, 304] on div "To do tasks 4" at bounding box center [191, 286] width 287 height 51
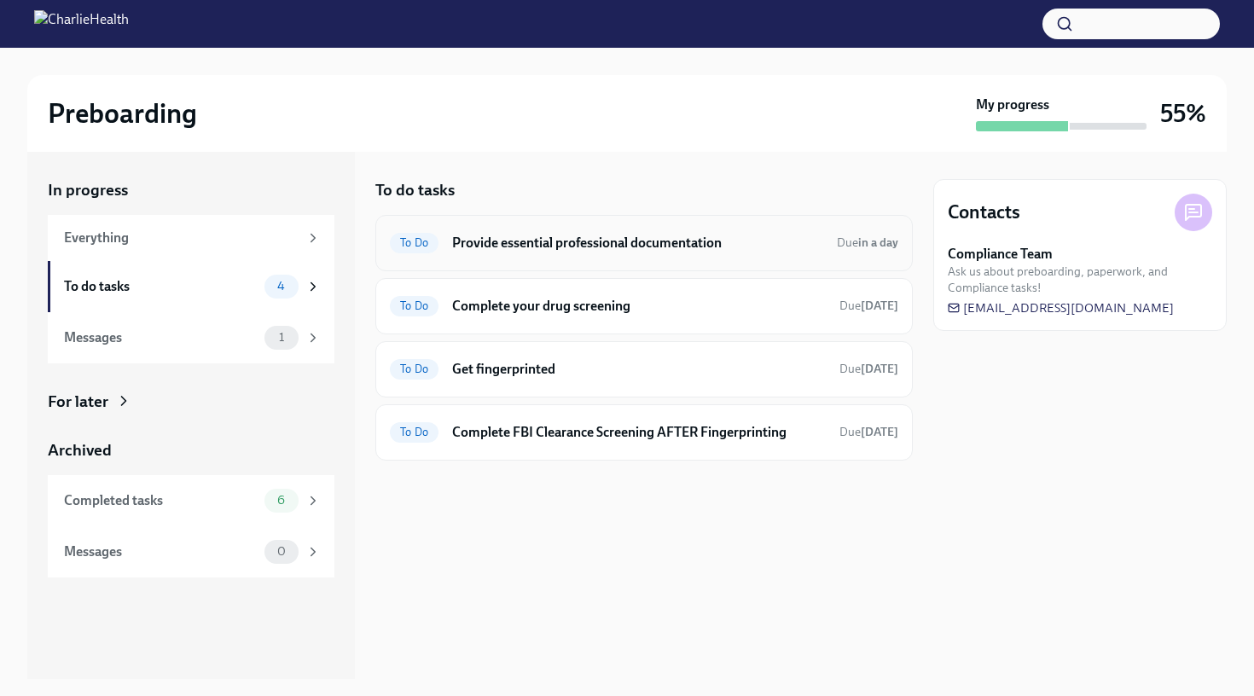
click at [617, 250] on h6 "Provide essential professional documentation" at bounding box center [637, 243] width 371 height 19
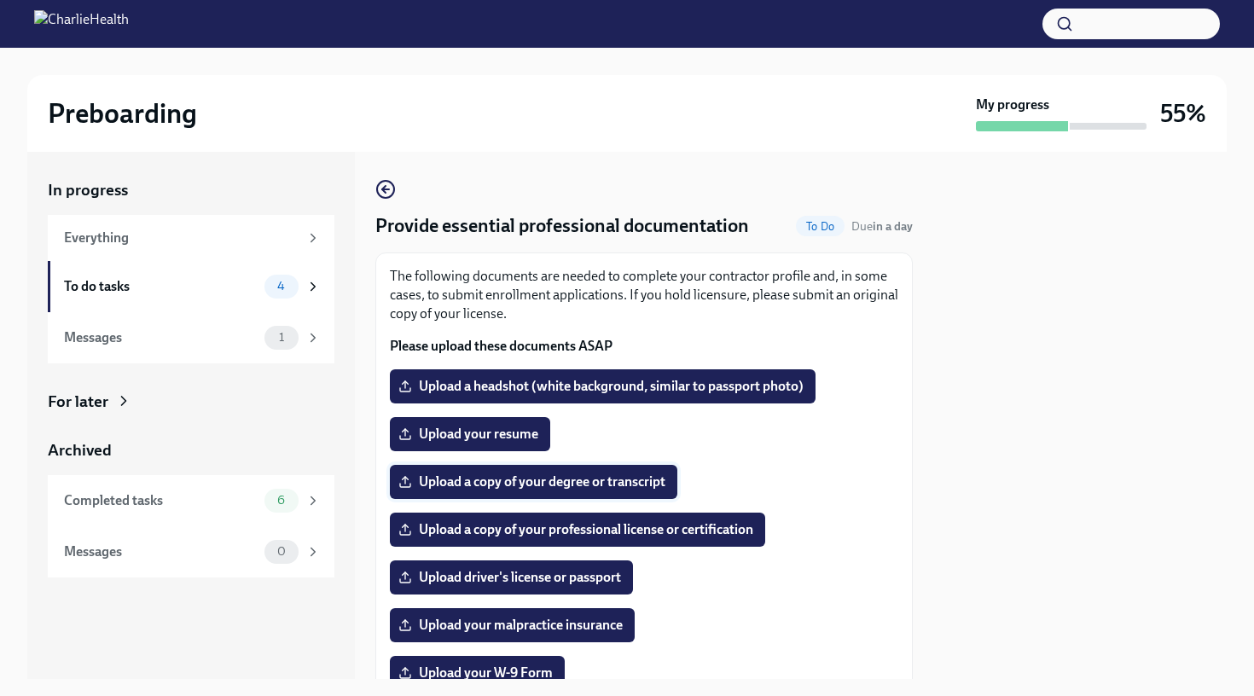
click at [486, 478] on span "Upload a copy of your degree or transcript" at bounding box center [534, 481] width 264 height 17
click at [0, 0] on input "Upload a copy of your degree or transcript" at bounding box center [0, 0] width 0 height 0
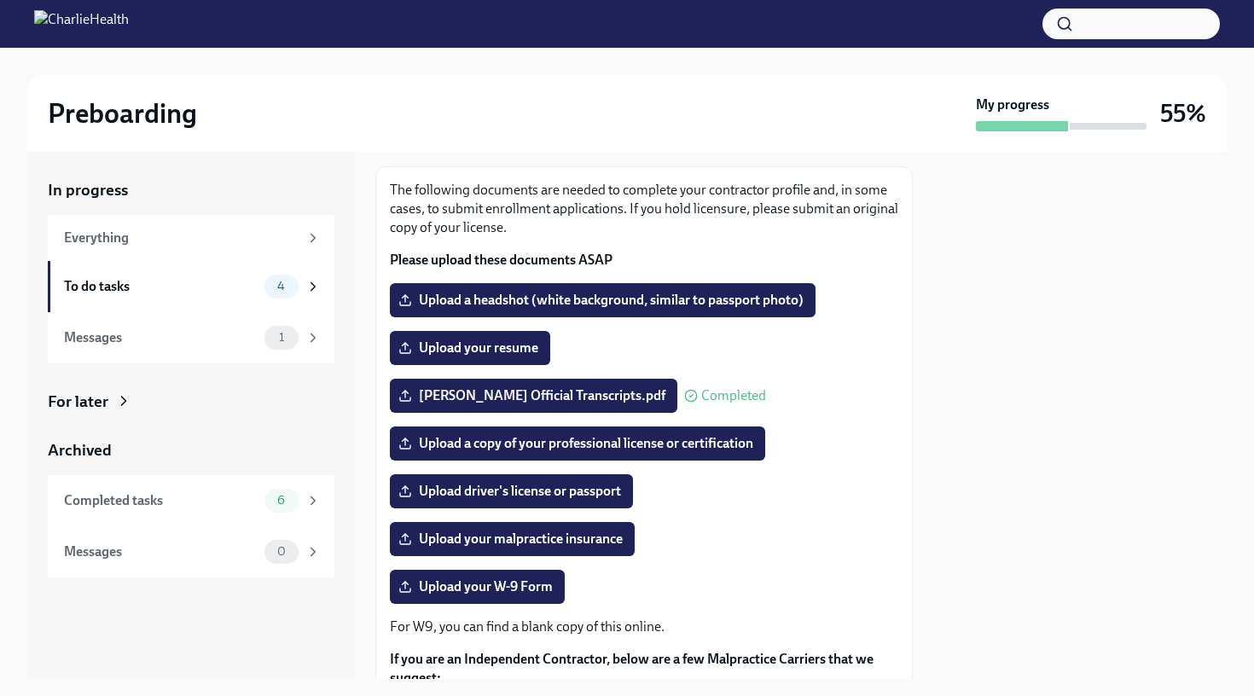
scroll to position [88, 0]
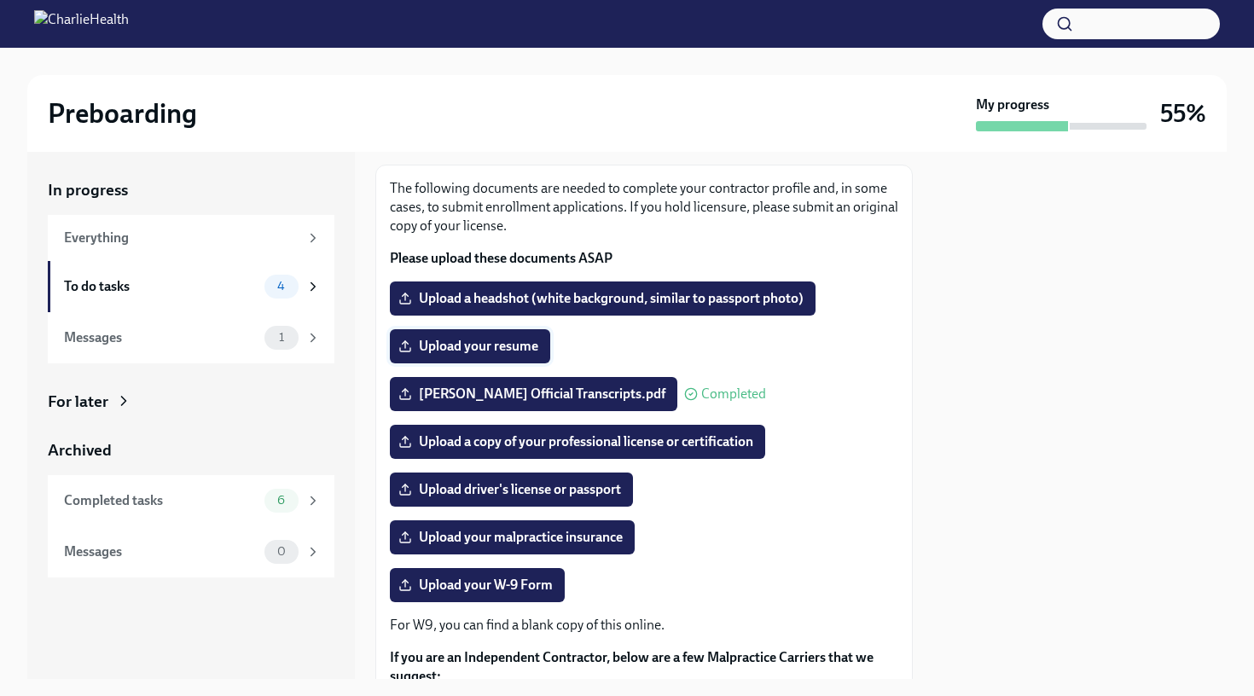
click at [505, 351] on span "Upload your resume" at bounding box center [470, 346] width 136 height 17
click at [0, 0] on input "Upload your resume" at bounding box center [0, 0] width 0 height 0
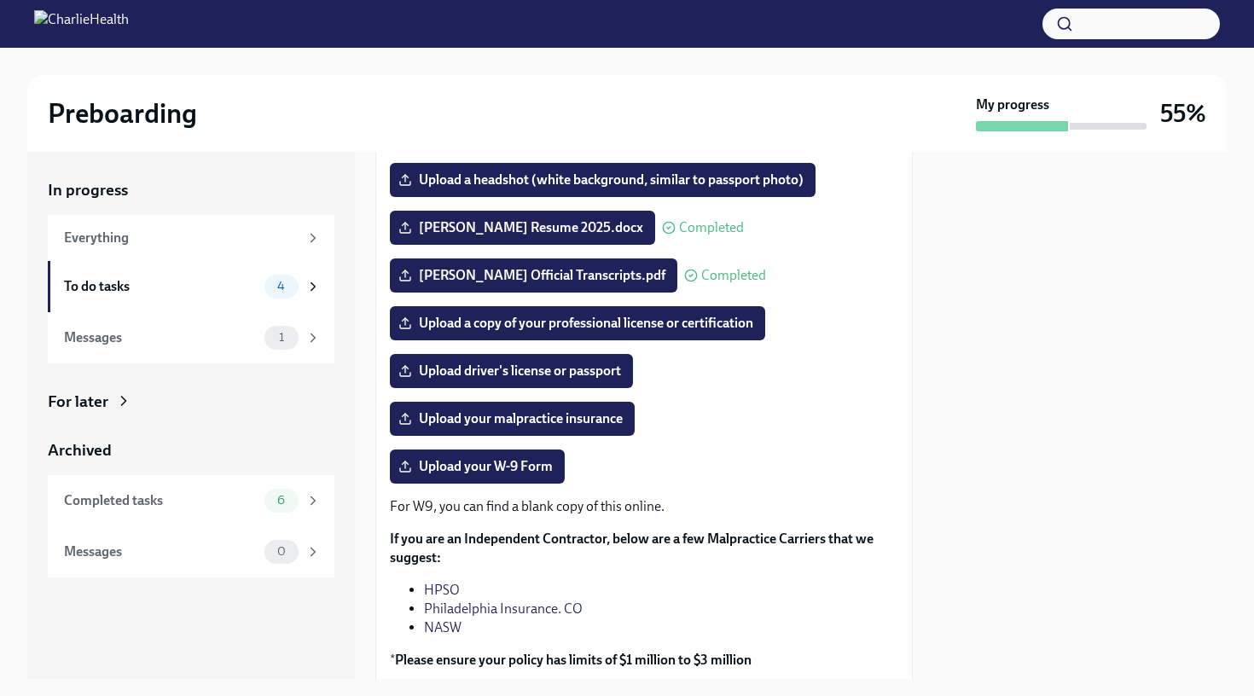
scroll to position [206, 0]
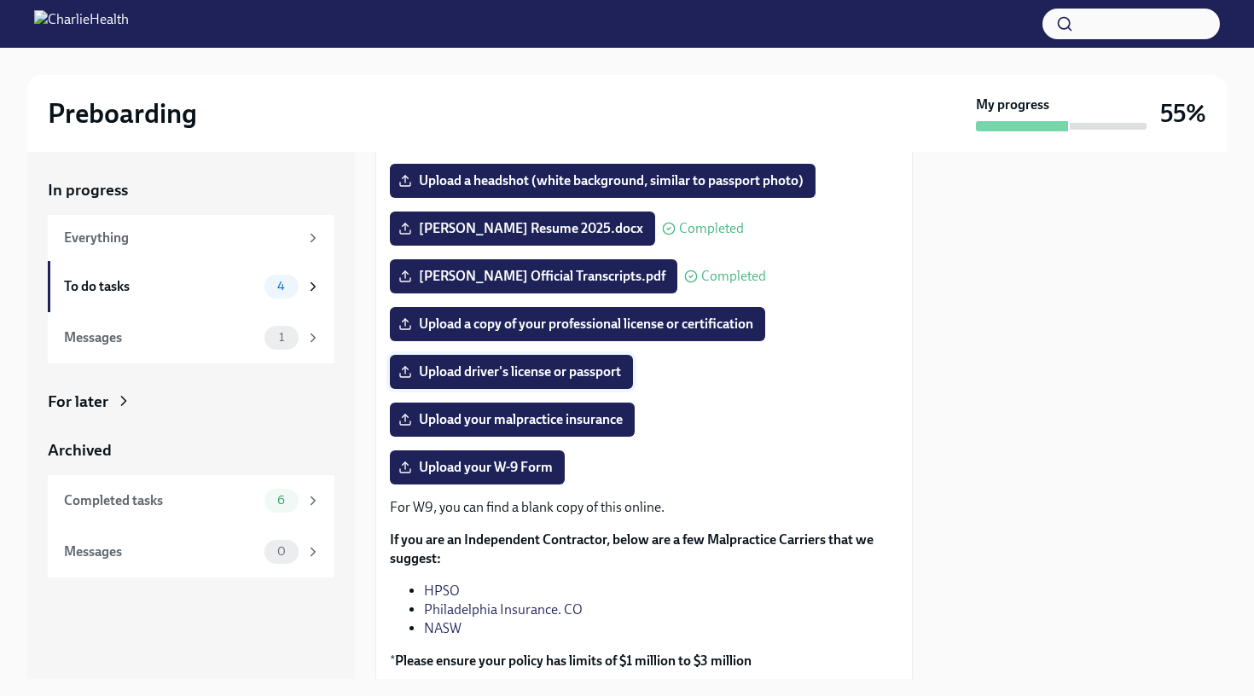
click at [563, 374] on span "Upload driver's license or passport" at bounding box center [511, 371] width 219 height 17
click at [0, 0] on input "Upload driver's license or passport" at bounding box center [0, 0] width 0 height 0
